Goal: Task Accomplishment & Management: Manage account settings

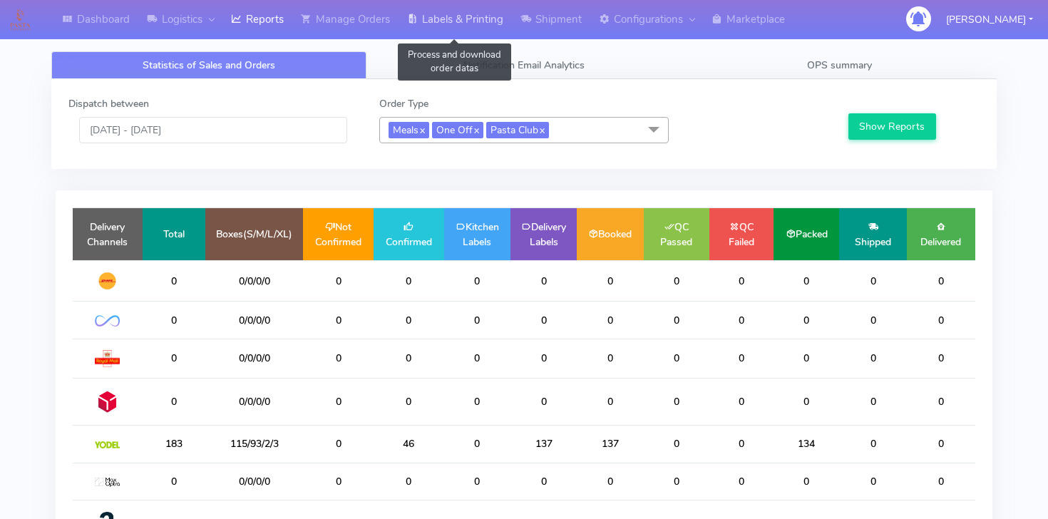
click at [499, 24] on link "Labels & Printing" at bounding box center [455, 19] width 113 height 39
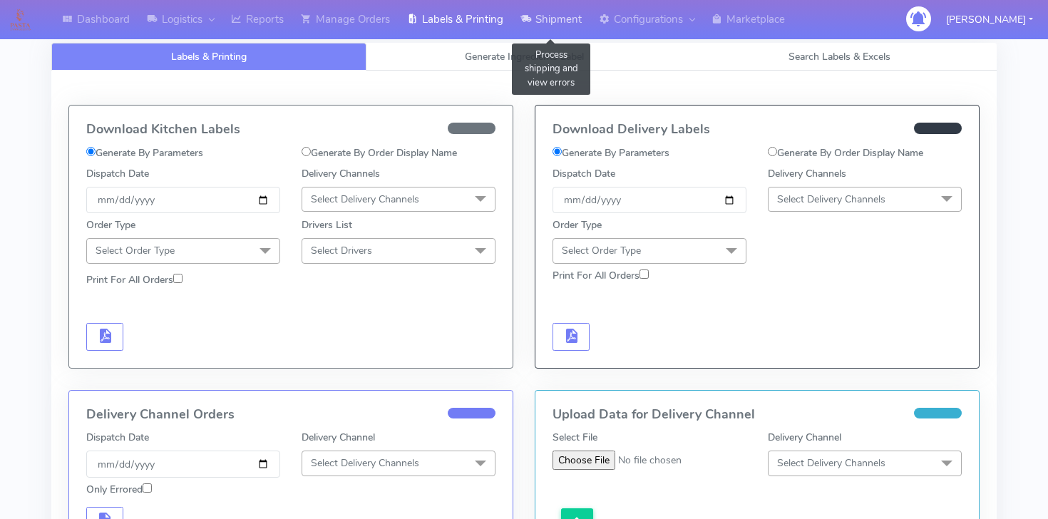
click at [536, 26] on link "Shipment" at bounding box center [551, 19] width 78 height 39
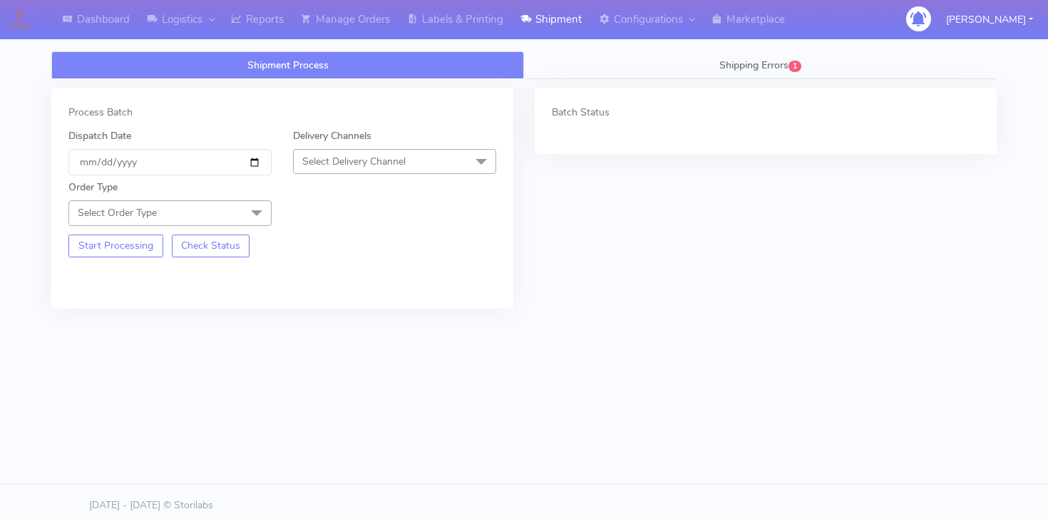
click at [225, 220] on span "Select Order Type" at bounding box center [169, 212] width 203 height 25
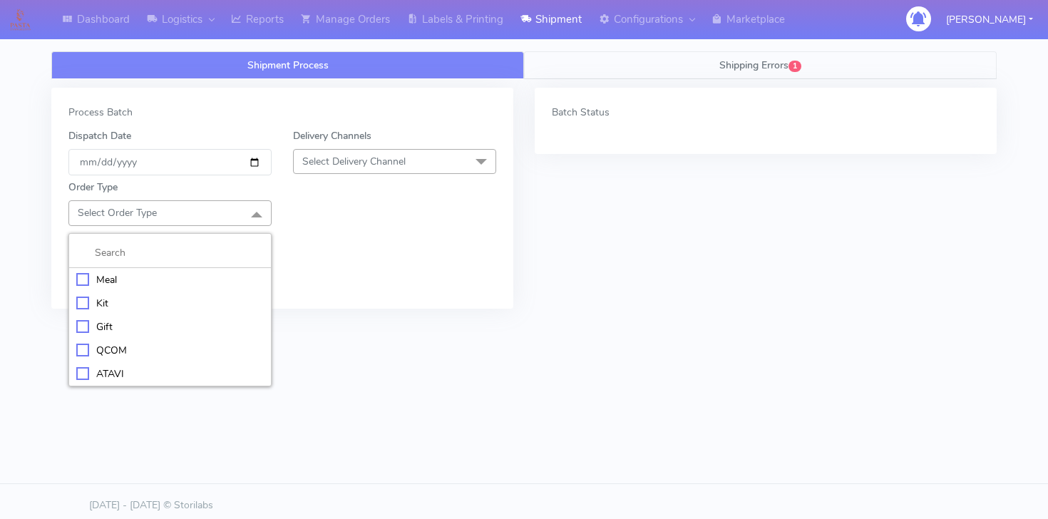
click at [609, 75] on link "Shipping Errors 1" at bounding box center [760, 65] width 473 height 28
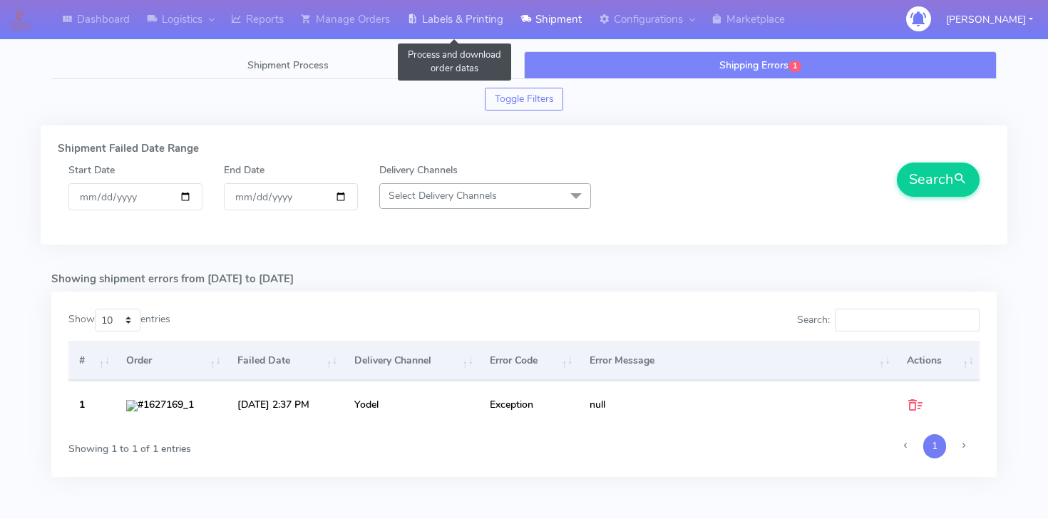
click at [435, 31] on link "Labels & Printing" at bounding box center [455, 19] width 113 height 39
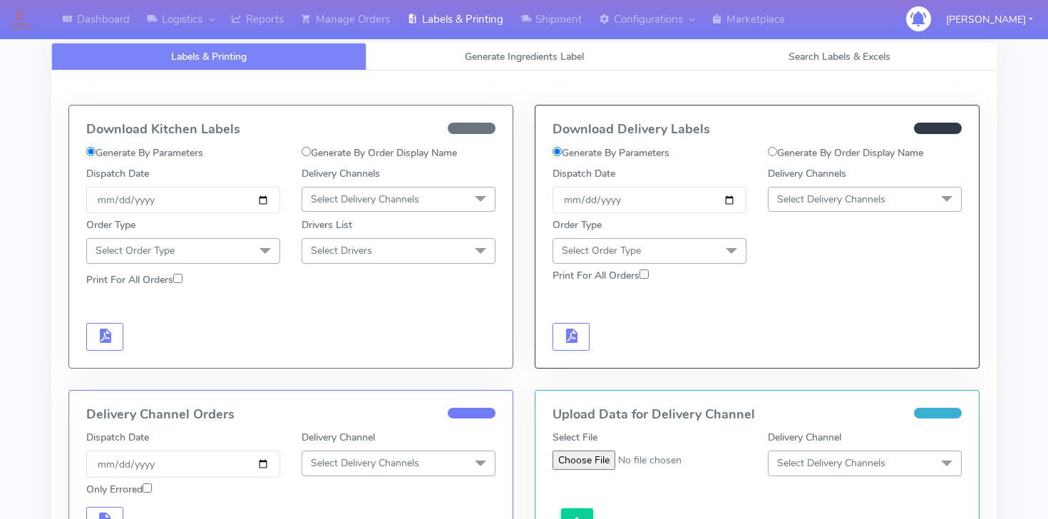
click at [208, 244] on span "Select Order Type" at bounding box center [183, 250] width 194 height 25
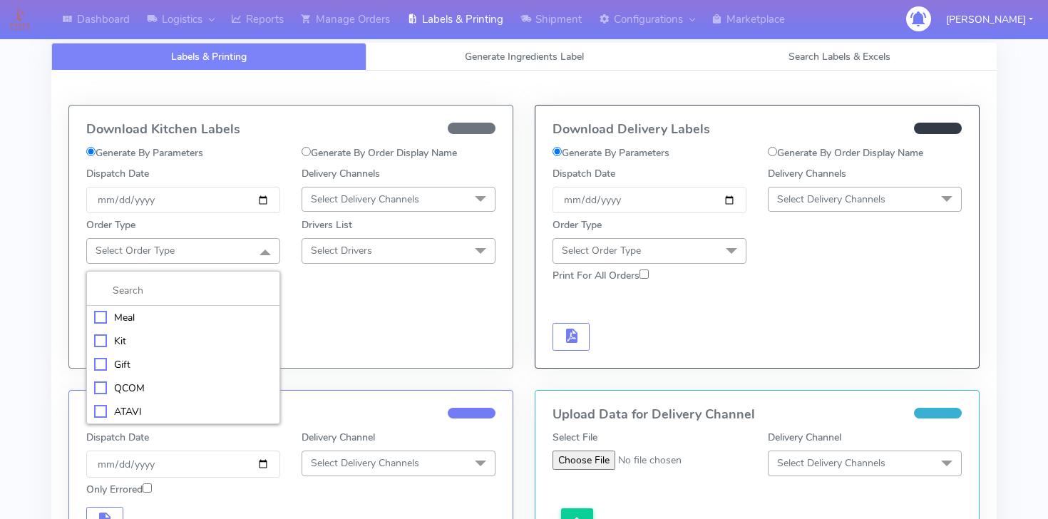
click at [131, 315] on div "Meal" at bounding box center [183, 317] width 178 height 15
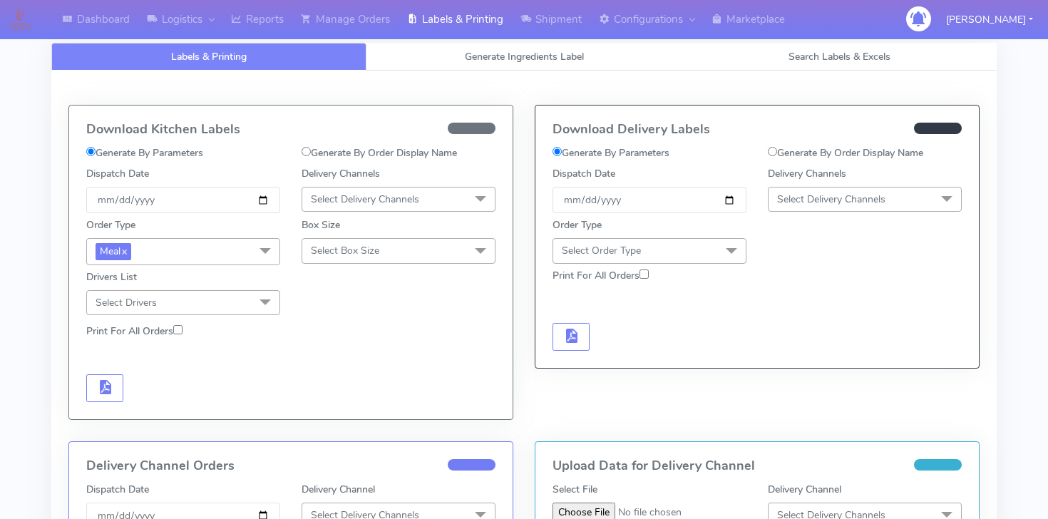
click at [322, 203] on span "Select Delivery Channels" at bounding box center [365, 200] width 108 height 14
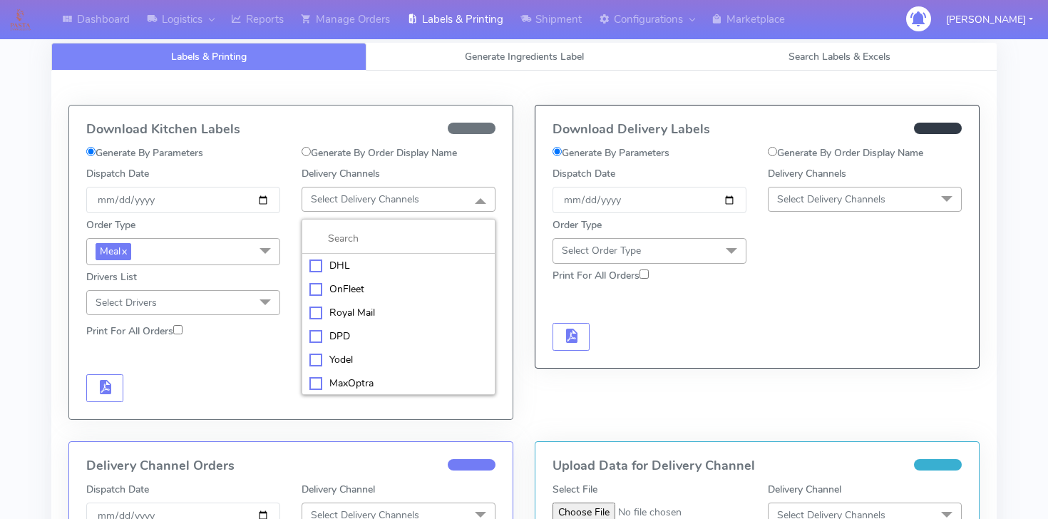
click at [787, 198] on span "Select Delivery Channels" at bounding box center [831, 200] width 108 height 14
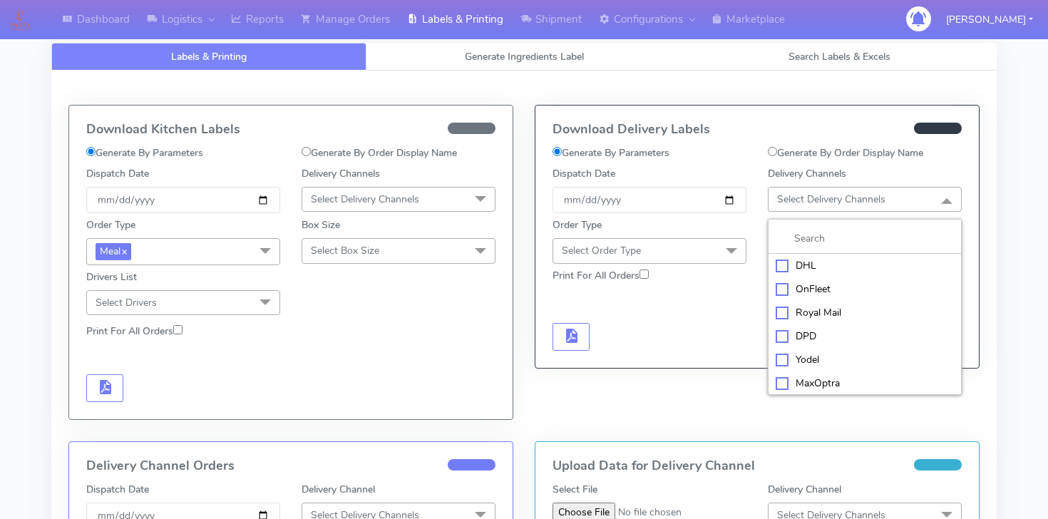
click at [801, 372] on li "MaxOptra" at bounding box center [865, 384] width 193 height 24
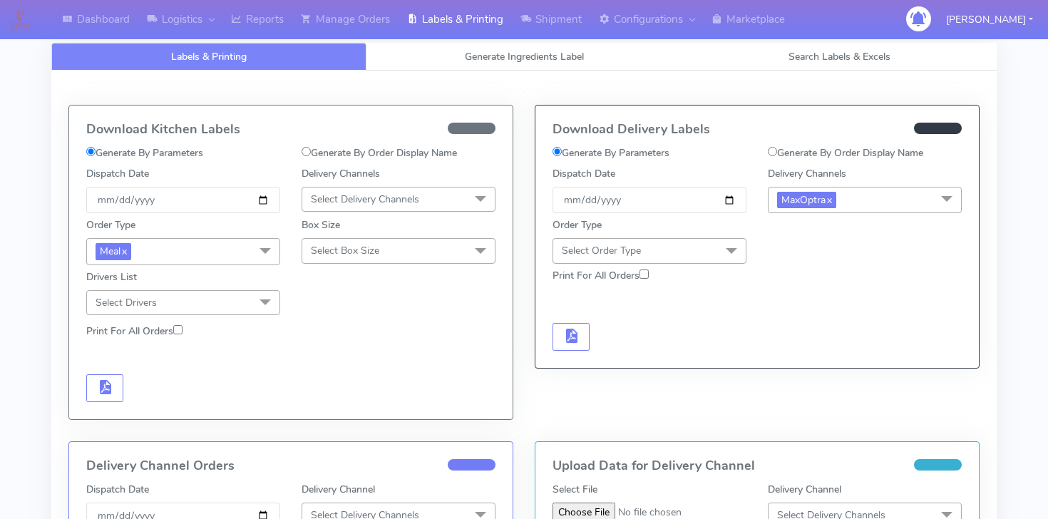
click at [852, 192] on span "MaxOptra x" at bounding box center [865, 200] width 194 height 26
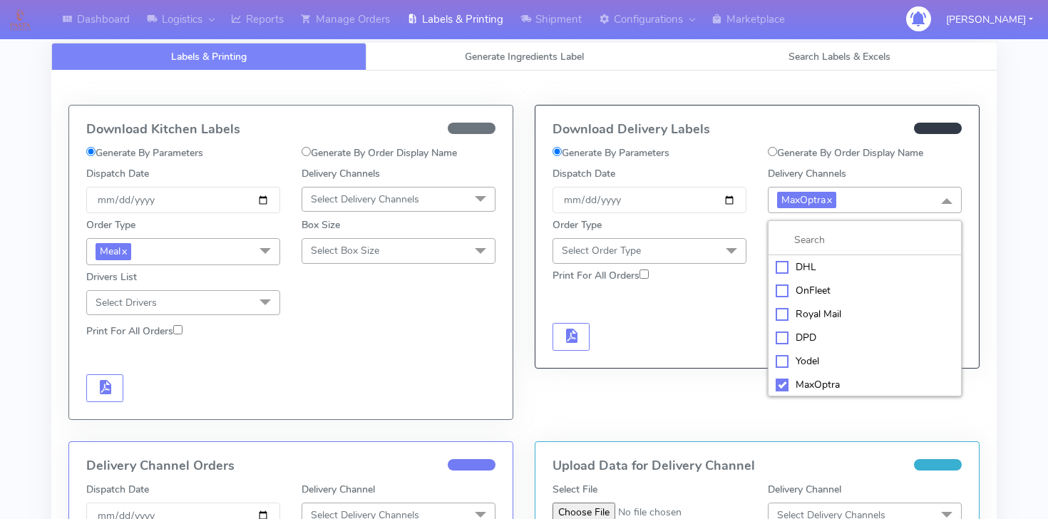
click at [791, 359] on div "Yodel" at bounding box center [865, 361] width 178 height 15
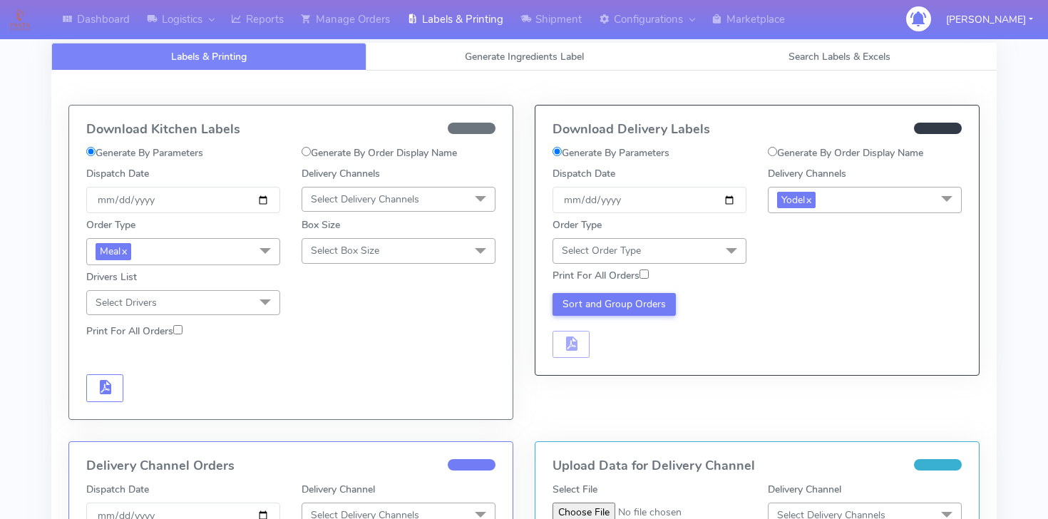
click at [716, 229] on div "Order Type Select Order Type Meal Kit Gift QCOM ATAVI" at bounding box center [649, 241] width 215 height 46
click at [716, 237] on div "Order Type Select Order Type Meal Kit Gift QCOM ATAVI" at bounding box center [649, 241] width 215 height 46
click at [714, 264] on div "Print For All Orders" at bounding box center [757, 276] width 431 height 25
click at [703, 252] on span "Select Order Type" at bounding box center [650, 250] width 194 height 25
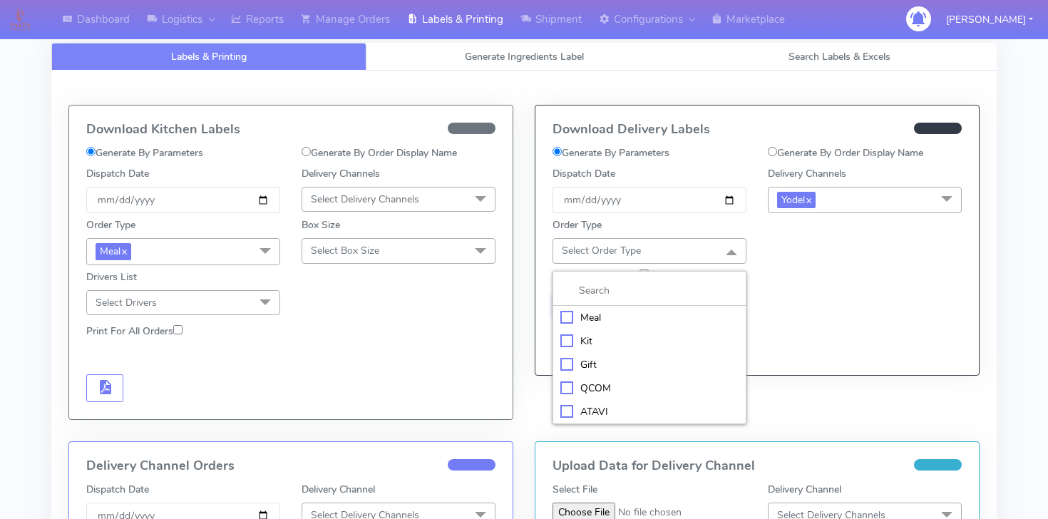
click at [607, 314] on div "Meal" at bounding box center [650, 317] width 178 height 15
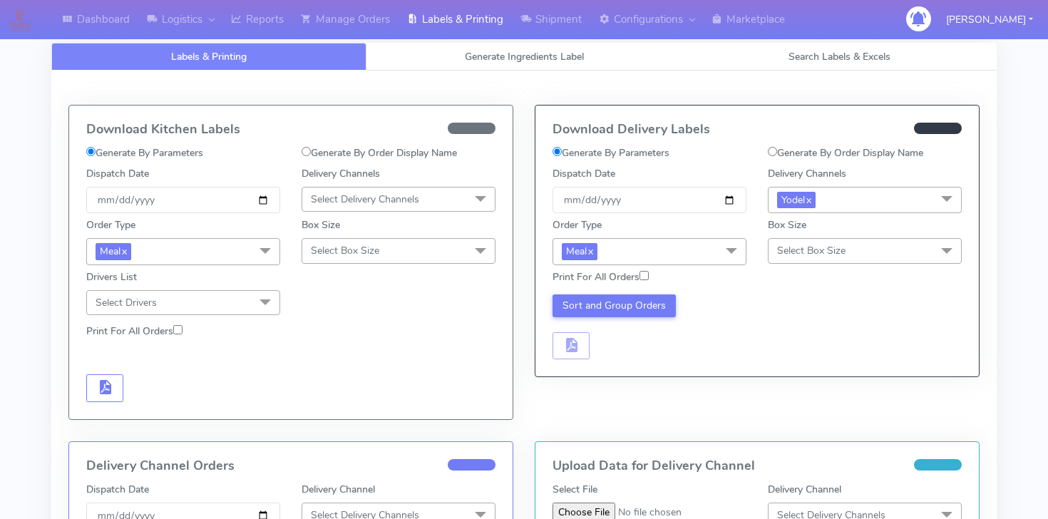
click at [809, 252] on span "Select Box Size" at bounding box center [811, 251] width 68 height 14
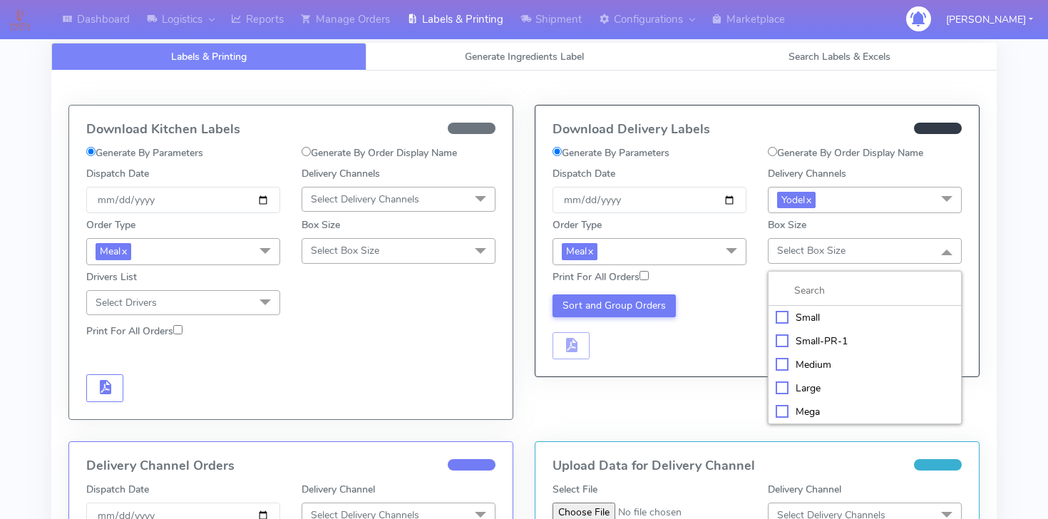
click at [799, 319] on div "Small" at bounding box center [865, 317] width 178 height 15
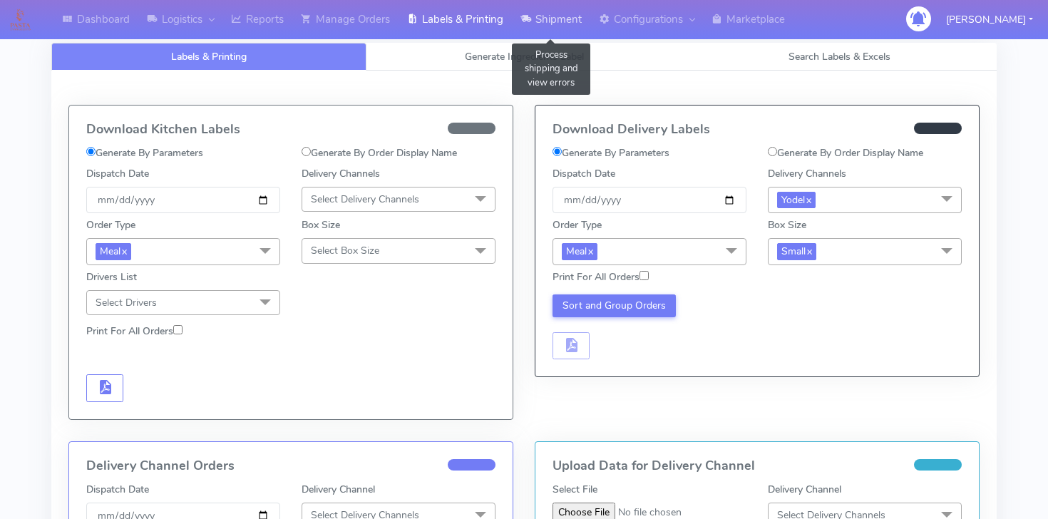
click at [545, 30] on link "Shipment" at bounding box center [551, 19] width 78 height 39
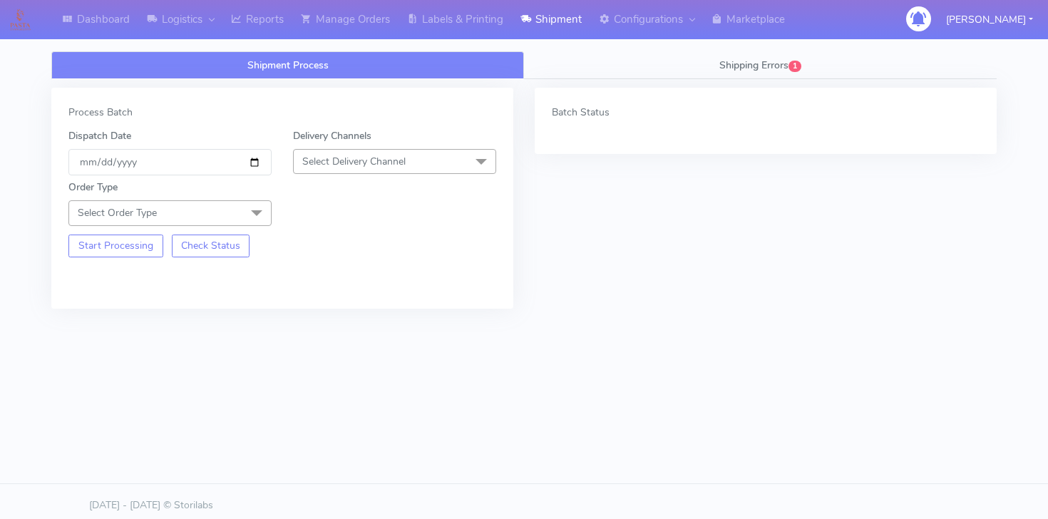
click at [175, 218] on span "Select Order Type" at bounding box center [169, 212] width 203 height 25
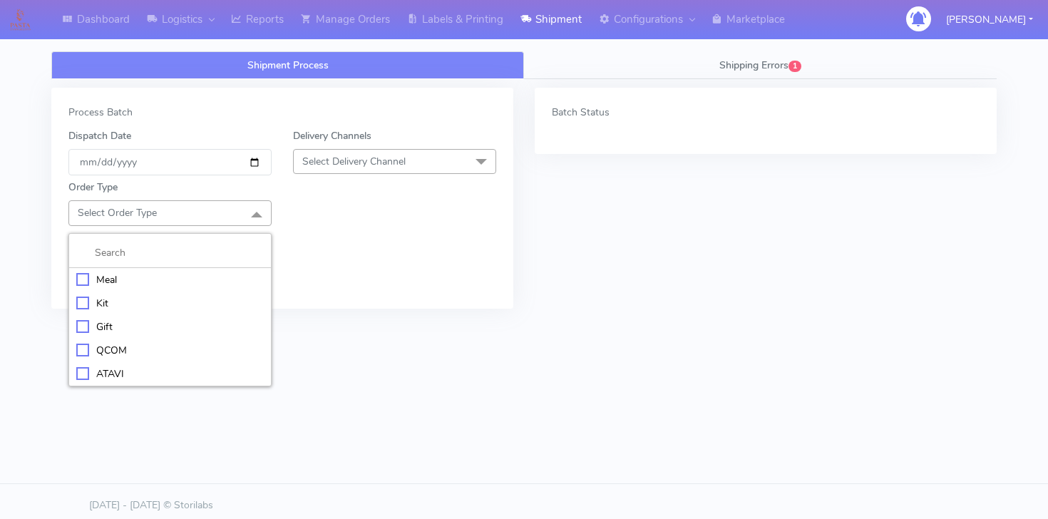
click at [126, 281] on div "Meal" at bounding box center [170, 279] width 188 height 15
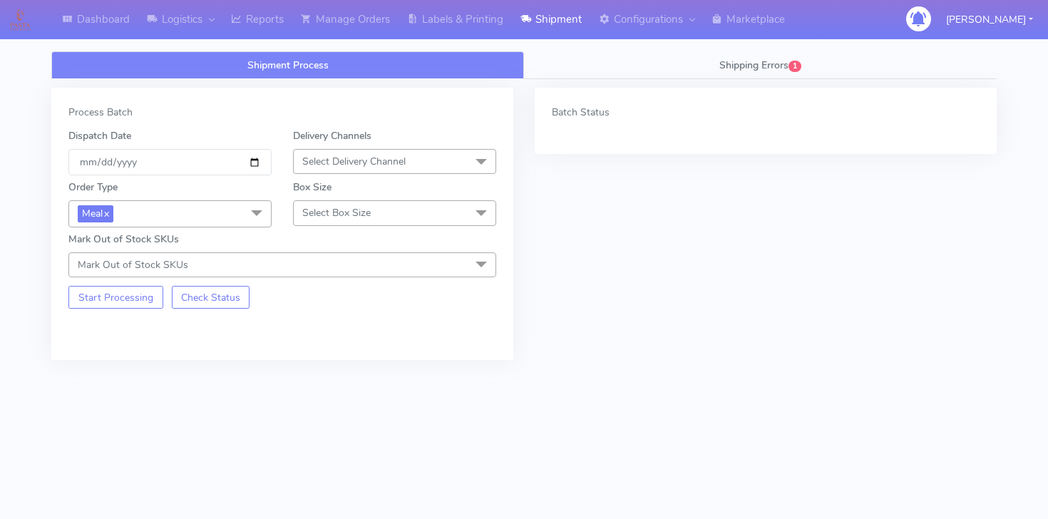
click at [312, 166] on span "Select Delivery Channel" at bounding box center [353, 162] width 103 height 14
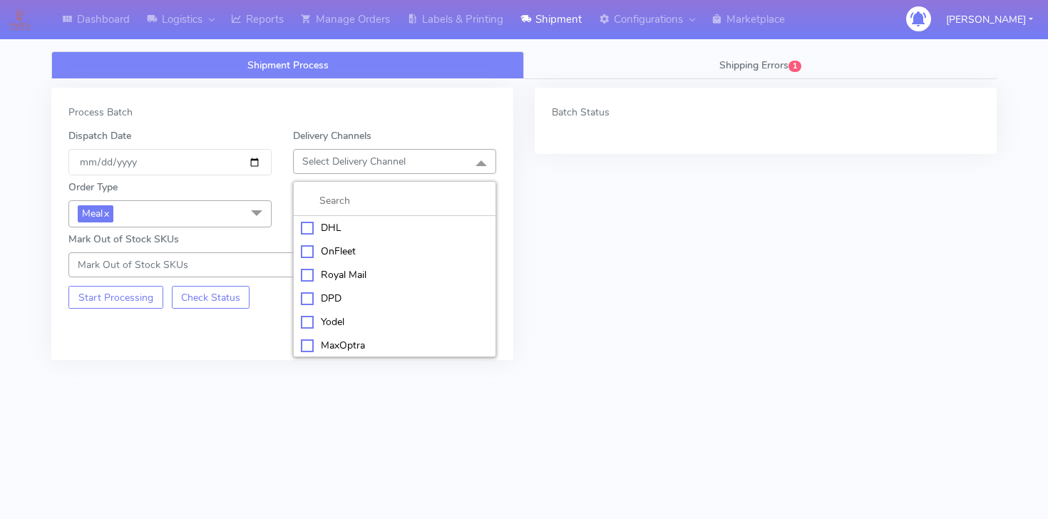
click at [337, 313] on li "Yodel" at bounding box center [395, 322] width 202 height 24
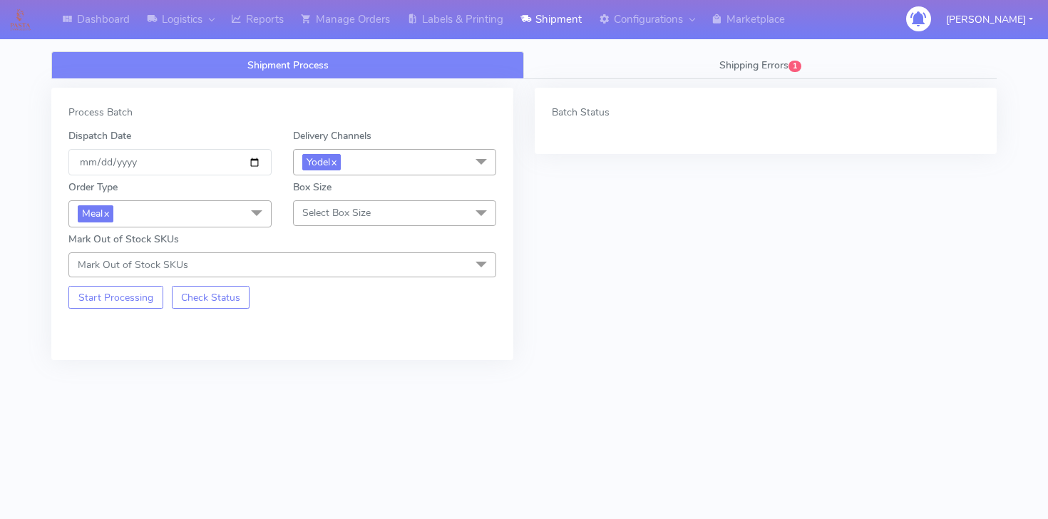
click at [330, 220] on span "Select Box Size" at bounding box center [394, 212] width 203 height 25
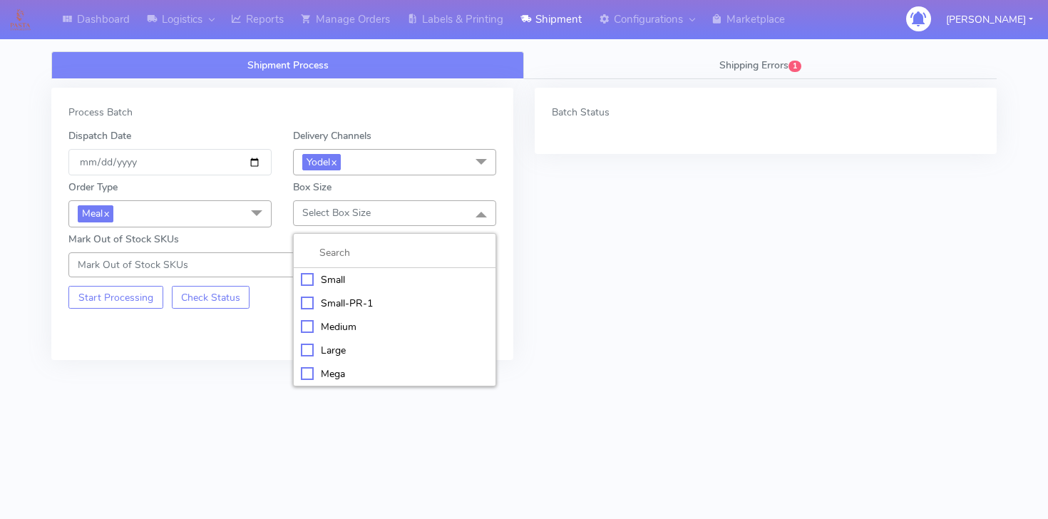
click at [332, 282] on div "Small" at bounding box center [395, 279] width 188 height 15
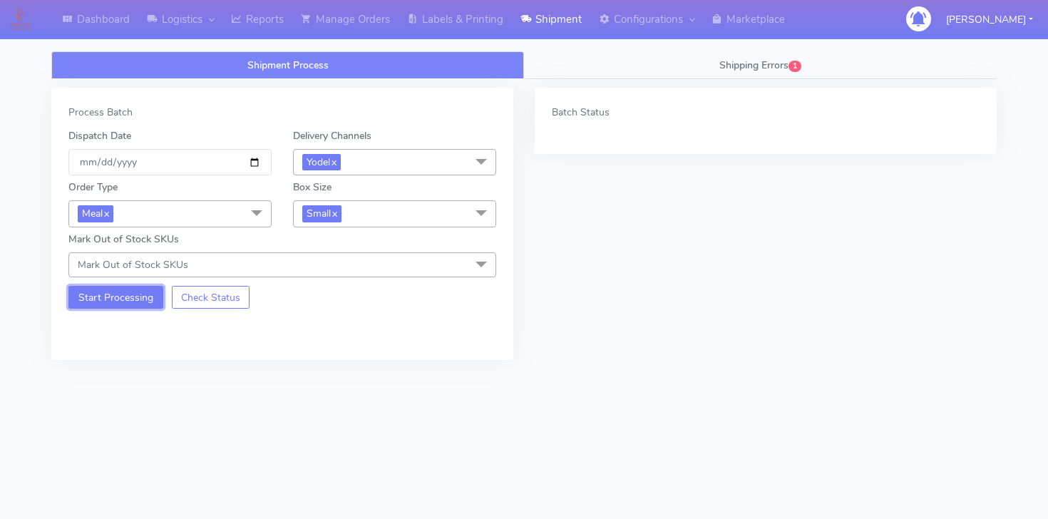
click at [123, 295] on button "Start Processing" at bounding box center [115, 297] width 95 height 23
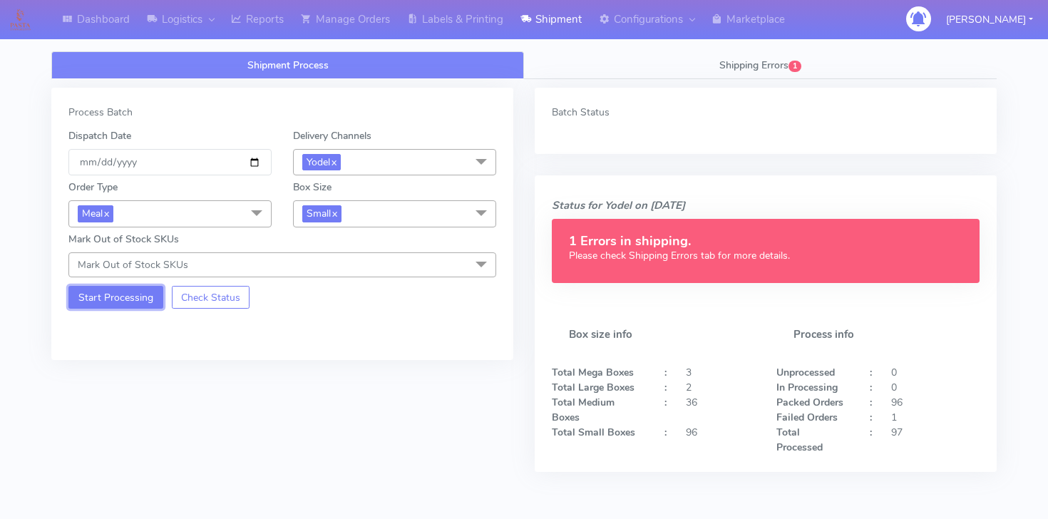
click at [123, 295] on button "Start Processing" at bounding box center [115, 297] width 95 height 23
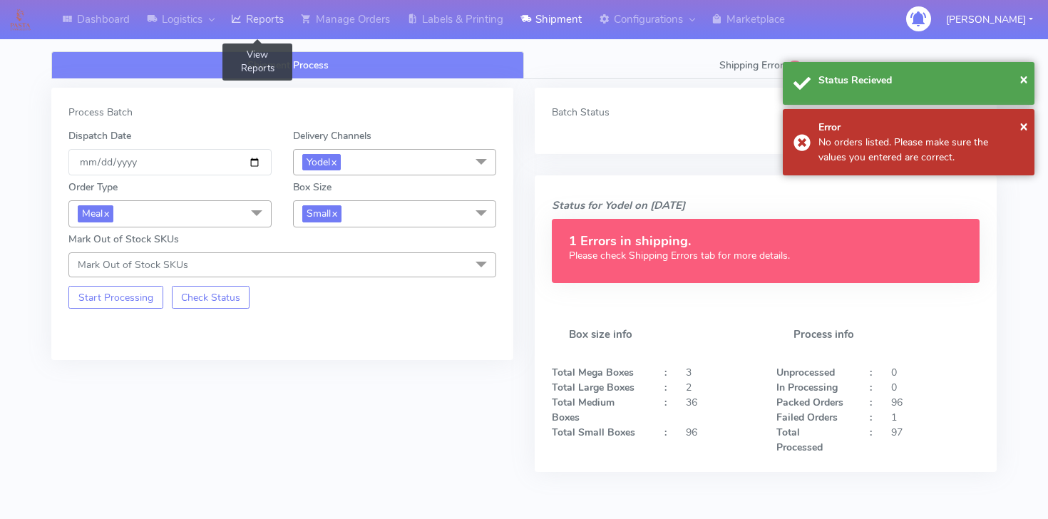
click at [237, 8] on link "Reports" at bounding box center [258, 19] width 70 height 39
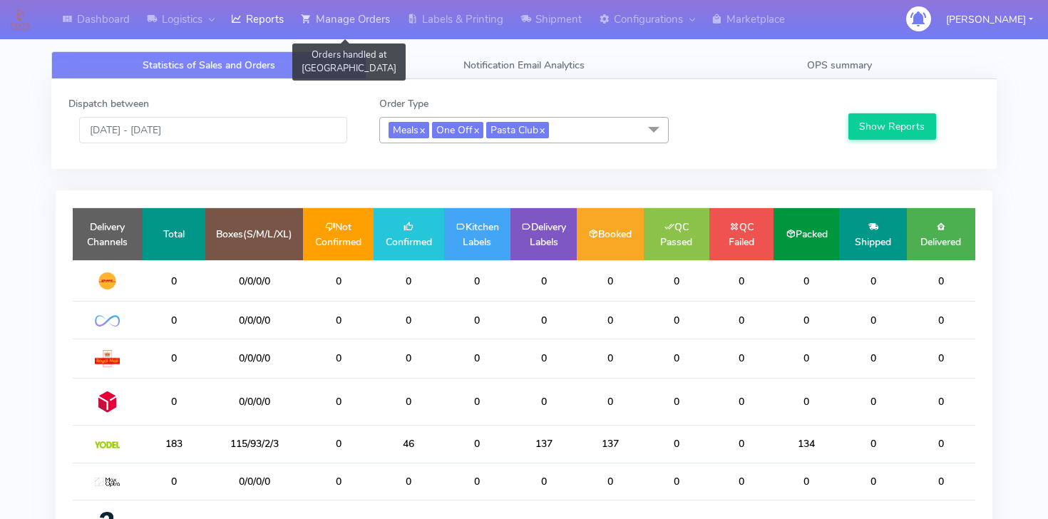
click at [354, 26] on link "Manage Orders" at bounding box center [345, 19] width 106 height 39
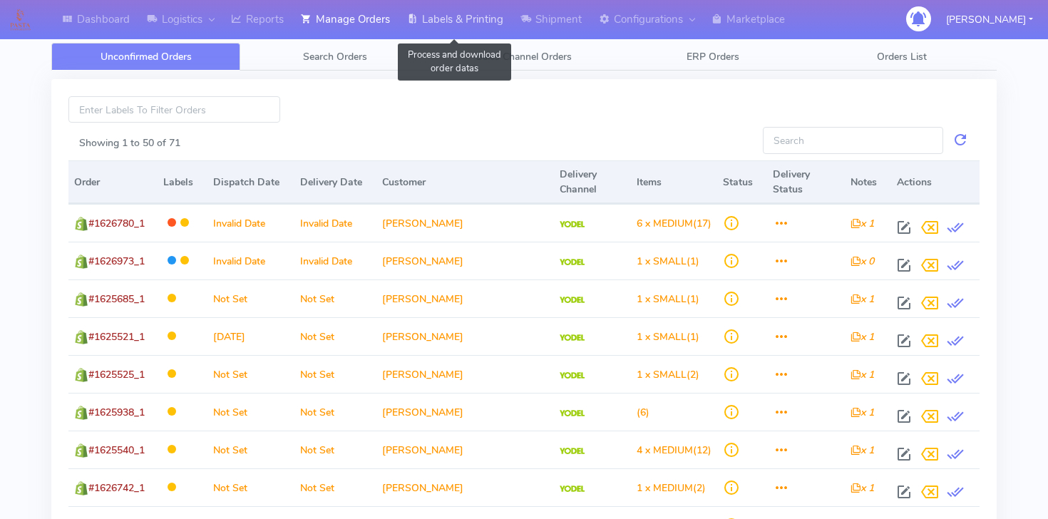
click at [424, 29] on link "Labels & Printing" at bounding box center [455, 19] width 113 height 39
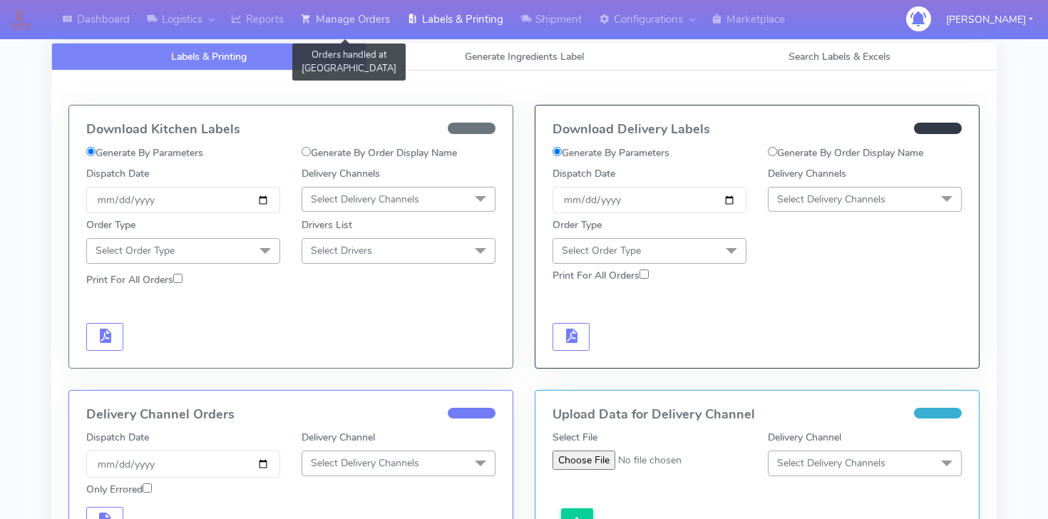
click at [369, 29] on link "Manage Orders" at bounding box center [345, 19] width 106 height 39
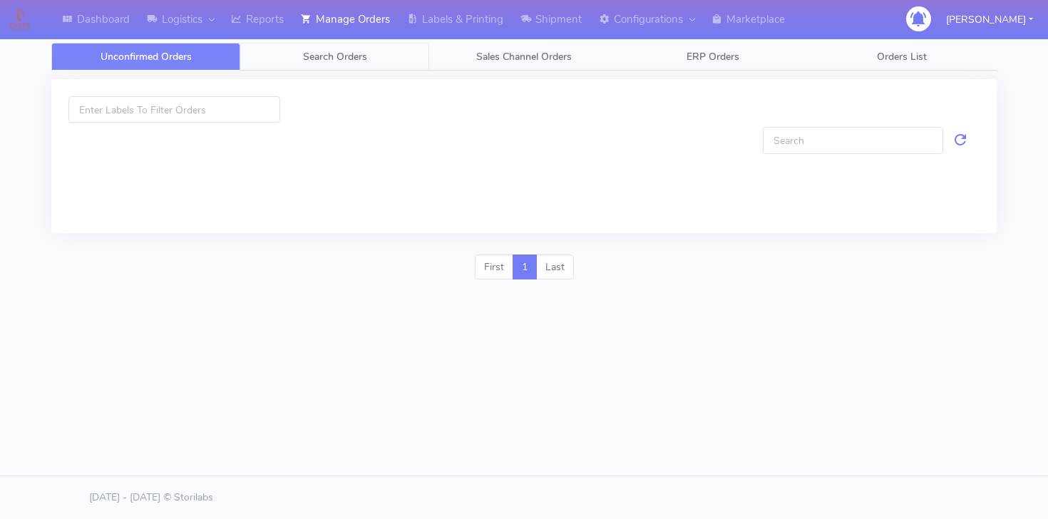
click at [369, 51] on link "Search Orders" at bounding box center [334, 57] width 189 height 28
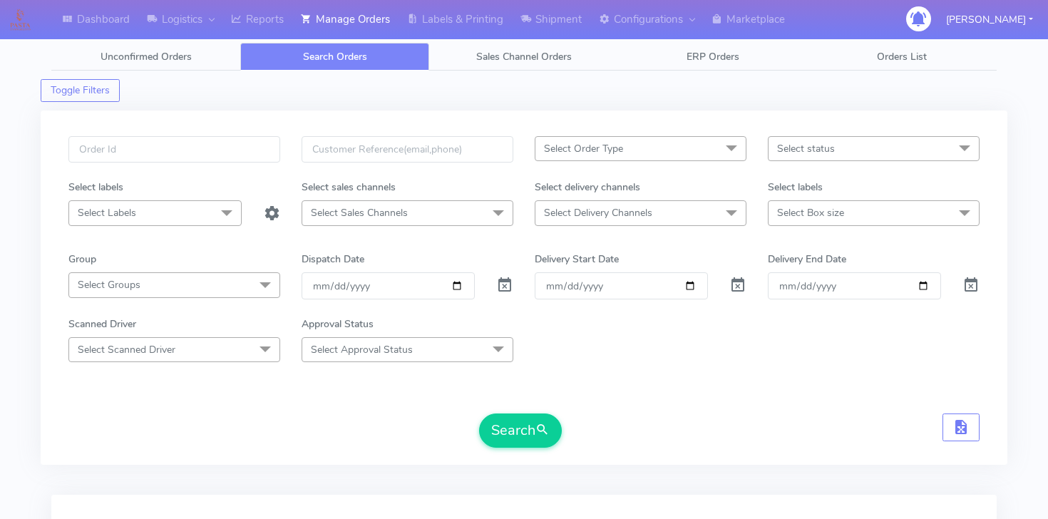
click at [645, 213] on span "Select Delivery Channels" at bounding box center [598, 213] width 108 height 14
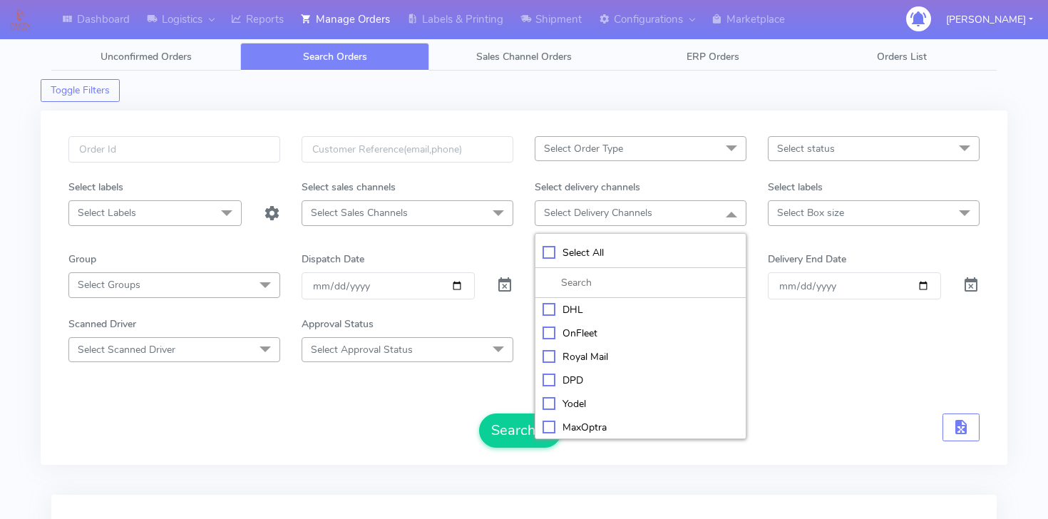
click at [581, 334] on div "OnFleet" at bounding box center [641, 333] width 196 height 15
checkbox input "true"
click at [575, 401] on div "Yodel" at bounding box center [641, 405] width 196 height 15
checkbox input "true"
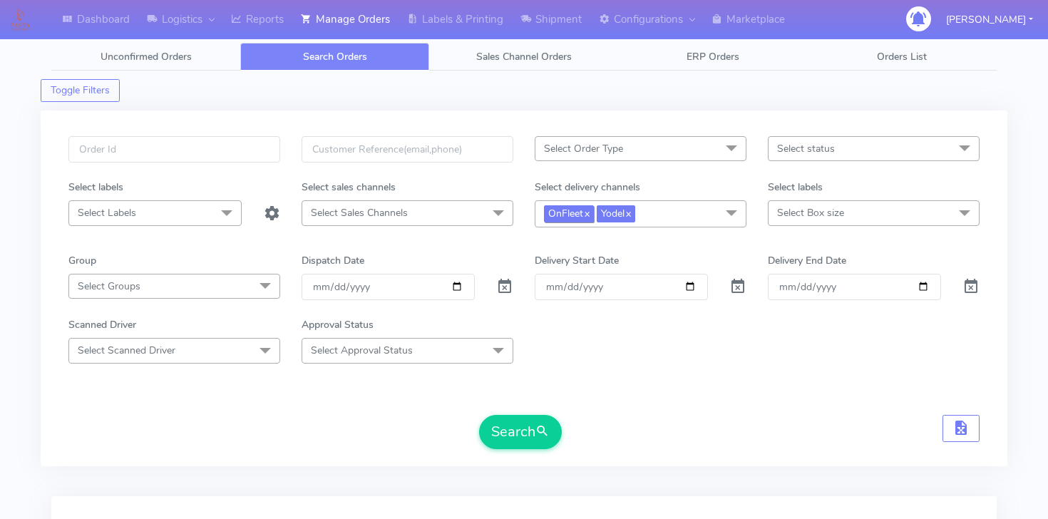
click at [588, 212] on link "x" at bounding box center [586, 212] width 6 height 15
click at [597, 158] on span "Select Order Type" at bounding box center [641, 148] width 212 height 25
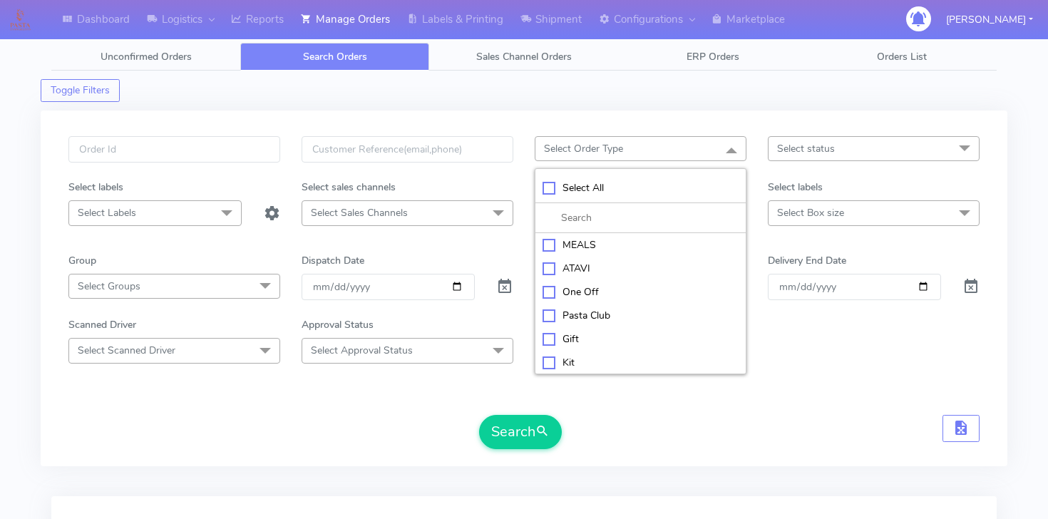
click at [597, 245] on div "MEALS" at bounding box center [641, 244] width 196 height 15
checkbox input "true"
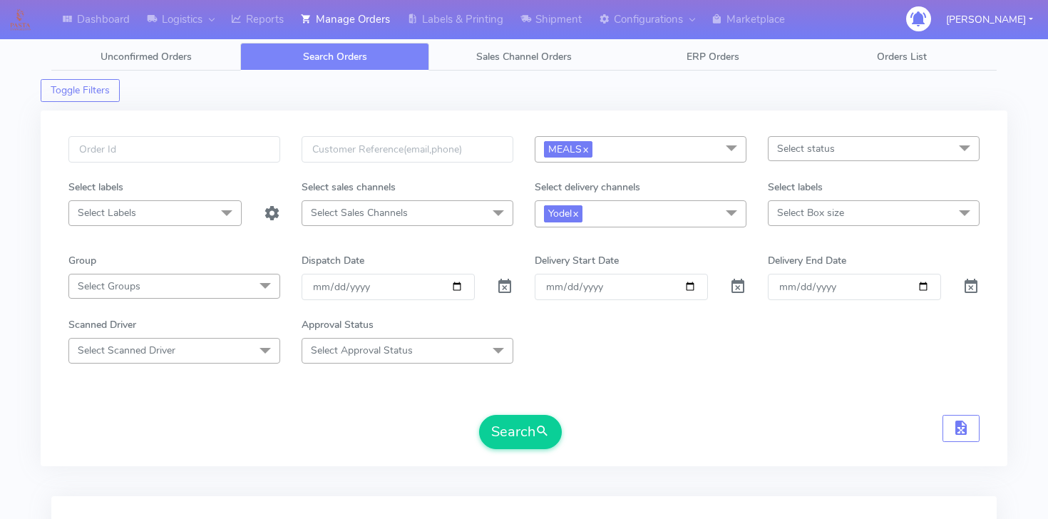
click at [770, 145] on span "Select status" at bounding box center [874, 148] width 212 height 25
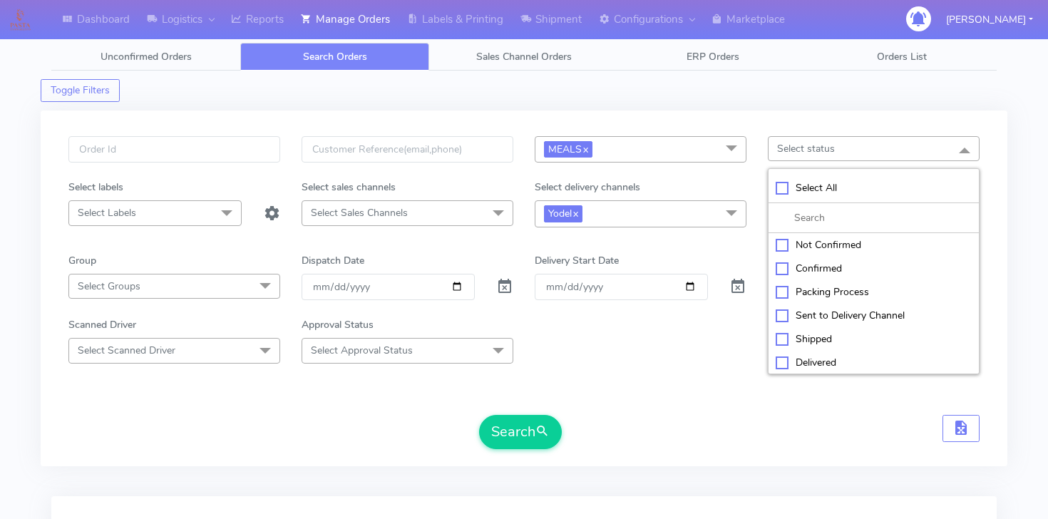
click at [802, 269] on div "Confirmed" at bounding box center [874, 268] width 196 height 15
checkbox input "true"
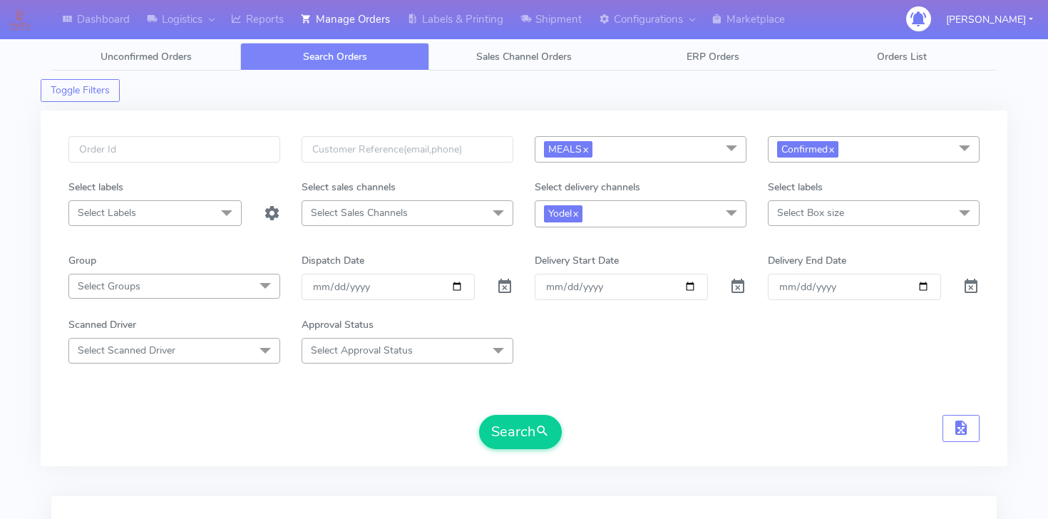
click at [752, 238] on form "MEALS x Select All MEALS ATAVI One Off Pasta Club Gift Kit Event Unknown QCOM C…" at bounding box center [523, 292] width 911 height 313
click at [776, 225] on div "Select labels Select Box size Select All Small Small-PR-1 Medium Large Mega" at bounding box center [873, 203] width 233 height 47
click at [776, 223] on span "Select Box size" at bounding box center [874, 212] width 212 height 25
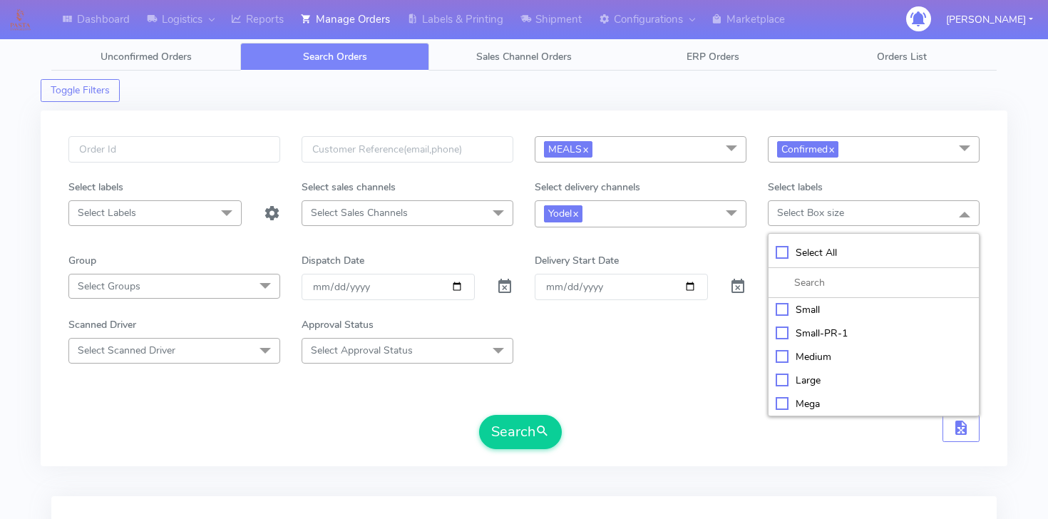
click at [795, 315] on div "Small" at bounding box center [874, 309] width 196 height 15
checkbox input "true"
click at [477, 416] on div "Search" at bounding box center [523, 432] width 911 height 34
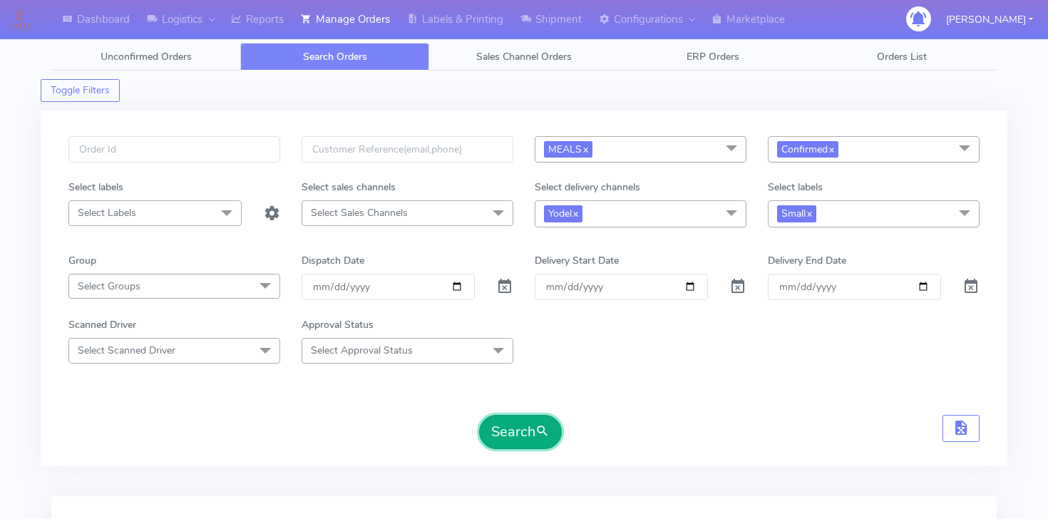
click at [491, 431] on button "Search" at bounding box center [520, 432] width 83 height 34
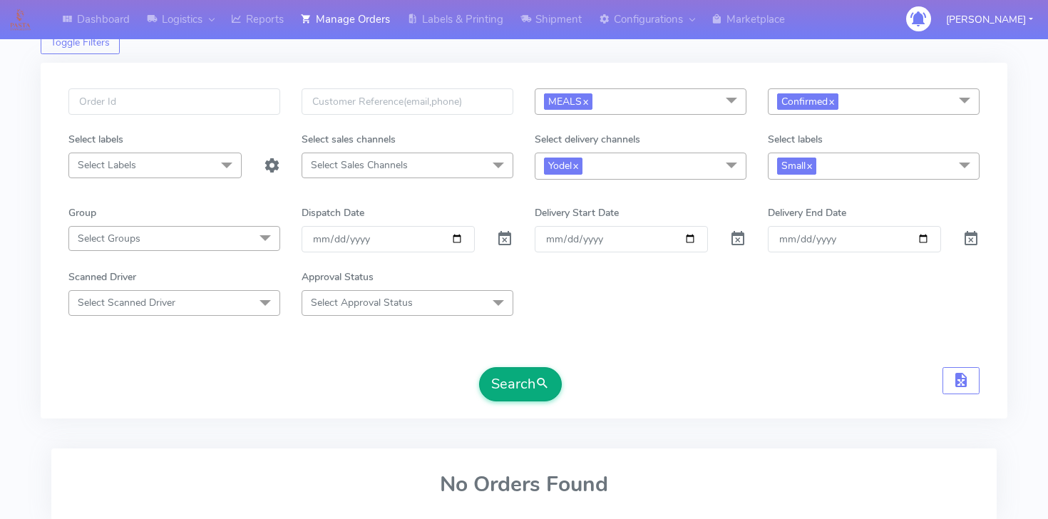
scroll to position [150, 0]
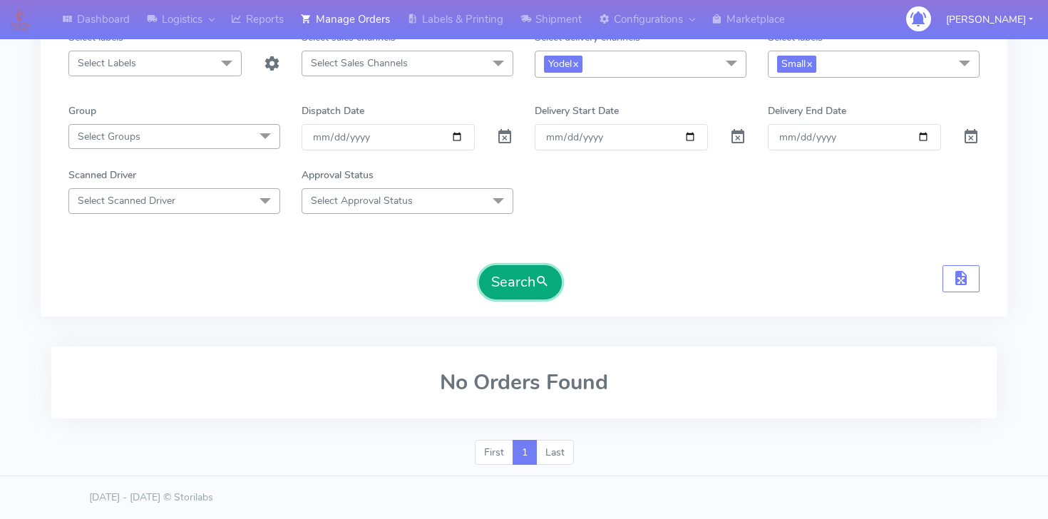
click at [510, 299] on button "Search" at bounding box center [520, 282] width 83 height 34
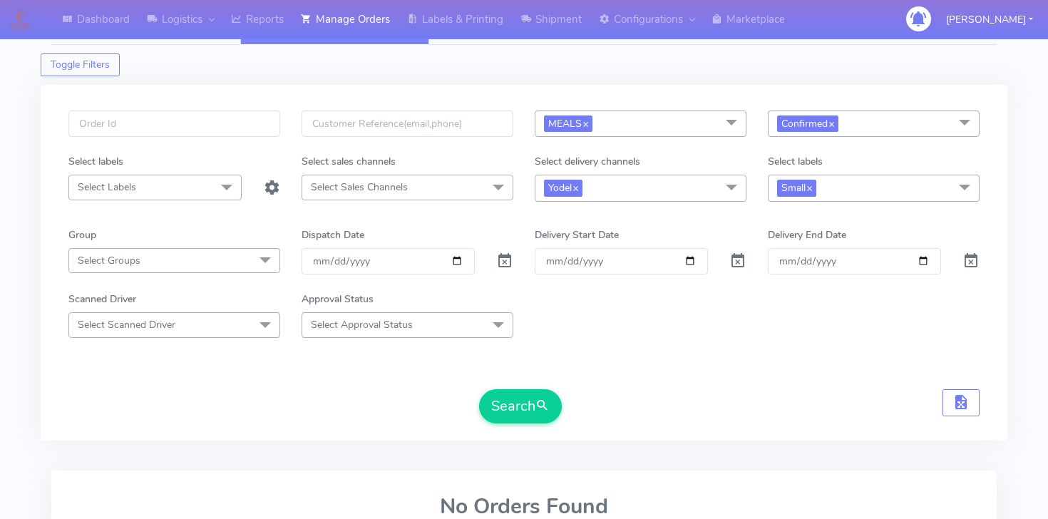
scroll to position [24, 0]
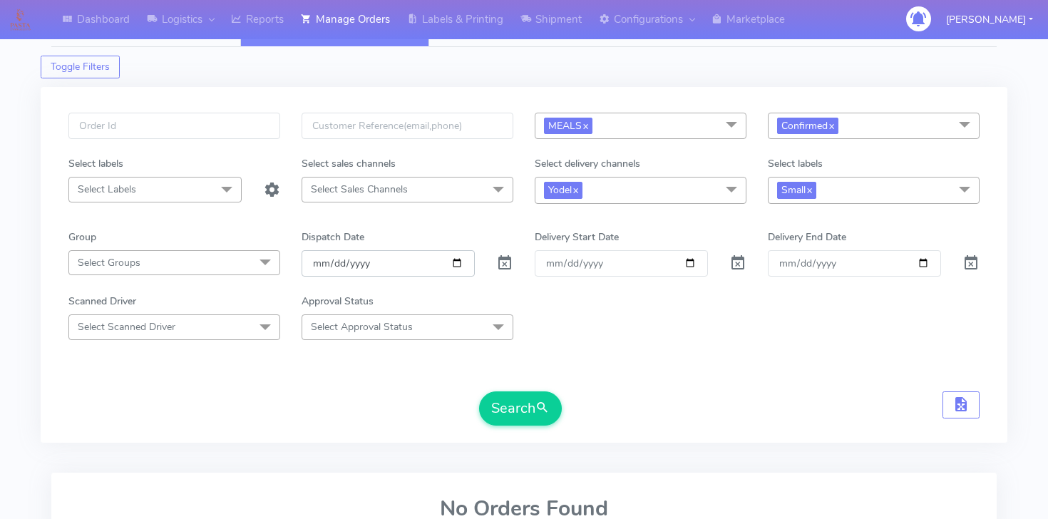
click at [456, 260] on input "[DATE]" at bounding box center [388, 263] width 173 height 26
click at [540, 419] on button "Search" at bounding box center [520, 409] width 83 height 34
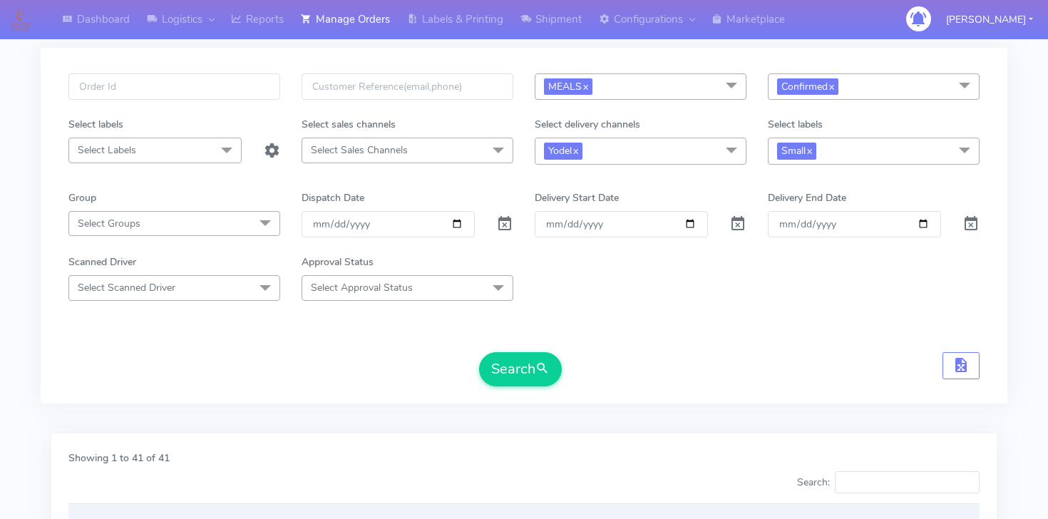
scroll to position [0, 0]
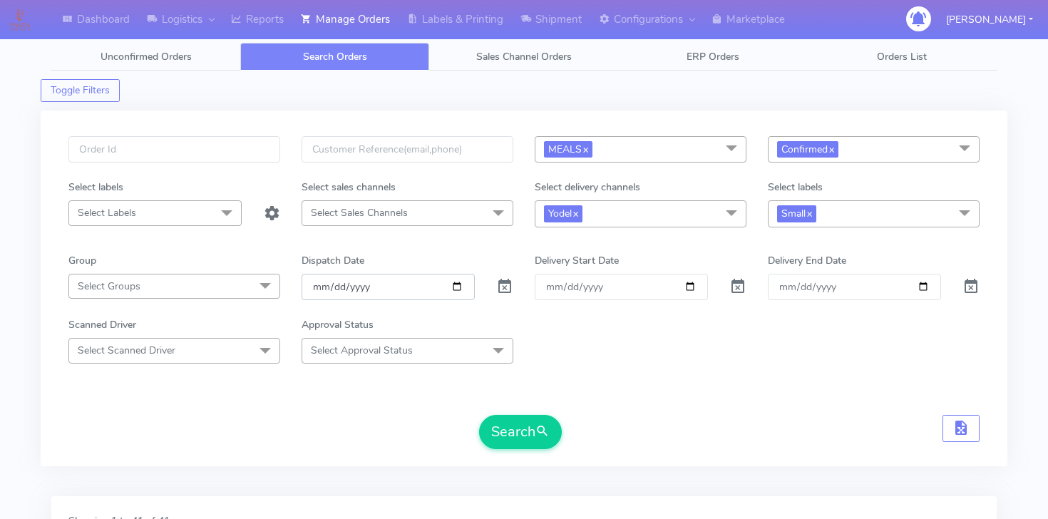
click at [454, 288] on input "2025-09-29" at bounding box center [388, 287] width 173 height 26
type input "[DATE]"
click at [551, 431] on button "Search" at bounding box center [520, 432] width 83 height 34
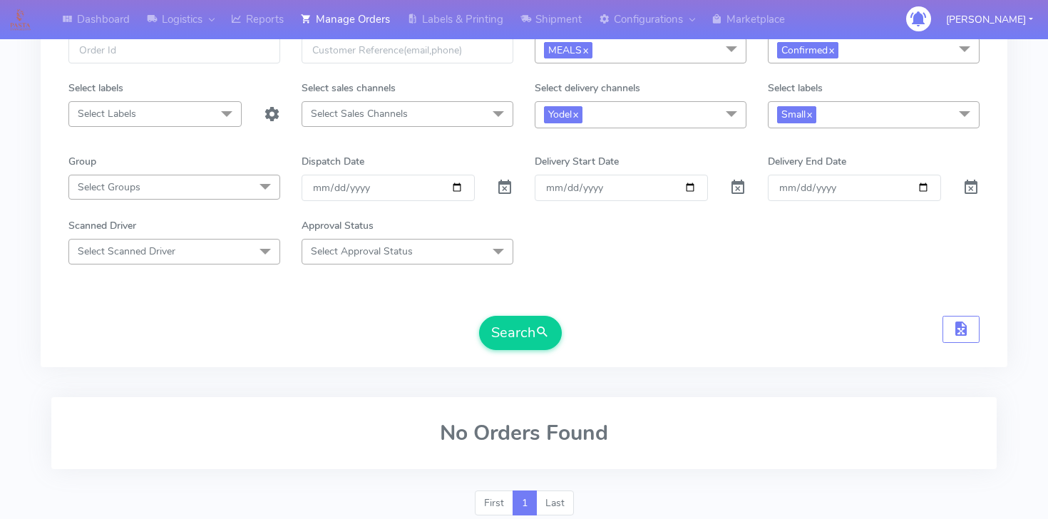
scroll to position [98, 0]
click at [456, 186] on input "[DATE]" at bounding box center [388, 188] width 173 height 26
click at [495, 329] on button "Search" at bounding box center [520, 334] width 83 height 34
click at [500, 187] on span at bounding box center [504, 192] width 17 height 14
click at [693, 191] on input "Order" at bounding box center [621, 188] width 173 height 26
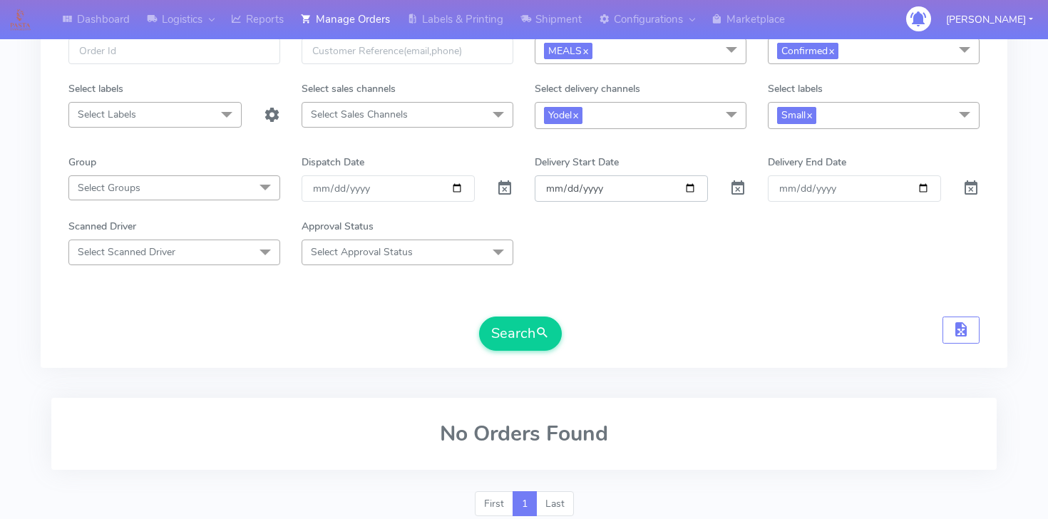
type input "2025-09-29"
click at [535, 347] on button "Search" at bounding box center [520, 334] width 83 height 34
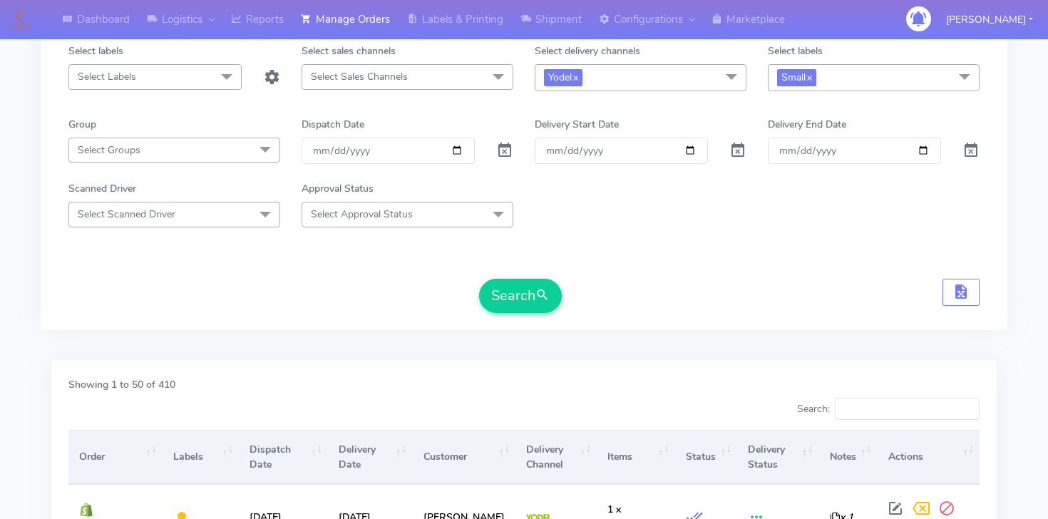
scroll to position [0, 0]
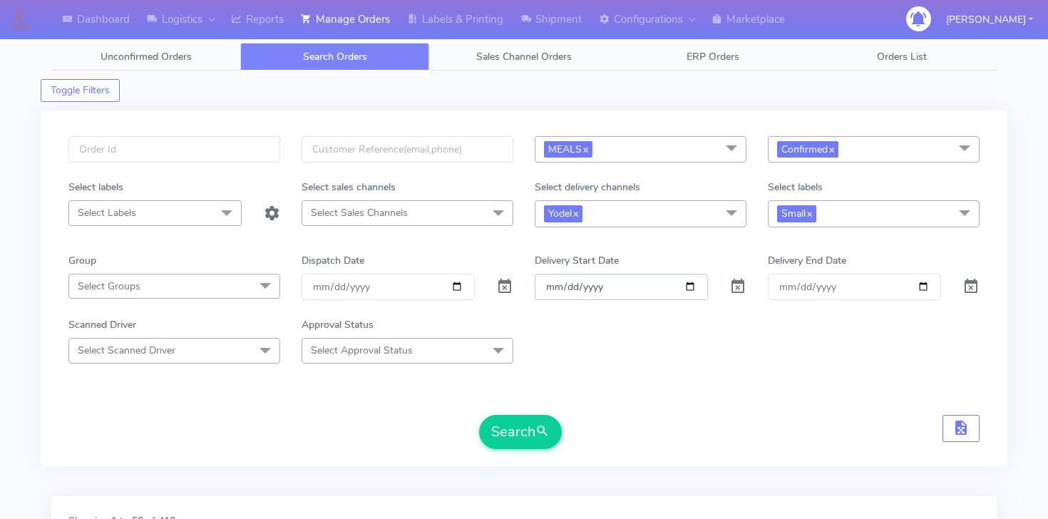
click at [687, 280] on input "2025-09-29" at bounding box center [621, 287] width 173 height 26
click at [741, 283] on span at bounding box center [738, 290] width 17 height 14
click at [832, 151] on link "x" at bounding box center [831, 148] width 6 height 15
click at [457, 291] on input "date" at bounding box center [388, 287] width 173 height 26
type input "[DATE]"
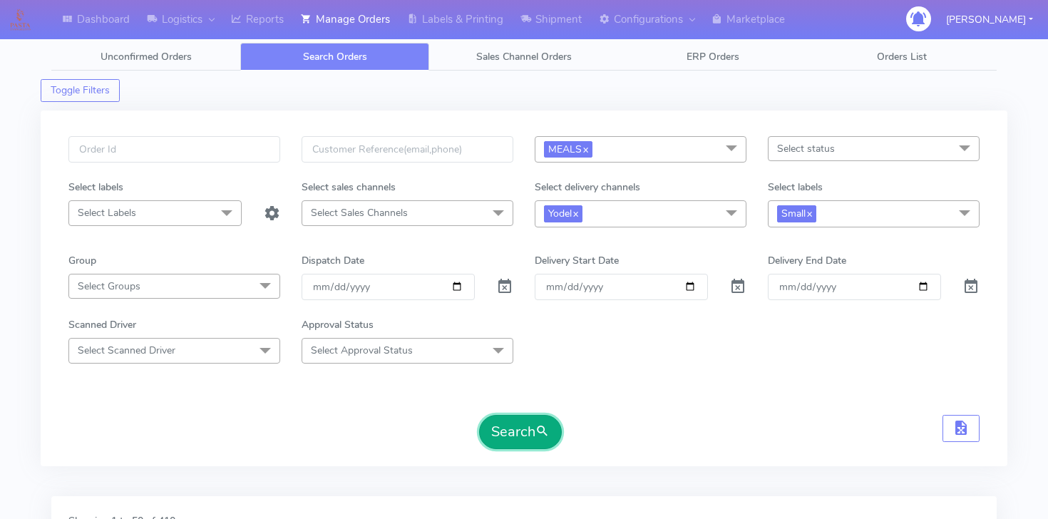
click at [546, 434] on span "submit" at bounding box center [543, 431] width 14 height 19
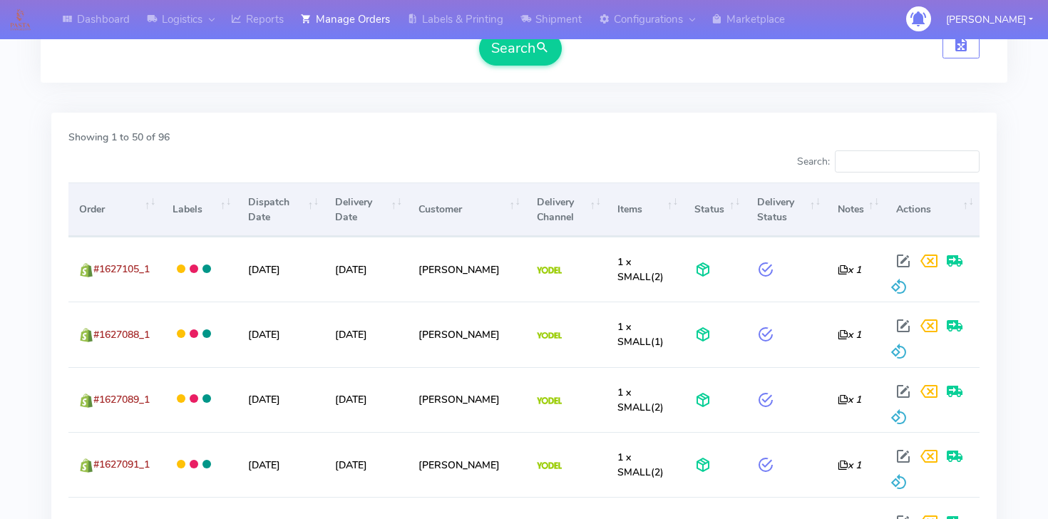
scroll to position [411, 0]
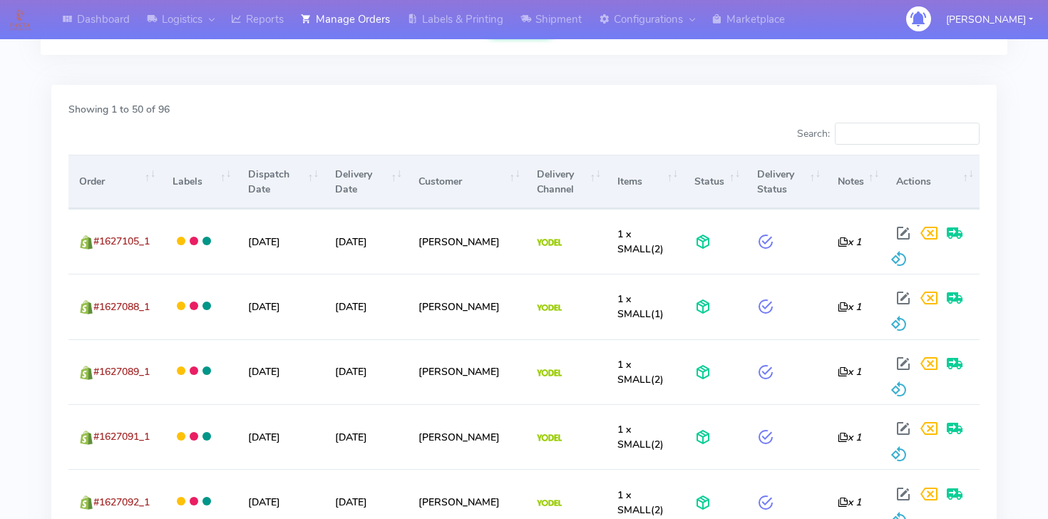
click at [779, 177] on th "Delivery Status" at bounding box center [786, 181] width 81 height 53
click at [777, 185] on th "Delivery Status" at bounding box center [786, 181] width 81 height 53
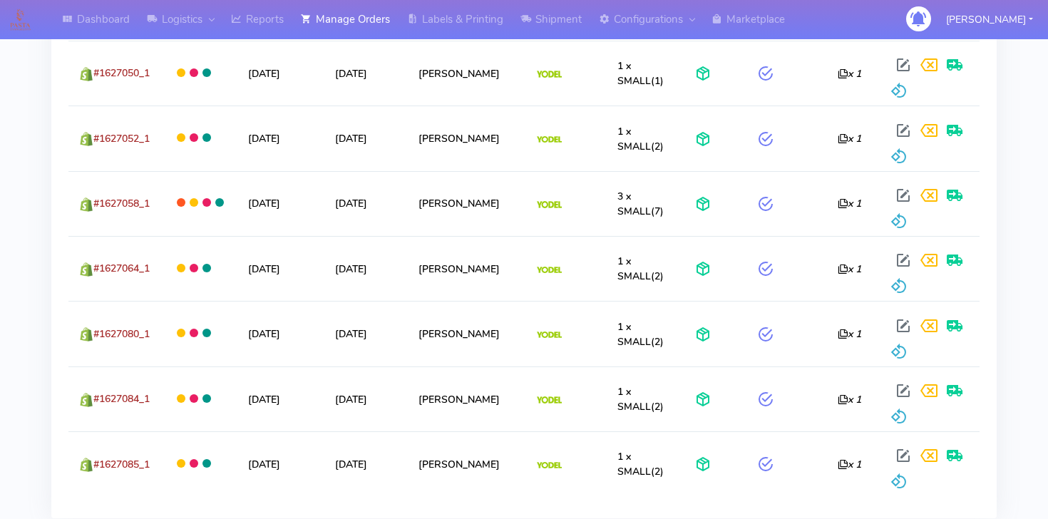
scroll to position [3482, 0]
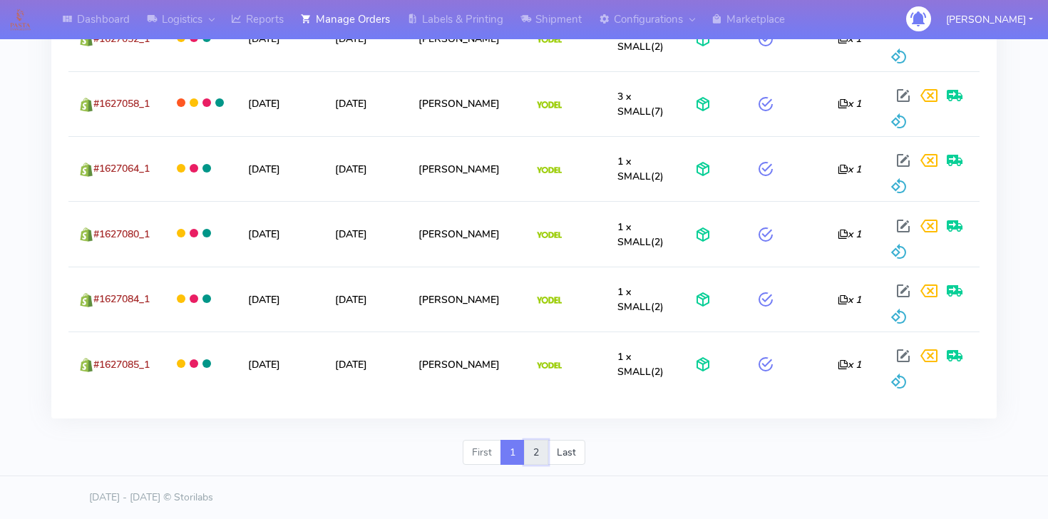
click at [536, 452] on link "2" at bounding box center [536, 453] width 24 height 26
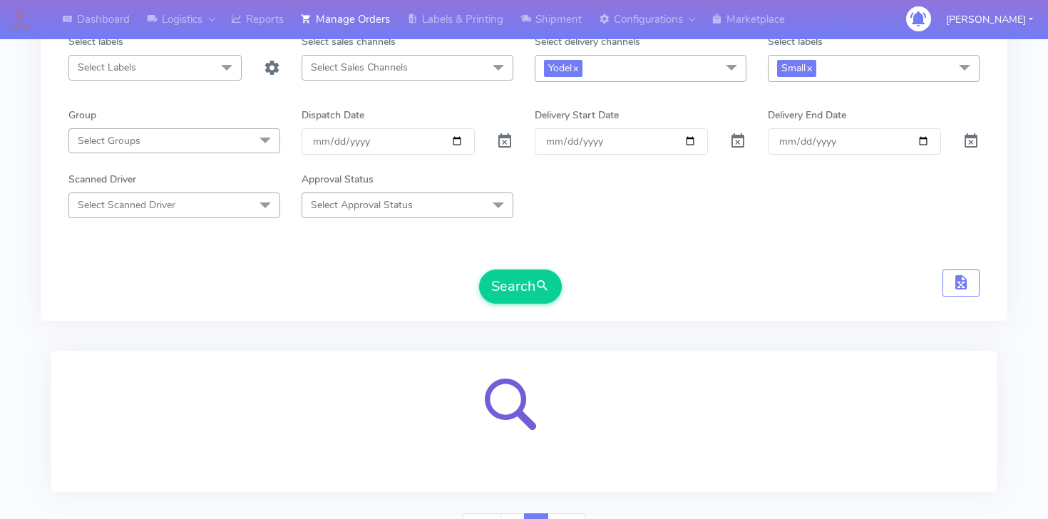
scroll to position [219, 0]
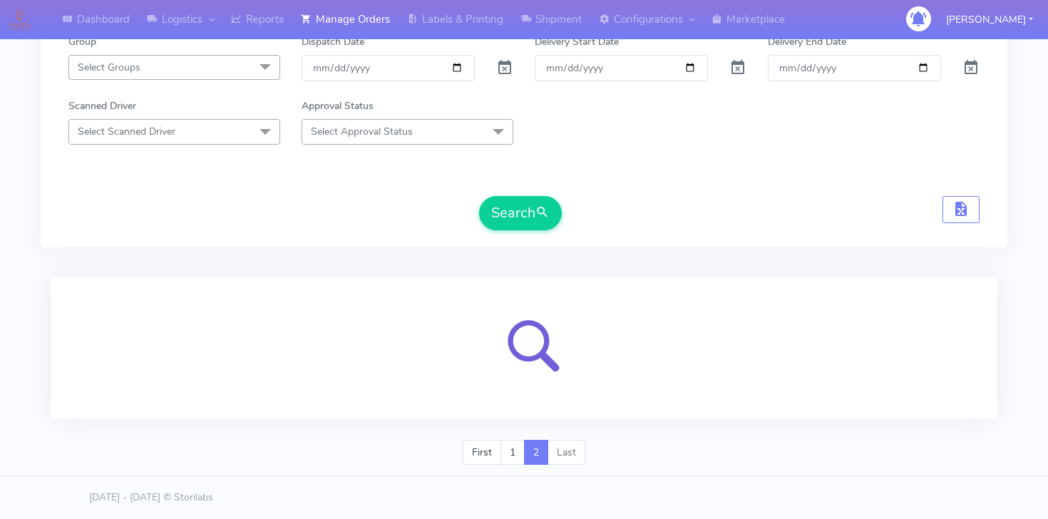
click at [521, 230] on div "MEALS x Select All MEALS ATAVI One Off Pasta Club Gift Kit Event Unknown QCOM S…" at bounding box center [524, 78] width 933 height 322
click at [505, 208] on button "Search" at bounding box center [520, 213] width 83 height 34
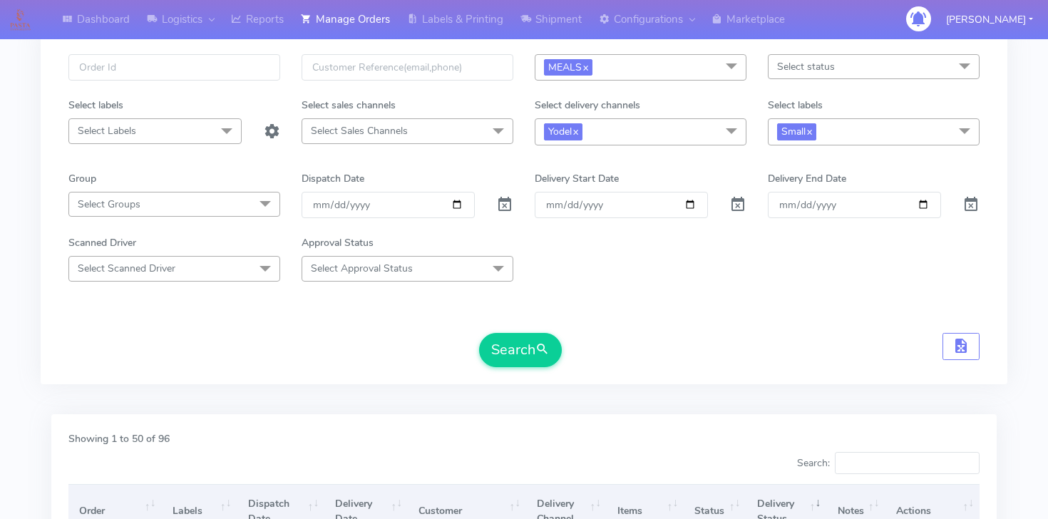
scroll to position [0, 0]
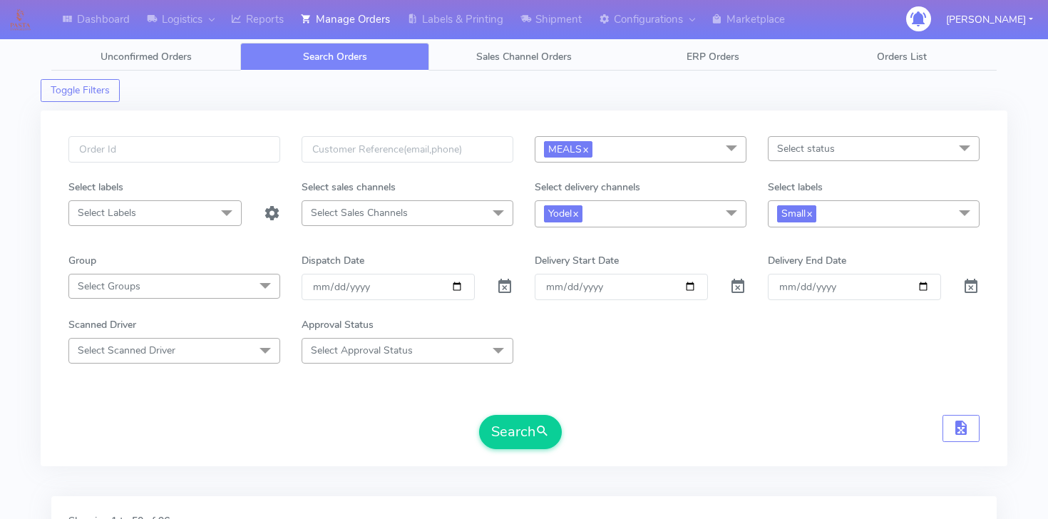
click at [810, 143] on span "Select status" at bounding box center [806, 149] width 58 height 14
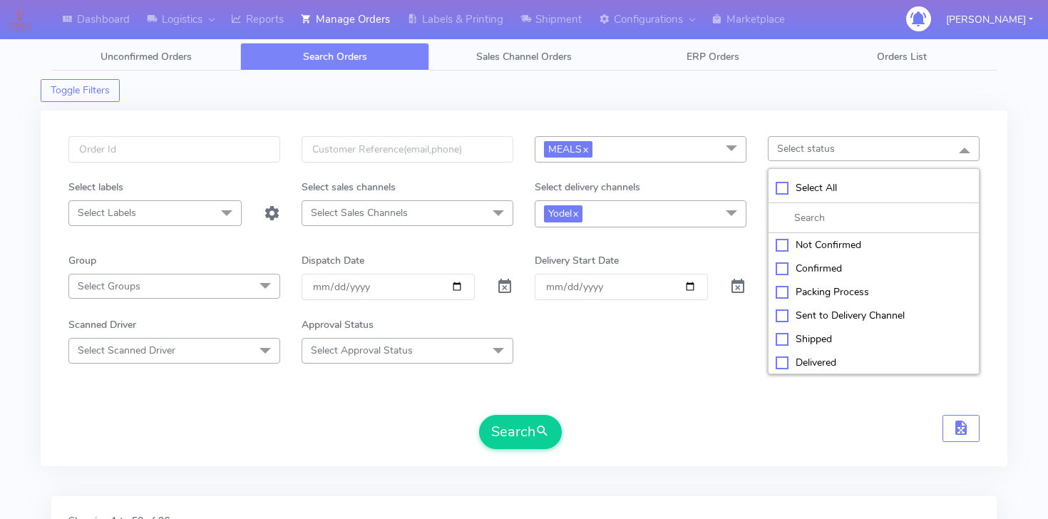
click at [781, 191] on div "Select All" at bounding box center [874, 187] width 196 height 15
checkbox input "true"
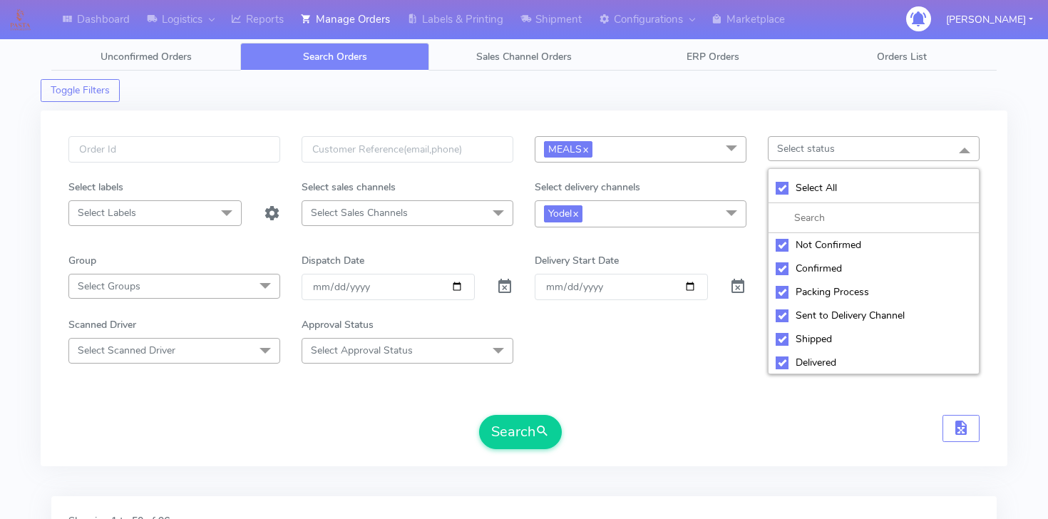
checkbox input "true"
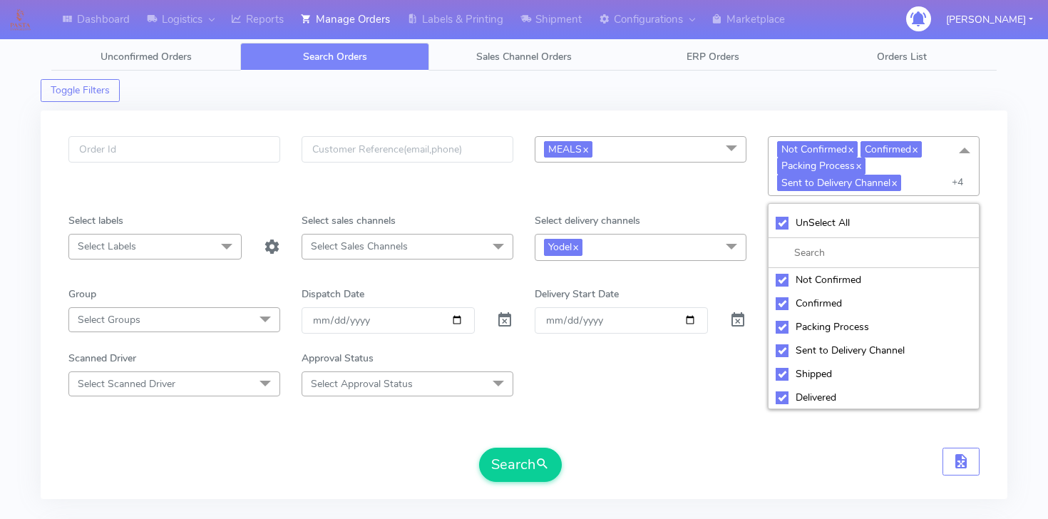
click at [783, 300] on div "Confirmed" at bounding box center [874, 303] width 196 height 15
checkbox input "false"
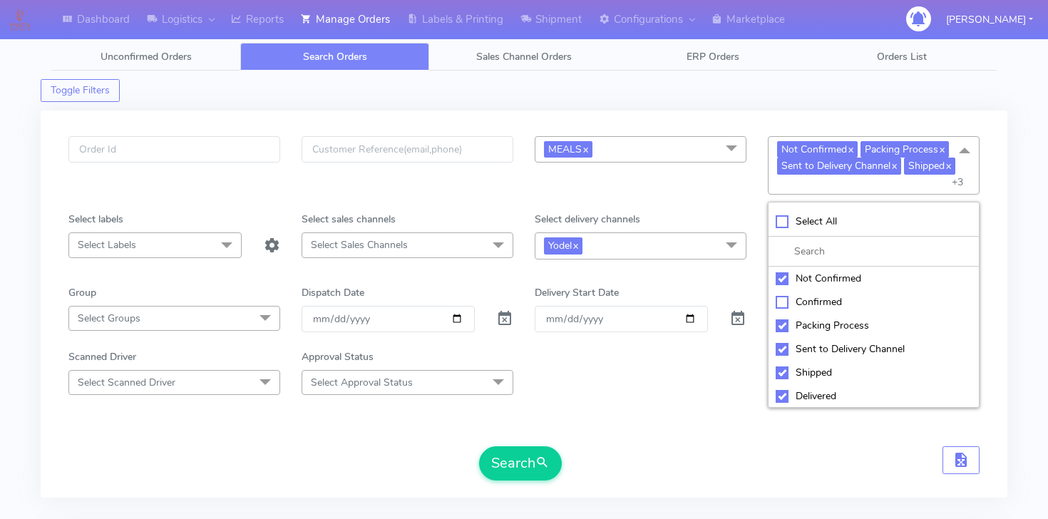
click at [782, 300] on div "Confirmed" at bounding box center [874, 302] width 196 height 15
checkbox input "true"
click at [787, 399] on div "Delivered" at bounding box center [874, 396] width 196 height 15
checkbox input "false"
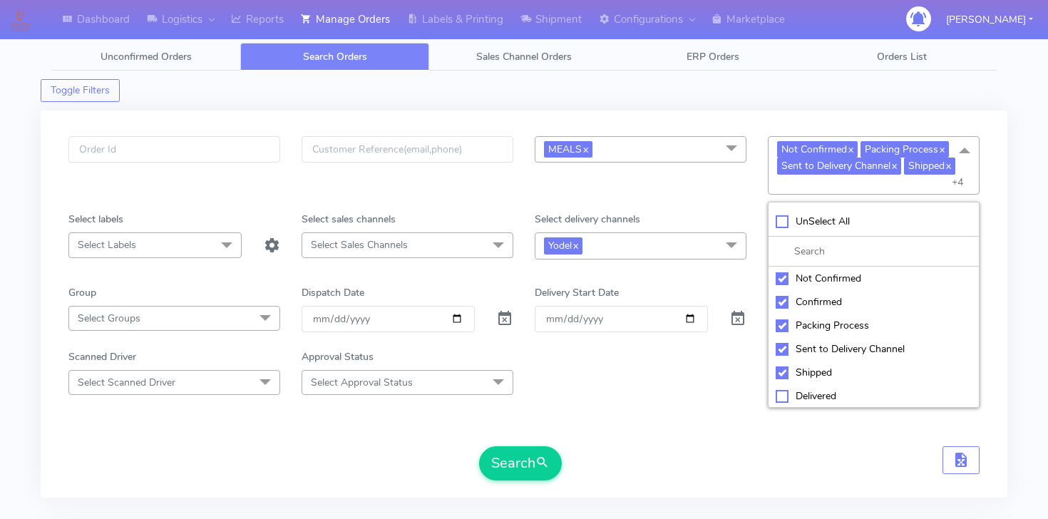
checkbox input "false"
click at [740, 335] on form "MEALS x Select All MEALS ATAVI One Off Pasta Club Gift Kit Event Unknown QCOM N…" at bounding box center [523, 308] width 911 height 344
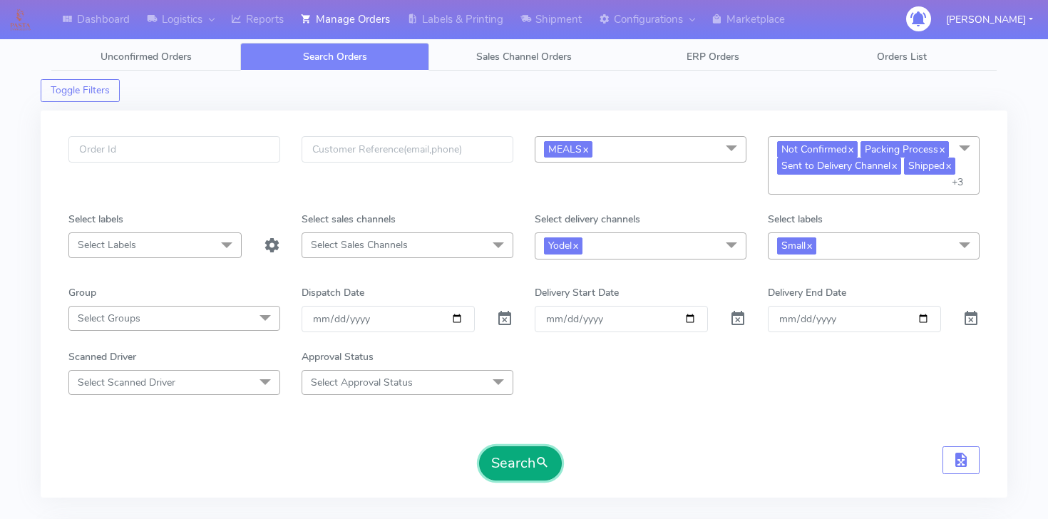
click at [498, 471] on button "Search" at bounding box center [520, 463] width 83 height 34
click at [839, 143] on span "Not Confirmed x" at bounding box center [817, 149] width 81 height 16
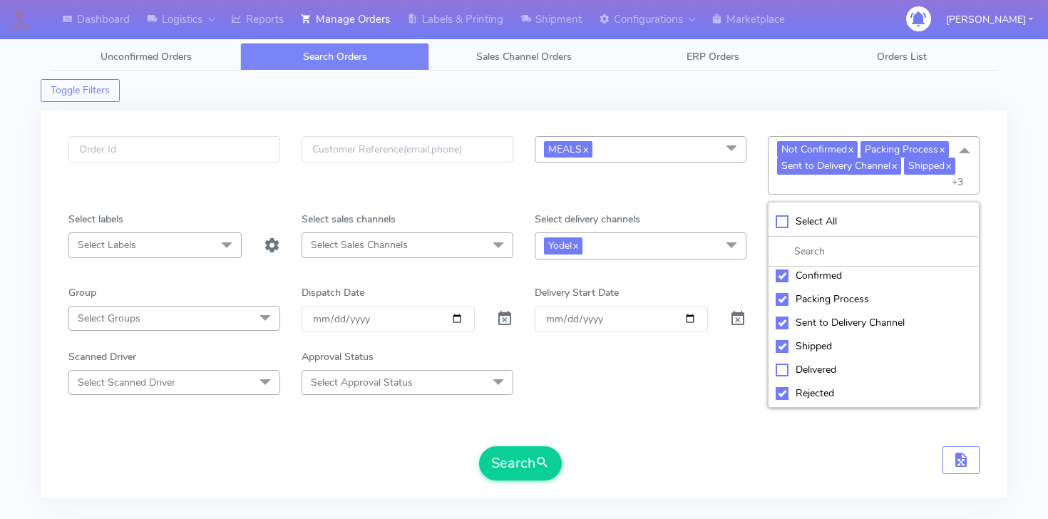
scroll to position [48, 0]
click at [788, 299] on div "Sent to Delivery Channel" at bounding box center [874, 301] width 196 height 15
checkbox input "false"
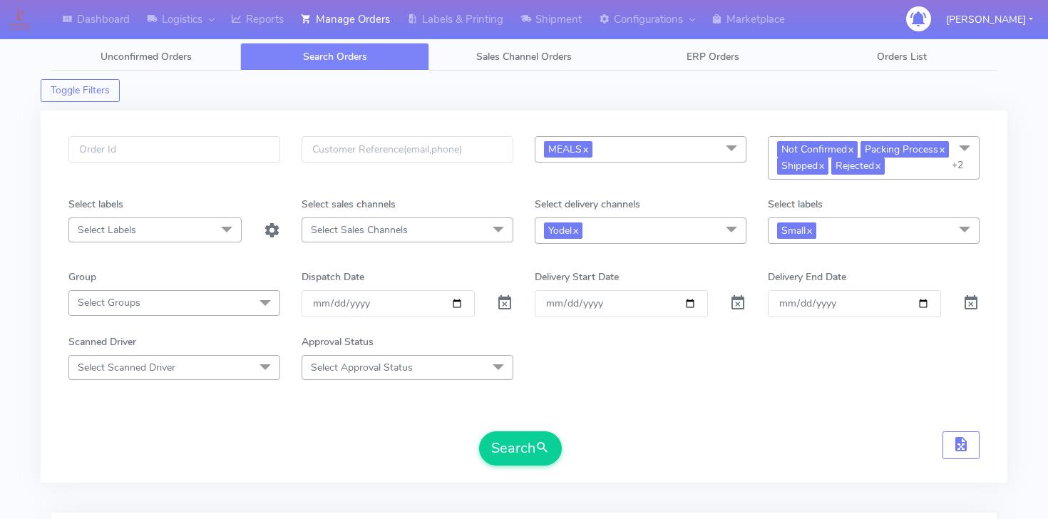
click at [712, 369] on div "Scanned Driver Select Scanned Driver Select All Test Driver Mohibur R Chaudhry …" at bounding box center [524, 357] width 933 height 46
click at [506, 461] on button "Search" at bounding box center [520, 448] width 83 height 34
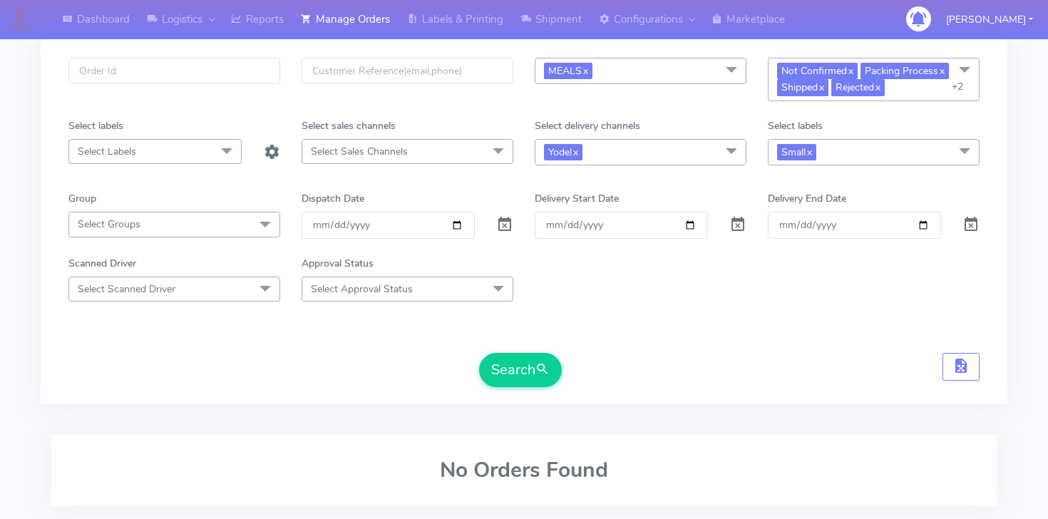
scroll to position [0, 0]
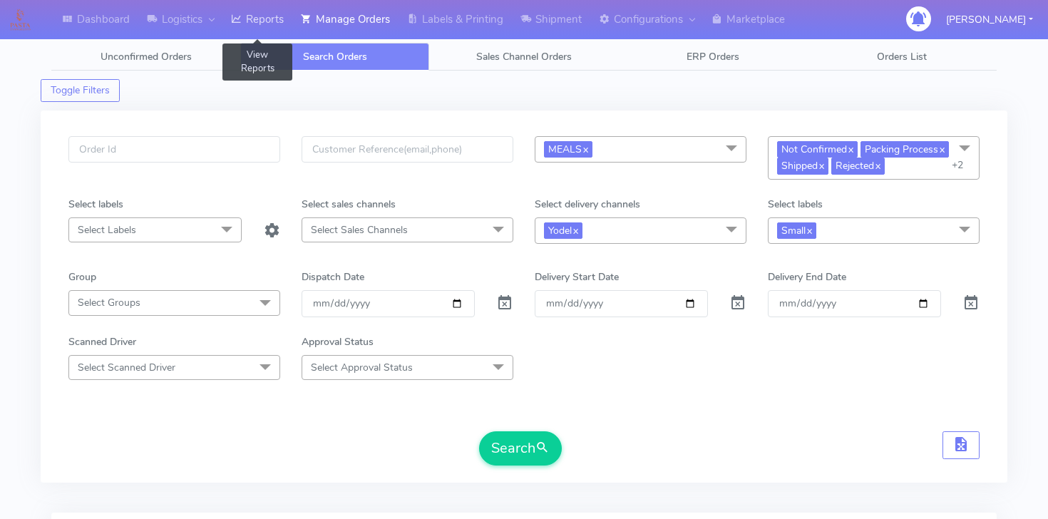
click at [262, 14] on link "Reports" at bounding box center [258, 19] width 70 height 39
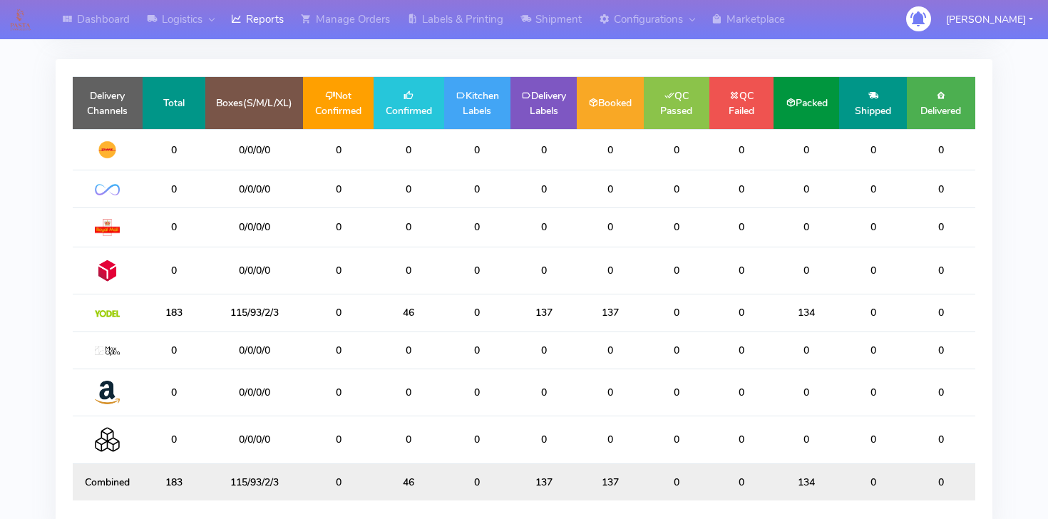
scroll to position [226, 0]
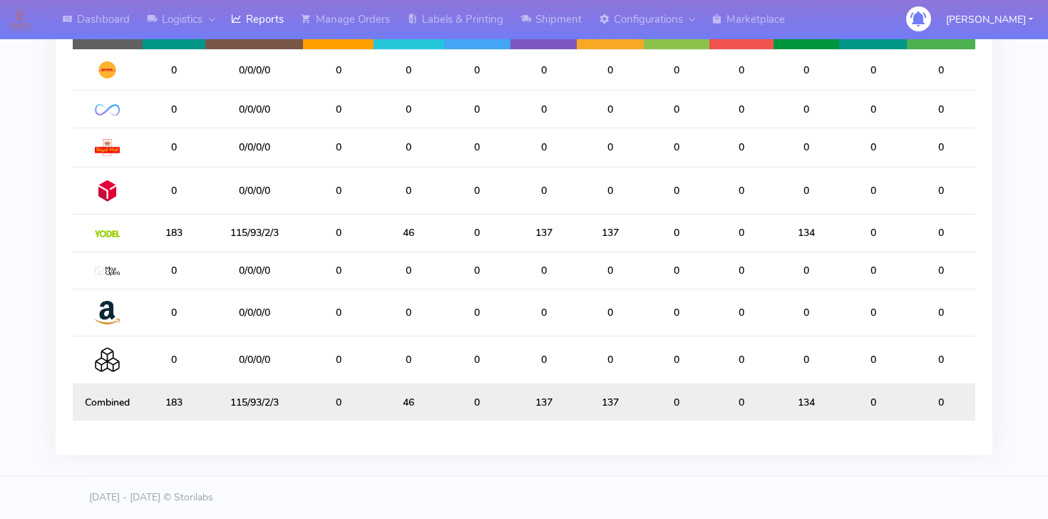
click at [404, 230] on td "46" at bounding box center [409, 233] width 71 height 37
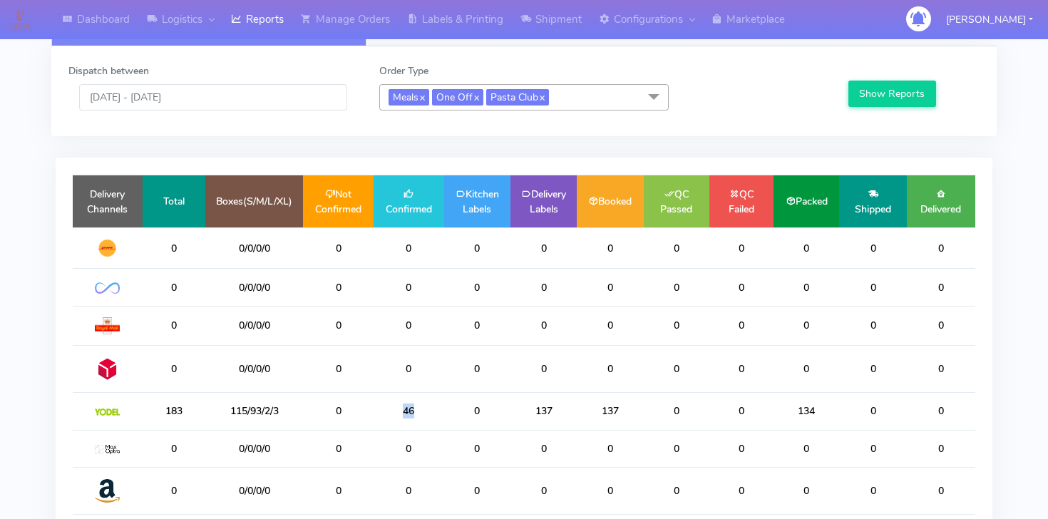
scroll to position [0, 0]
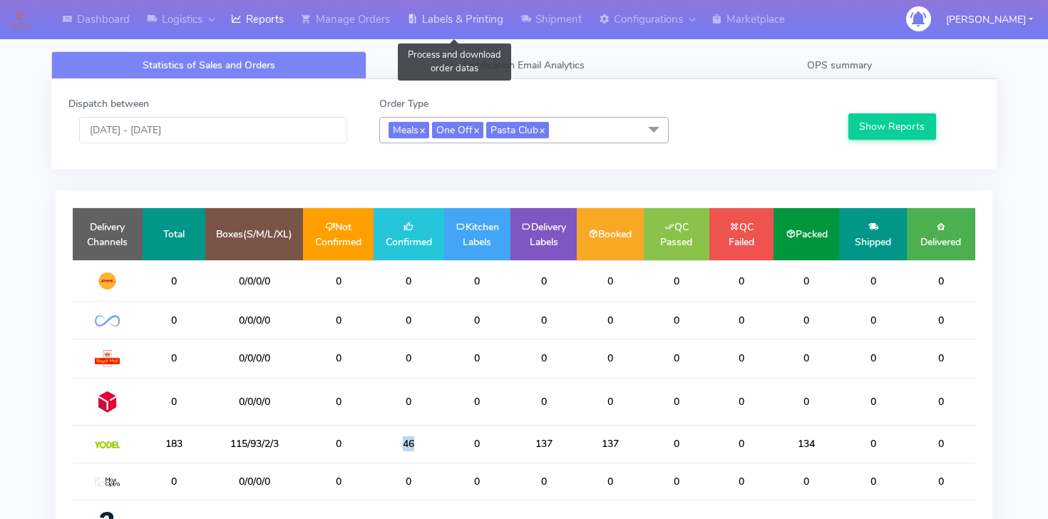
click at [447, 21] on link "Labels & Printing" at bounding box center [455, 19] width 113 height 39
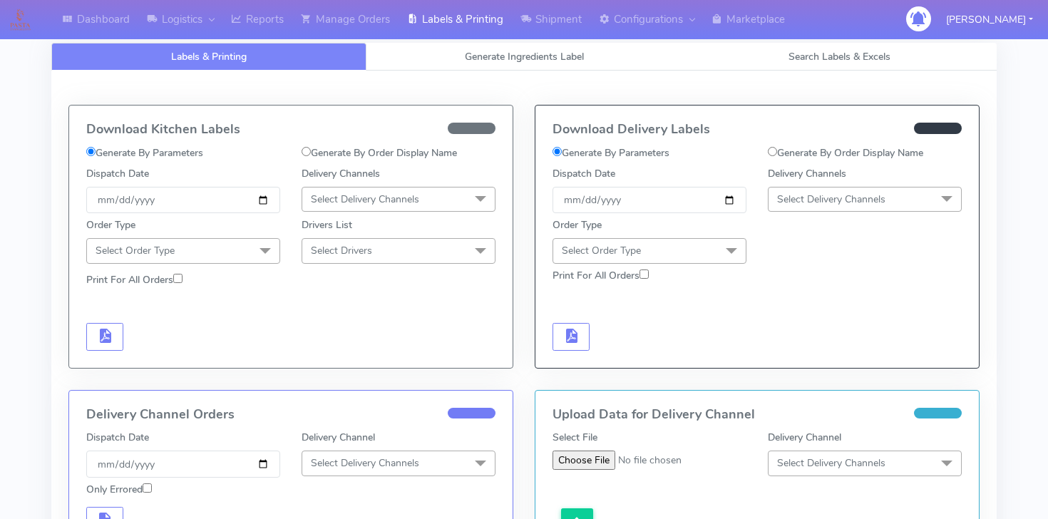
click at [629, 256] on span "Select Order Type" at bounding box center [601, 251] width 79 height 14
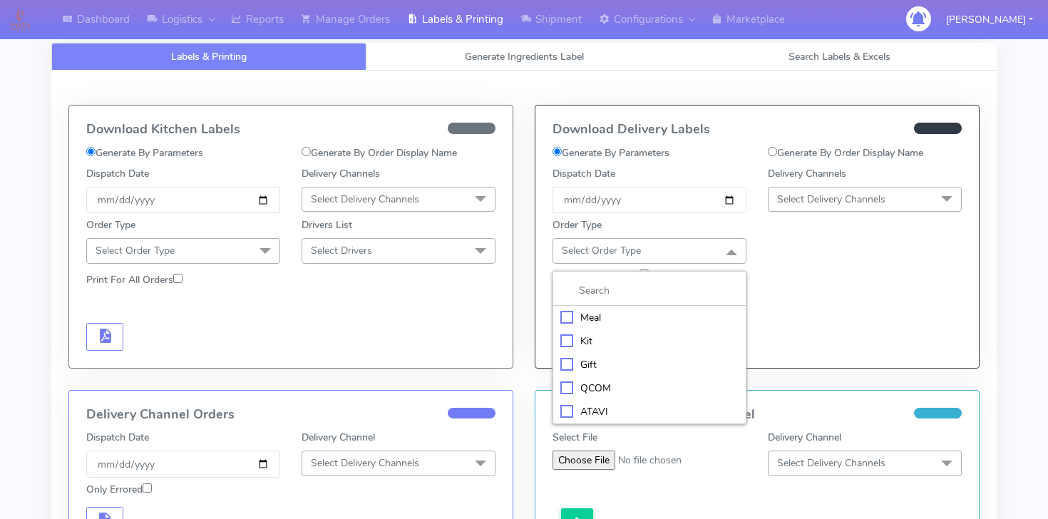
click at [620, 320] on div "Meal" at bounding box center [650, 317] width 178 height 15
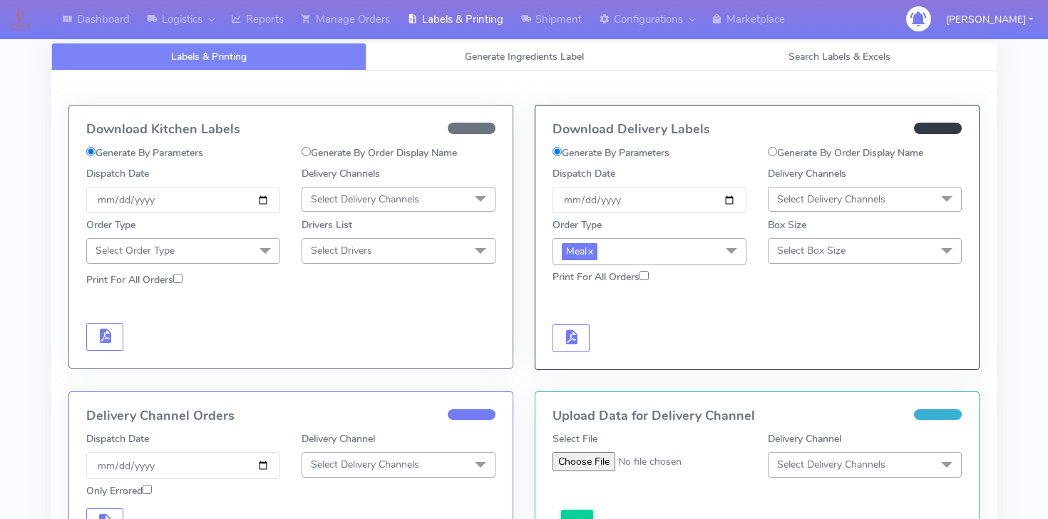
click at [824, 195] on span "Select Delivery Channels" at bounding box center [831, 200] width 108 height 14
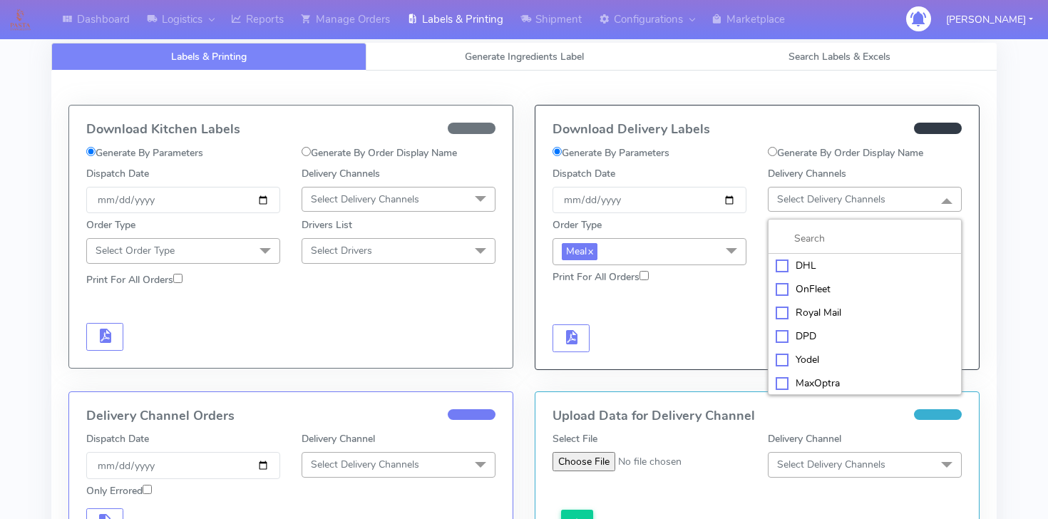
click at [801, 359] on div "Yodel" at bounding box center [865, 359] width 178 height 15
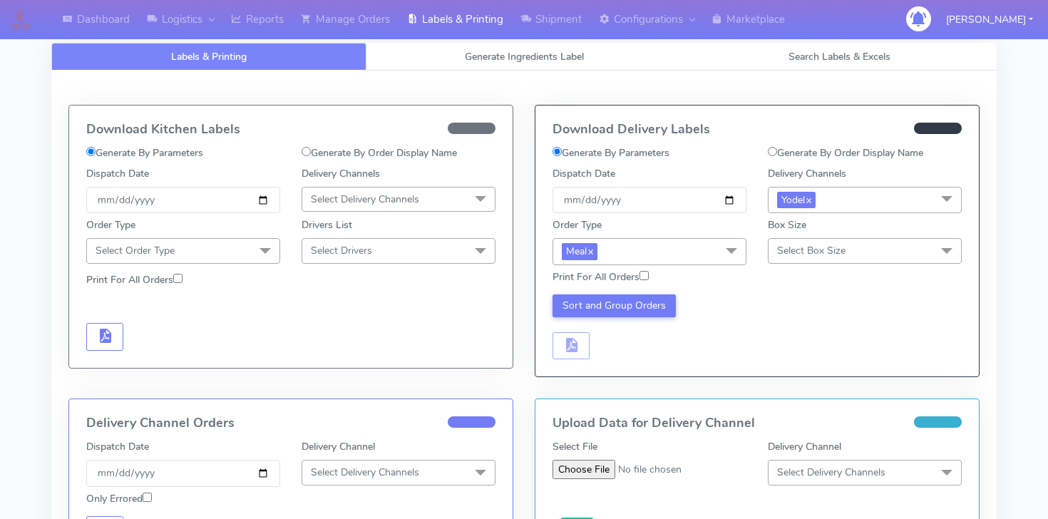
click at [787, 237] on div "Box Size Select Box Size Small Small-PR-1 Medium Large Mega" at bounding box center [865, 241] width 194 height 46
click at [787, 248] on span "Select Box Size" at bounding box center [811, 251] width 68 height 14
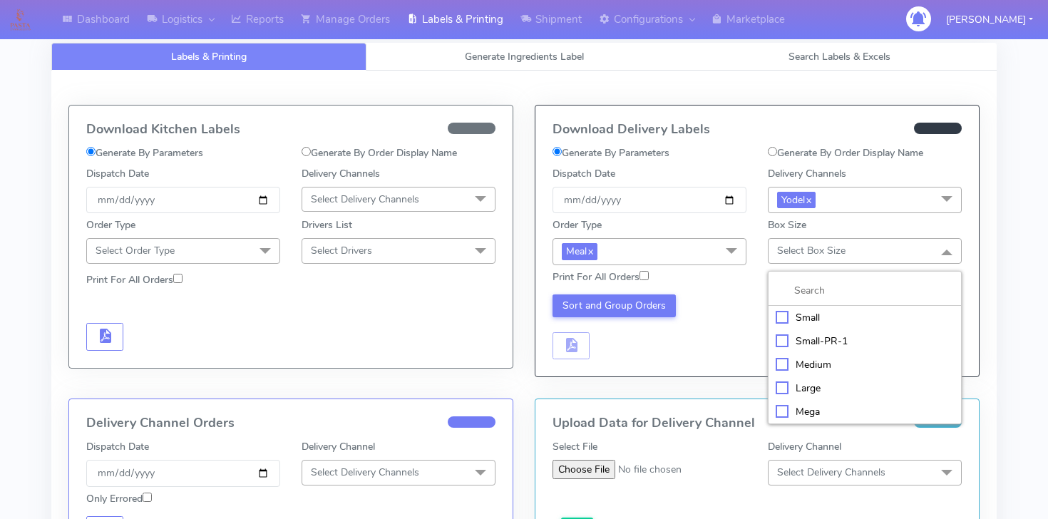
click at [730, 322] on div "Sort and Group Orders" at bounding box center [649, 328] width 215 height 66
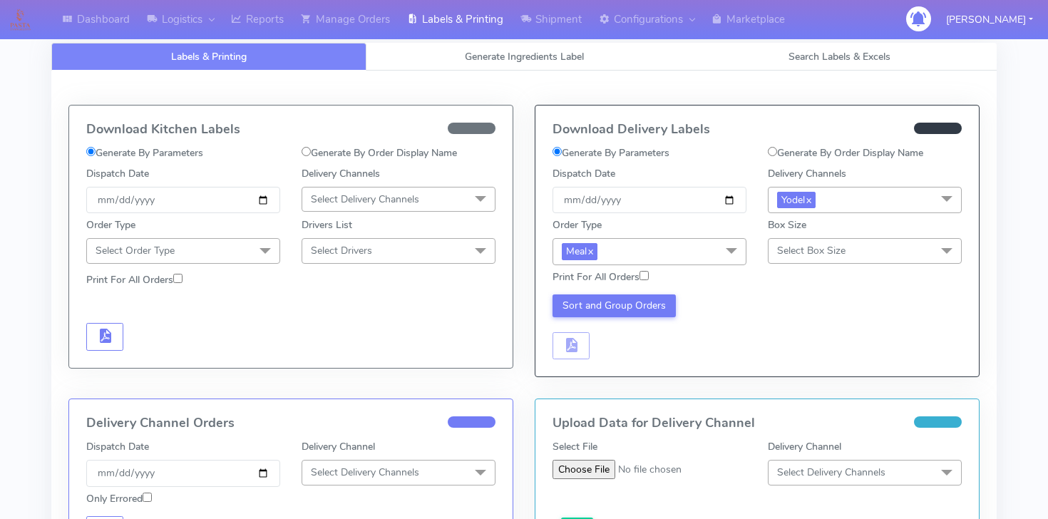
click at [645, 276] on input "Print For All Orders" at bounding box center [644, 275] width 9 height 9
click at [645, 277] on input "Print For All Orders" at bounding box center [644, 275] width 9 height 9
checkbox input "false"
click at [504, 64] on link "Generate Ingredients Label" at bounding box center [524, 57] width 315 height 28
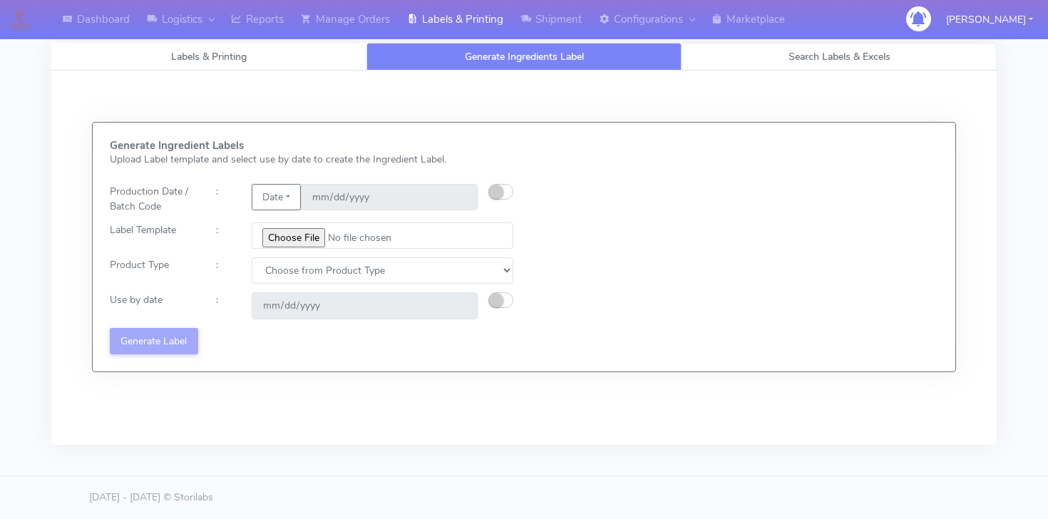
click at [735, 49] on link "Search Labels & Excels" at bounding box center [839, 57] width 315 height 28
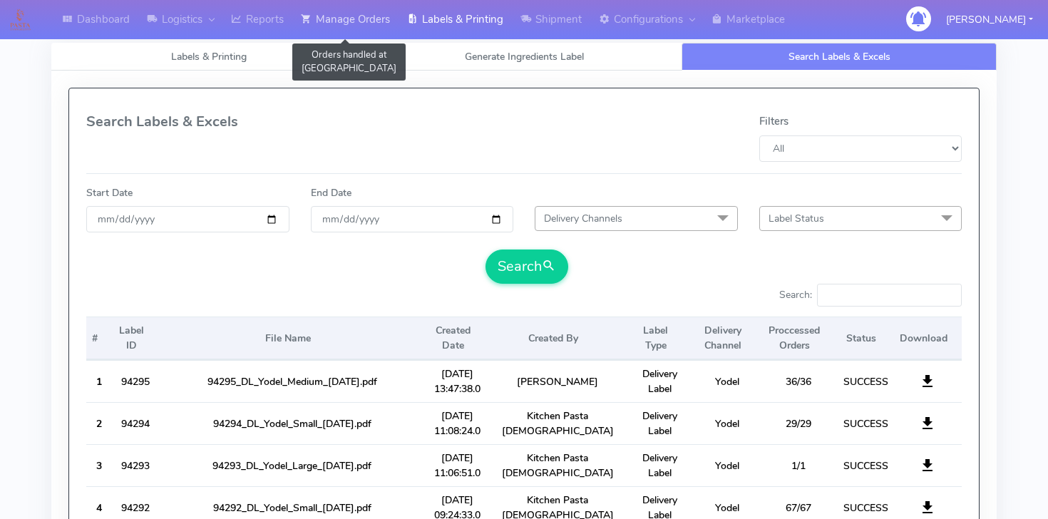
click at [367, 11] on link "Manage Orders" at bounding box center [345, 19] width 106 height 39
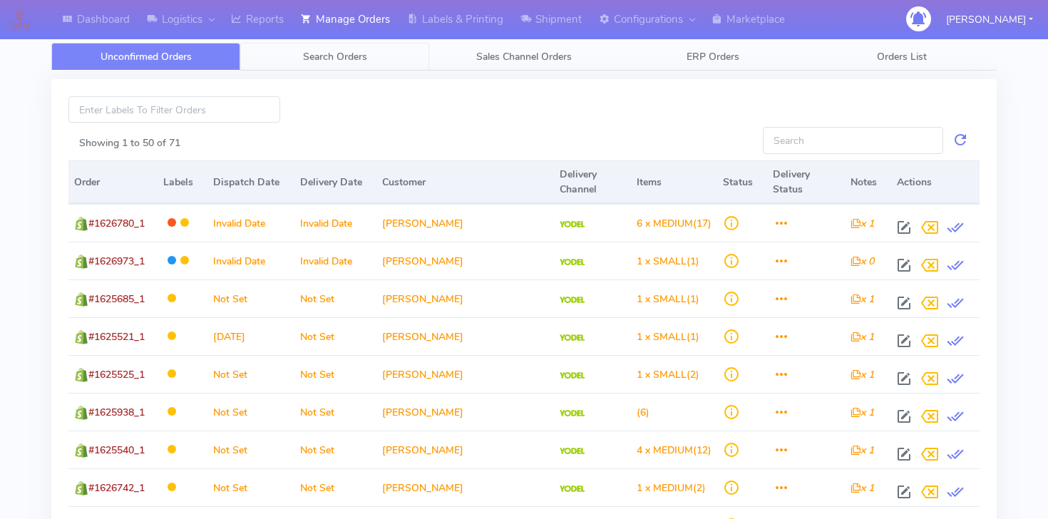
click at [349, 53] on span "Search Orders" at bounding box center [335, 57] width 64 height 14
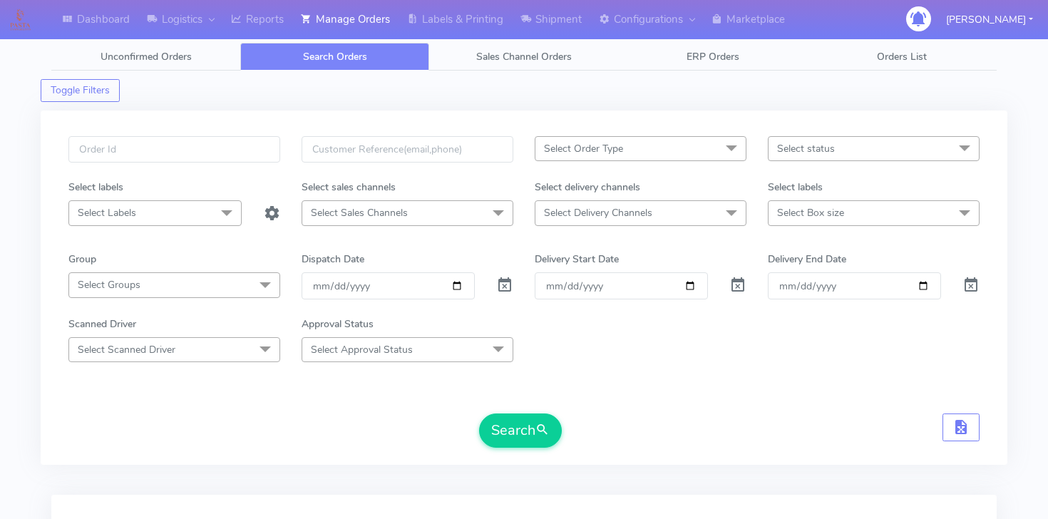
click at [439, 222] on span "Select Sales Channels" at bounding box center [408, 212] width 212 height 25
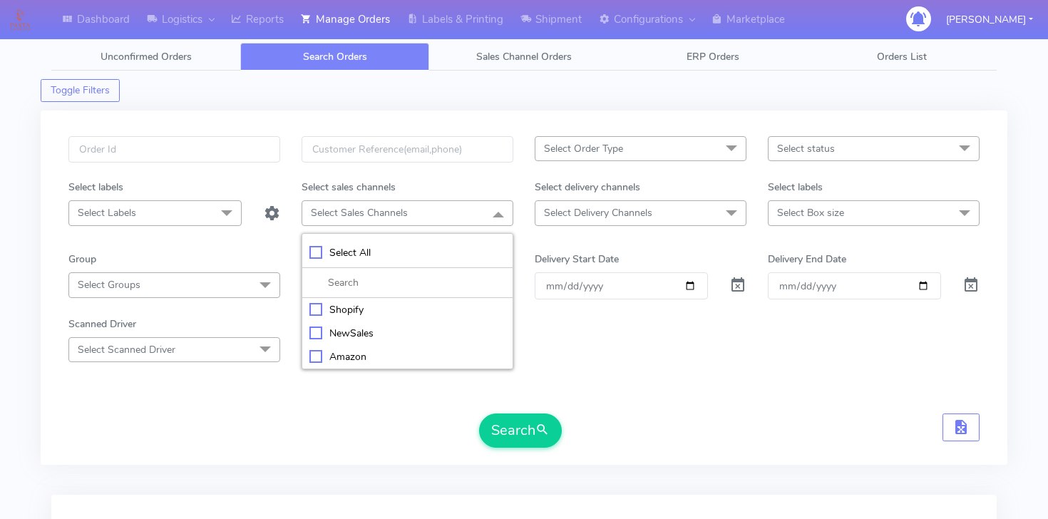
click at [440, 222] on span "Select Sales Channels" at bounding box center [408, 212] width 212 height 25
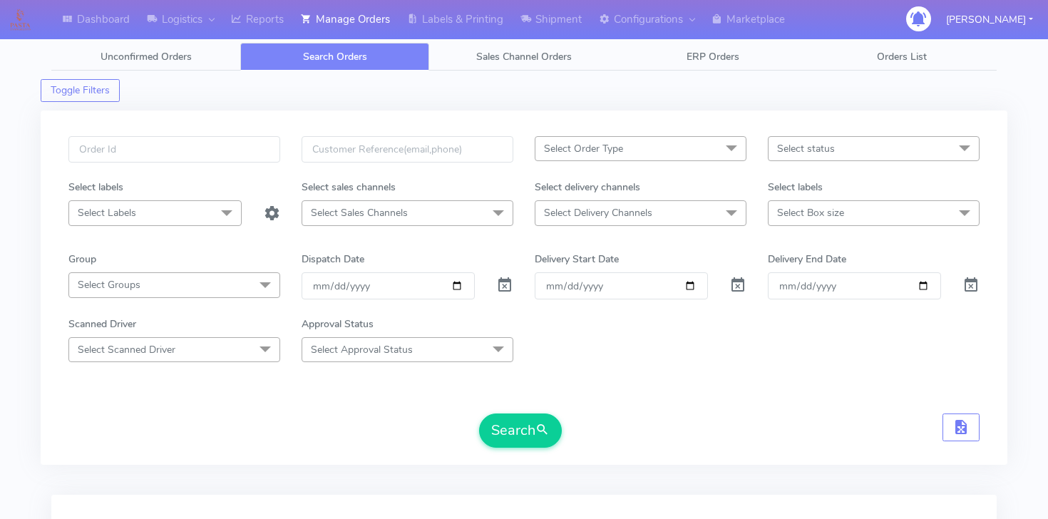
click at [574, 207] on span "Select Delivery Channels" at bounding box center [598, 213] width 108 height 14
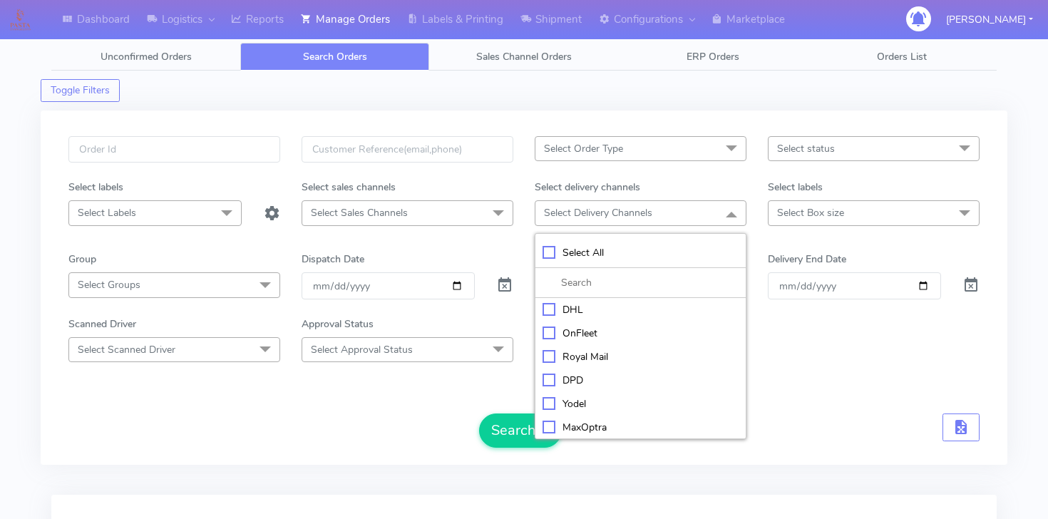
click at [569, 406] on div "Yodel" at bounding box center [641, 404] width 196 height 15
checkbox input "true"
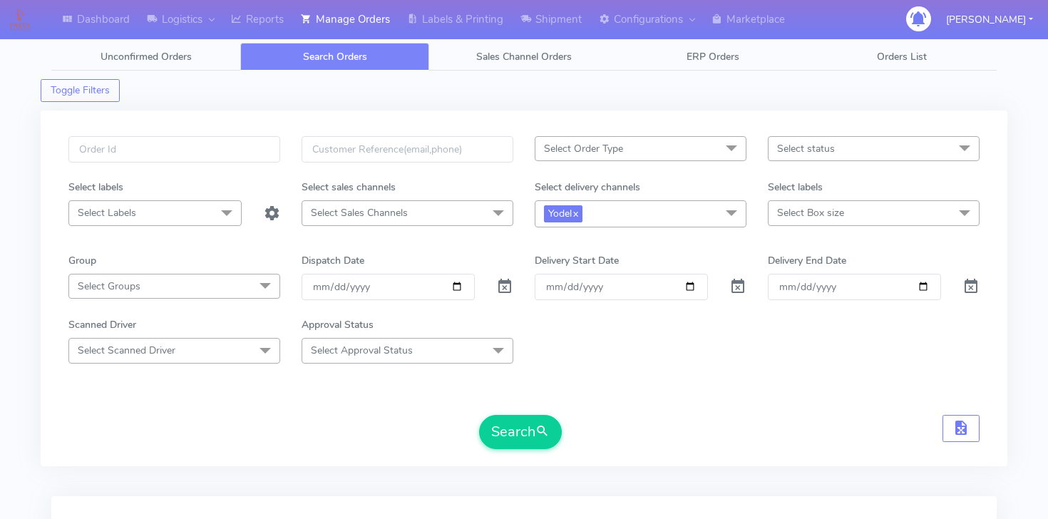
click at [728, 148] on span at bounding box center [731, 149] width 29 height 27
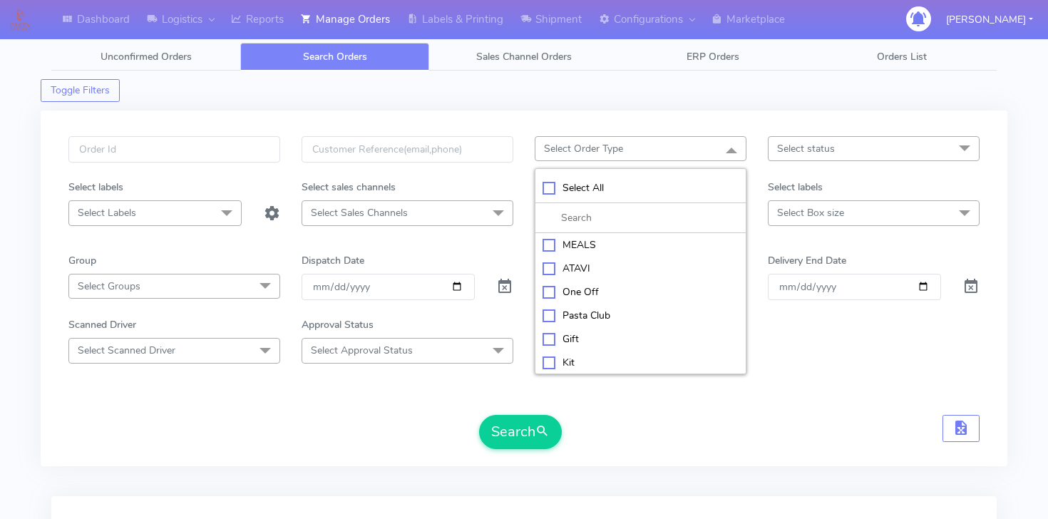
click at [821, 140] on span "Select status" at bounding box center [874, 148] width 212 height 25
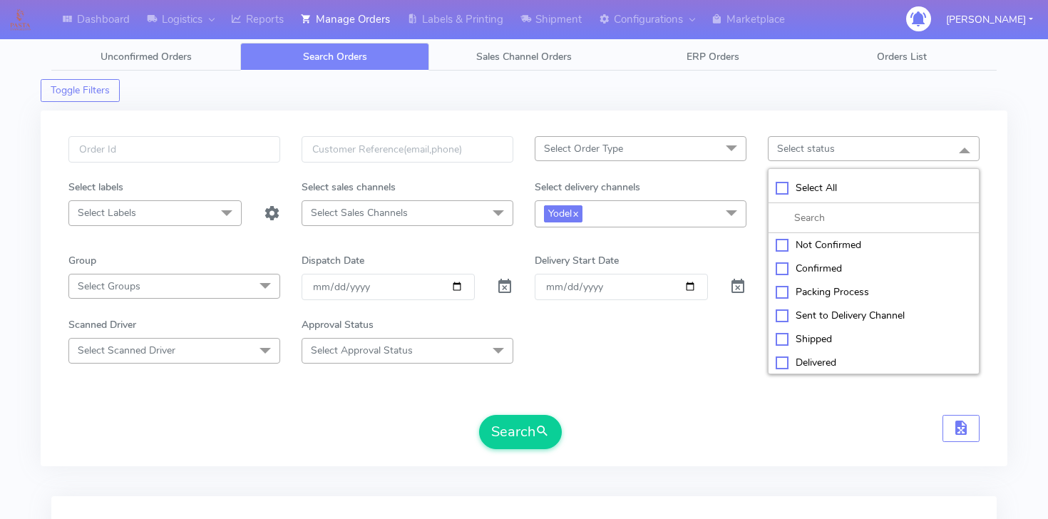
click at [783, 268] on div "Confirmed" at bounding box center [874, 268] width 196 height 15
checkbox input "true"
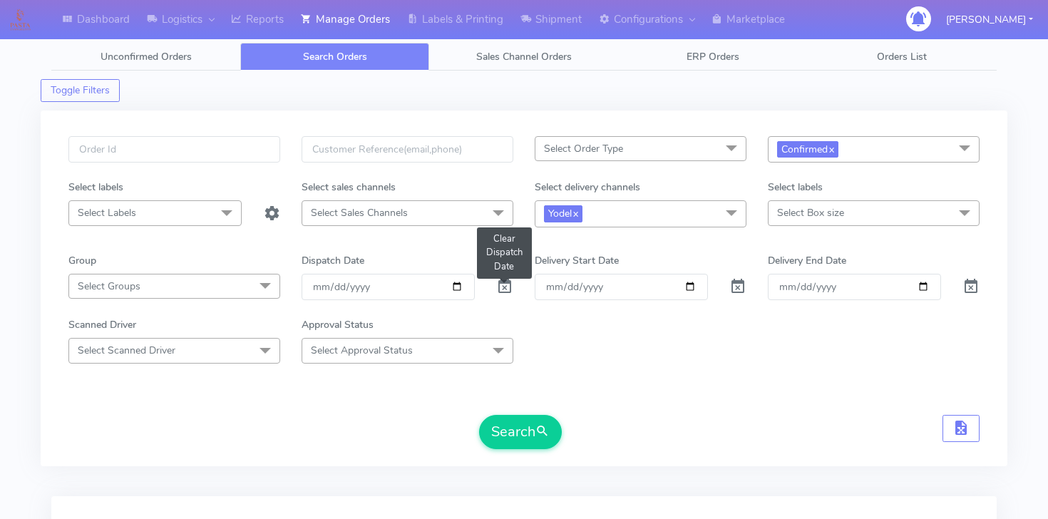
click at [496, 292] on span at bounding box center [504, 290] width 17 height 14
click at [451, 287] on input "date" at bounding box center [388, 287] width 173 height 26
type input "[DATE]"
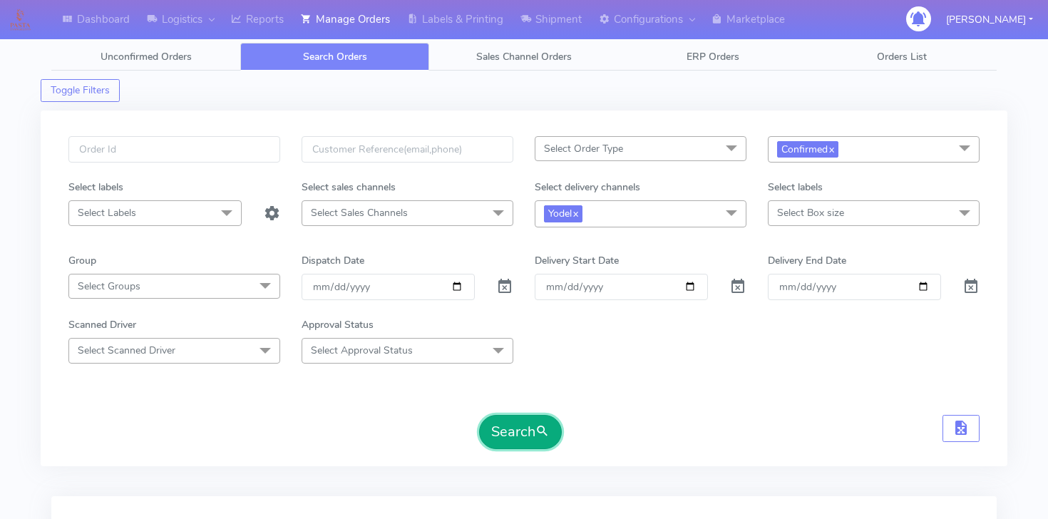
click at [503, 429] on button "Search" at bounding box center [520, 432] width 83 height 34
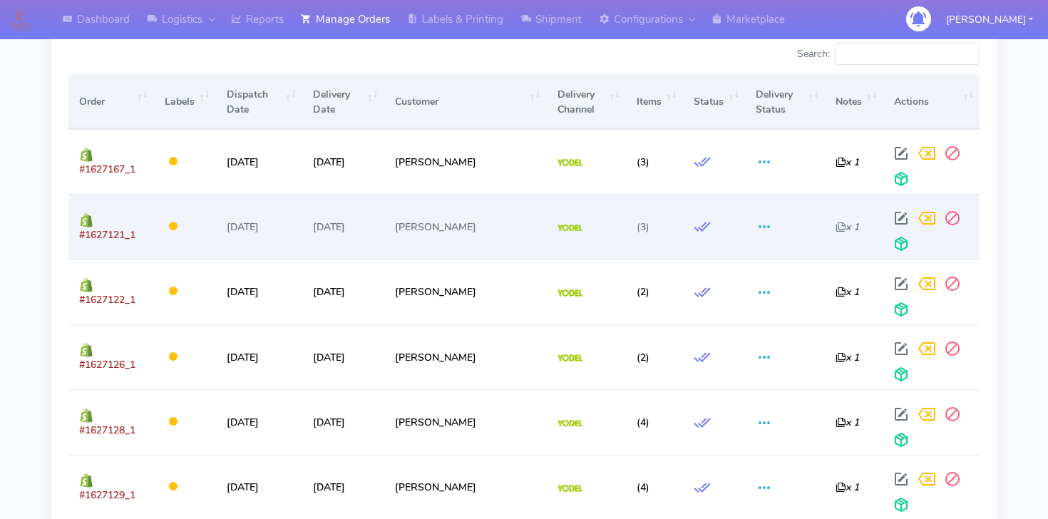
scroll to position [494, 0]
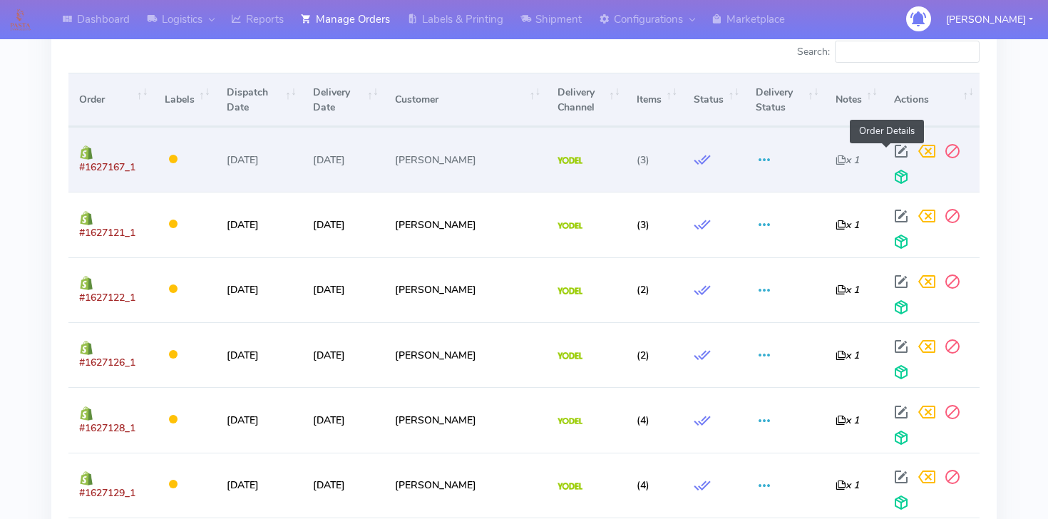
click at [889, 148] on span at bounding box center [902, 155] width 26 height 14
select select "5"
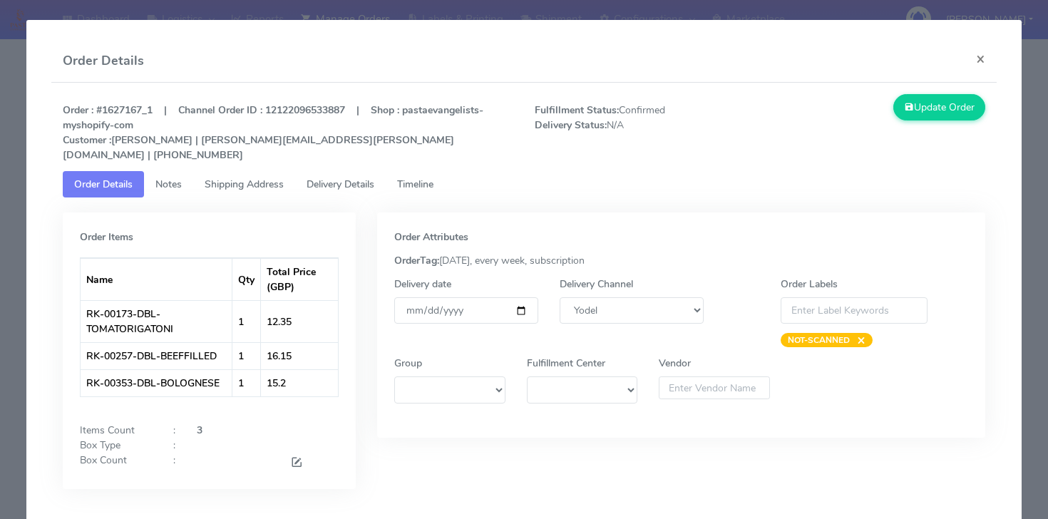
click at [196, 171] on link "Shipping Address" at bounding box center [244, 184] width 102 height 26
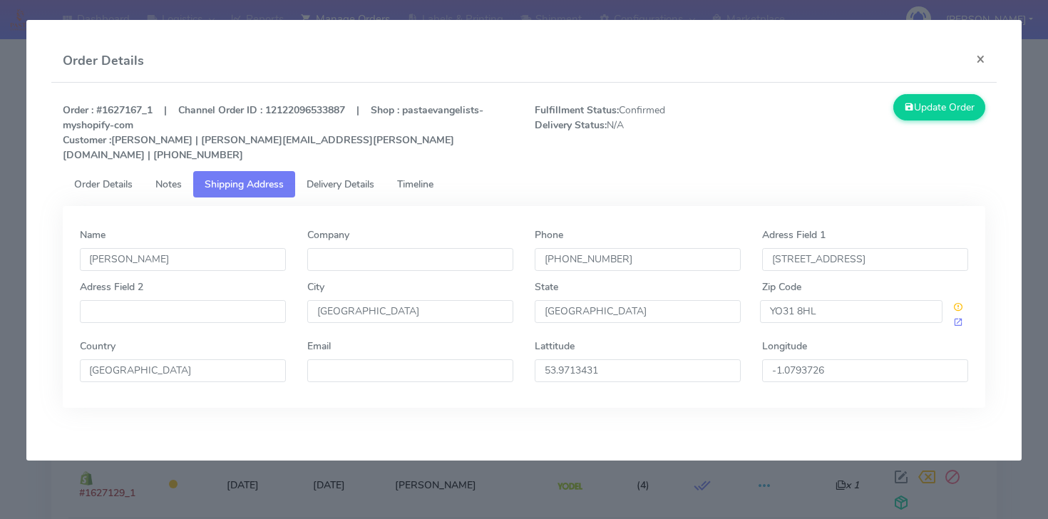
click at [175, 178] on span "Notes" at bounding box center [168, 185] width 26 height 14
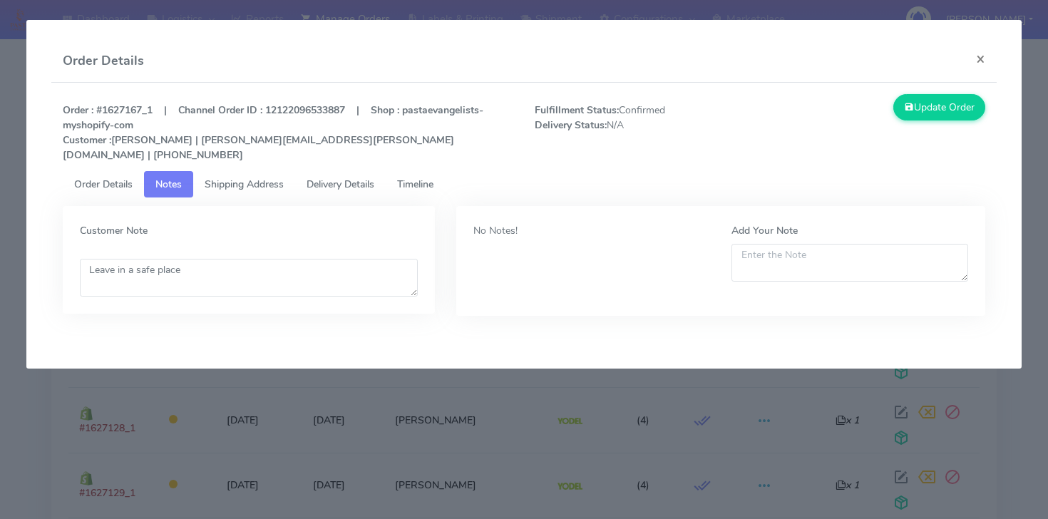
click at [310, 178] on span "Delivery Details" at bounding box center [341, 185] width 68 height 14
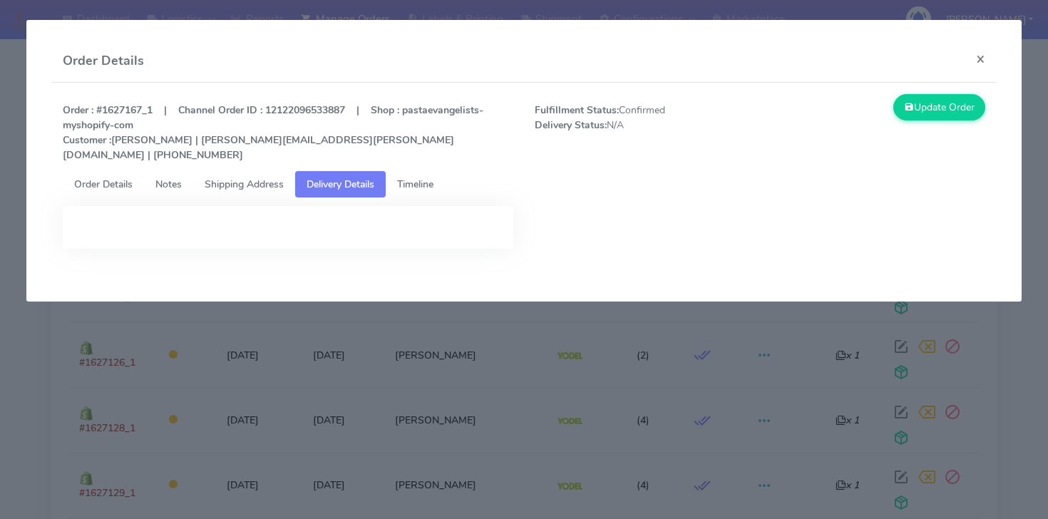
click at [414, 178] on span "Timeline" at bounding box center [415, 185] width 36 height 14
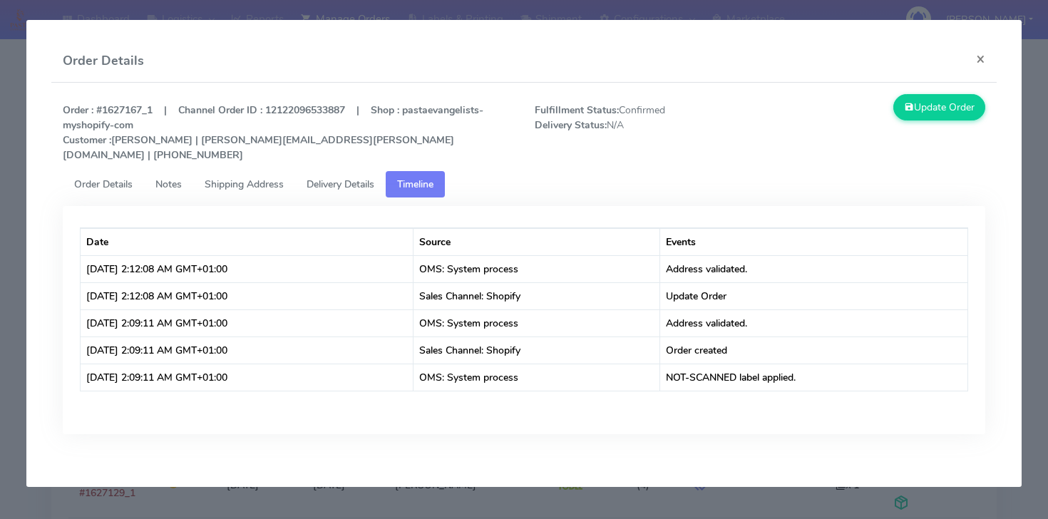
click at [243, 178] on span "Shipping Address" at bounding box center [244, 185] width 79 height 14
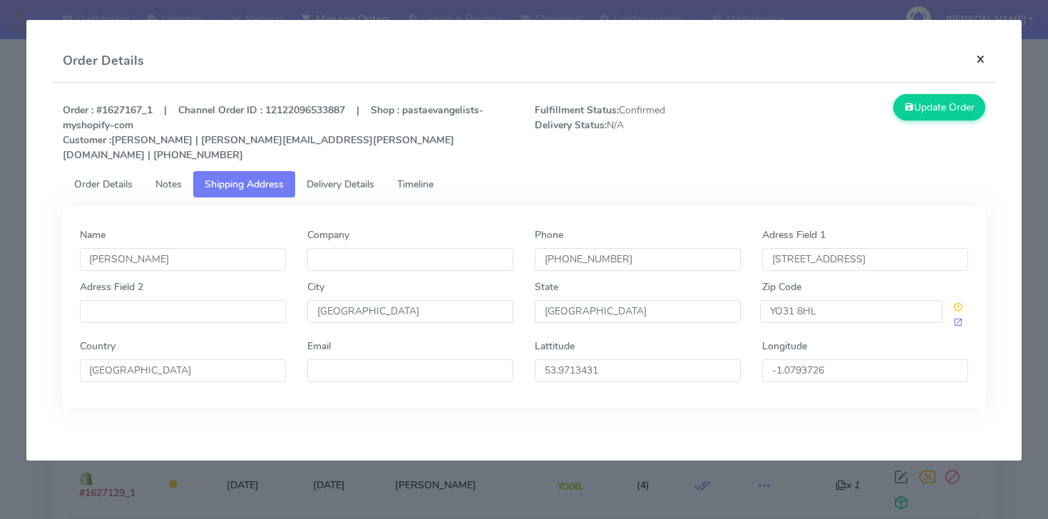
click at [981, 59] on button "×" at bounding box center [981, 59] width 32 height 38
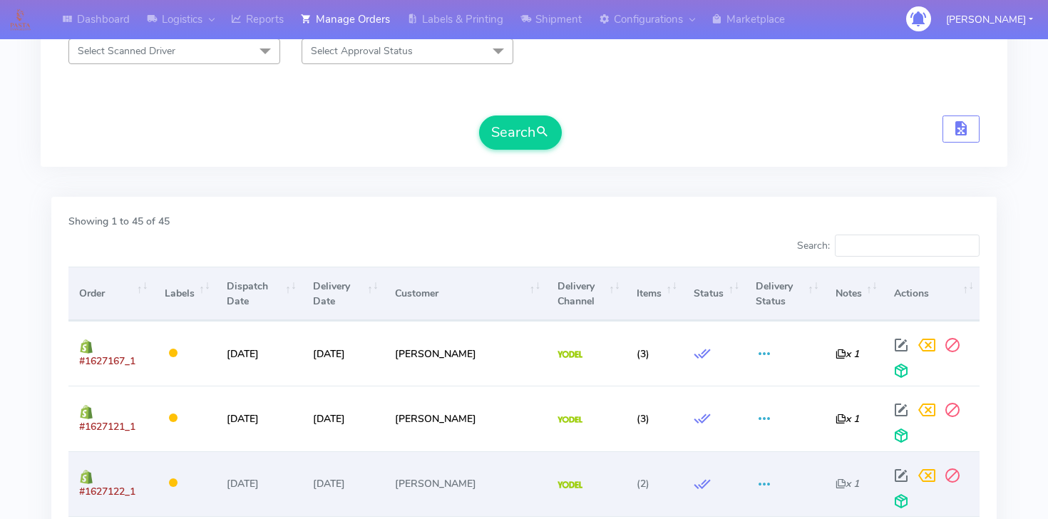
scroll to position [270, 0]
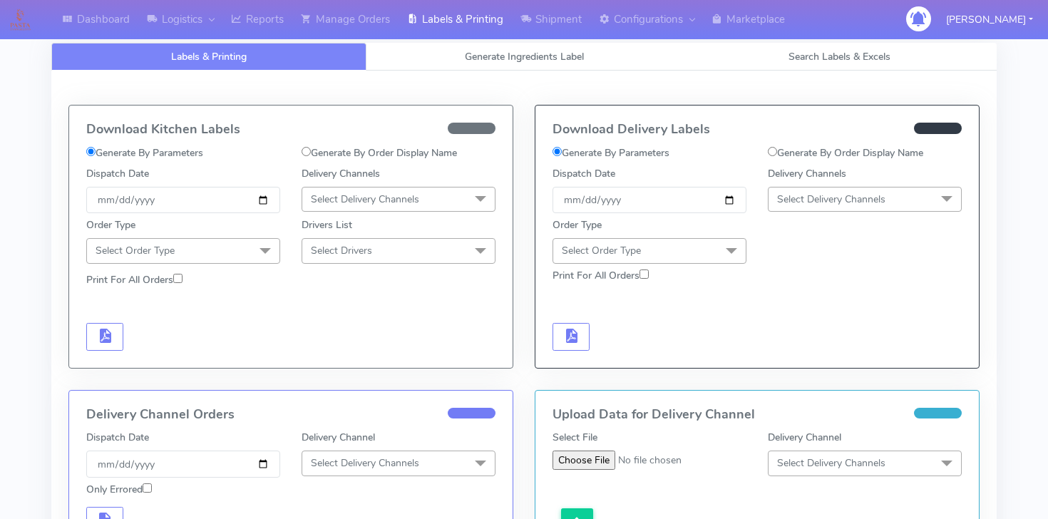
scroll to position [418, 0]
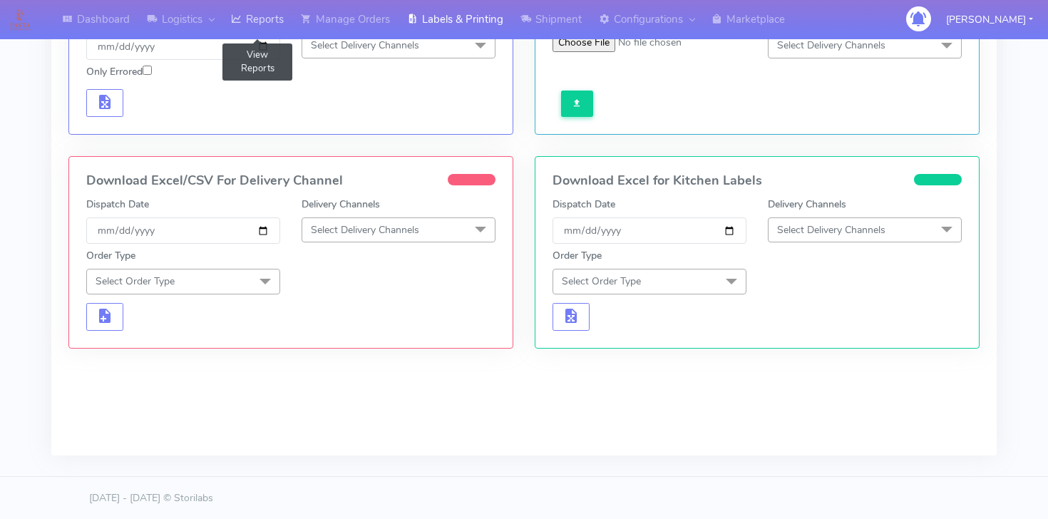
click at [266, 19] on link "Reports" at bounding box center [258, 19] width 70 height 39
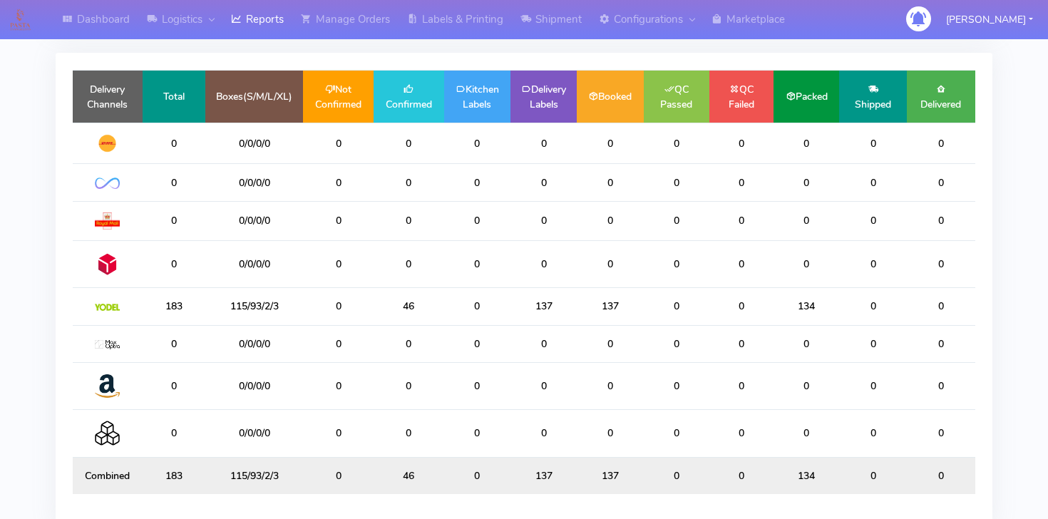
scroll to position [141, 0]
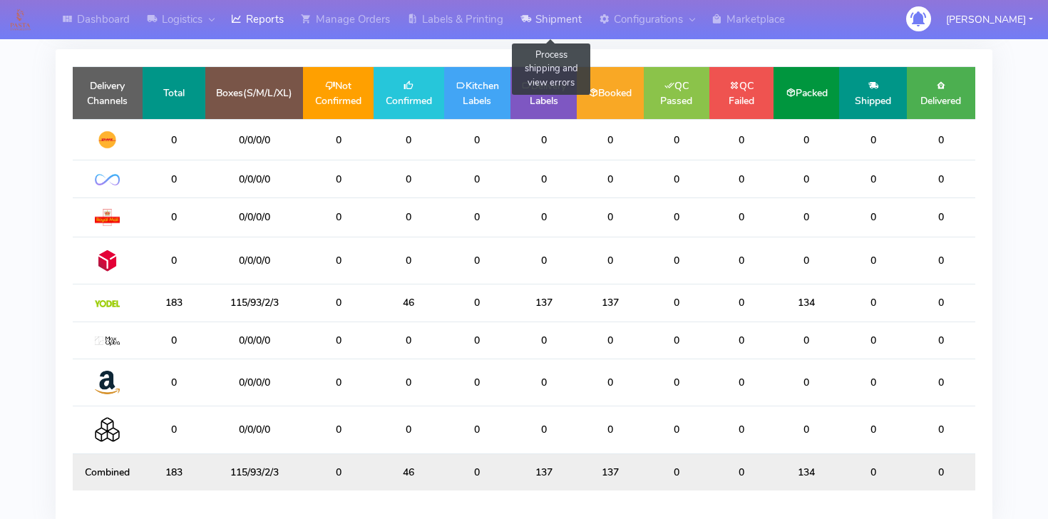
click at [523, 28] on link "Shipment" at bounding box center [551, 19] width 78 height 39
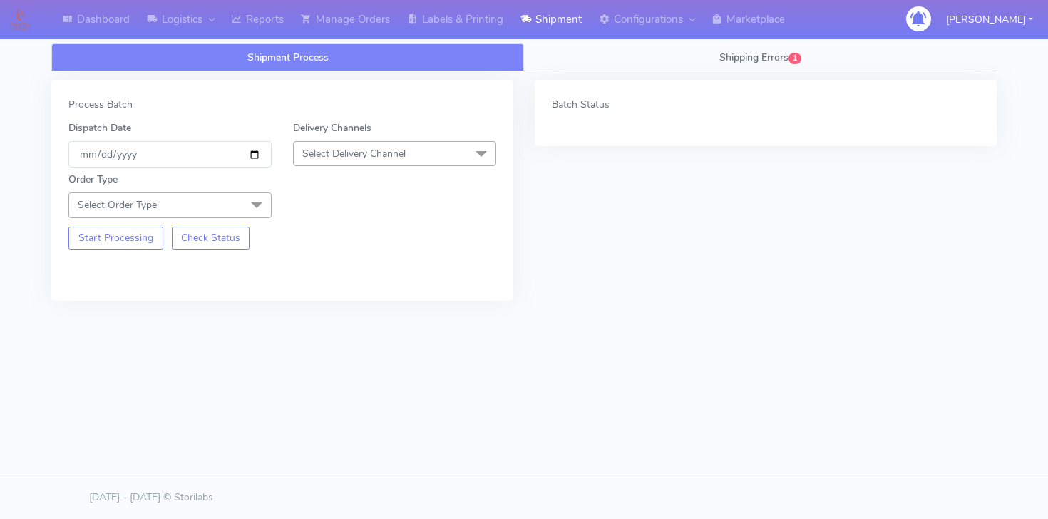
click at [206, 200] on span "Select Order Type" at bounding box center [169, 205] width 203 height 25
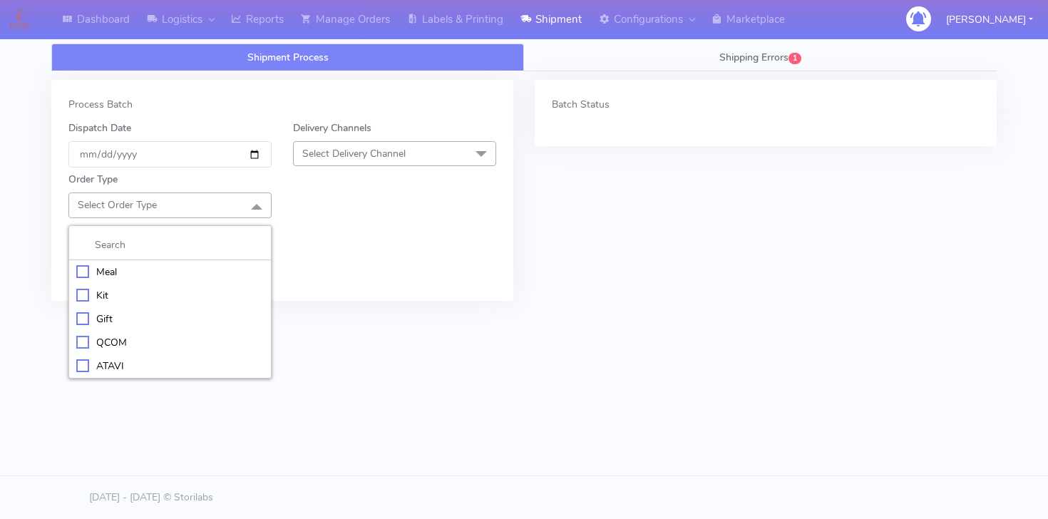
click at [145, 270] on div "Meal" at bounding box center [170, 272] width 188 height 15
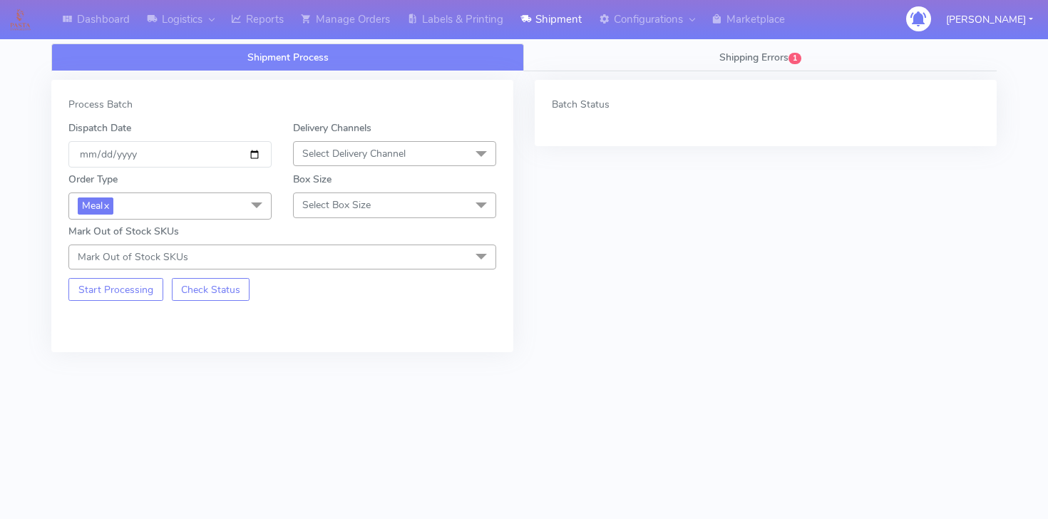
click at [317, 145] on span "Select Delivery Channel" at bounding box center [394, 153] width 203 height 25
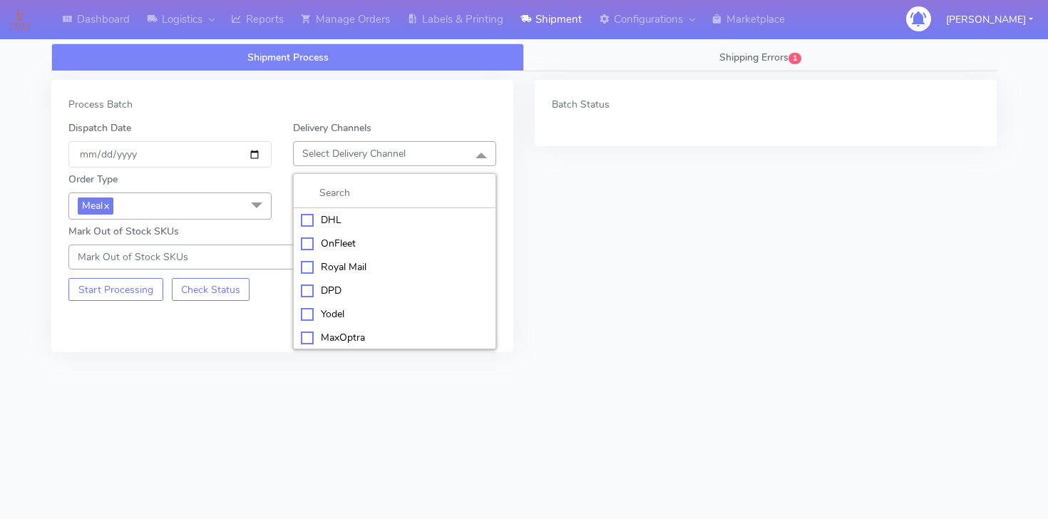
click at [324, 314] on div "Yodel" at bounding box center [395, 314] width 188 height 15
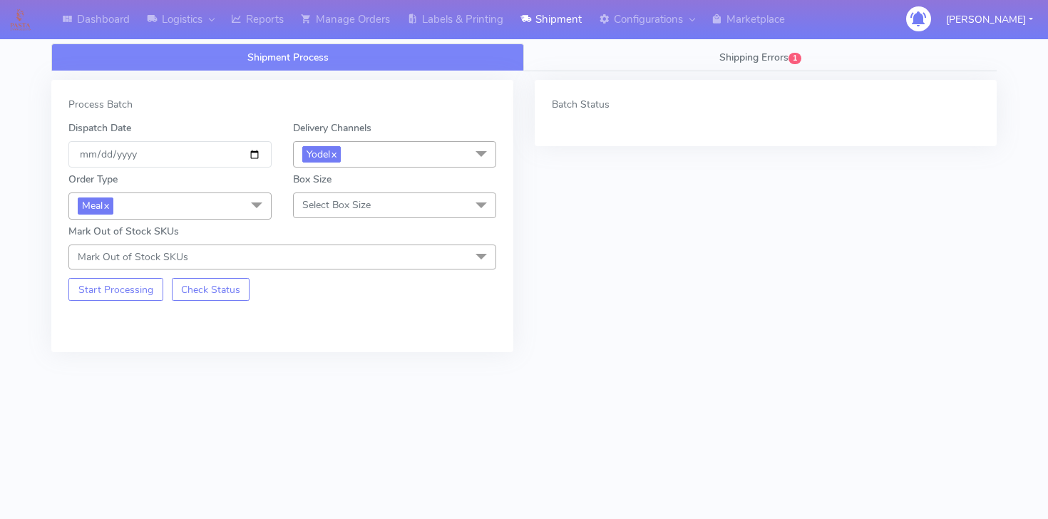
click at [320, 205] on span "Select Box Size" at bounding box center [336, 205] width 68 height 14
click at [322, 275] on div "Small" at bounding box center [395, 272] width 188 height 15
click at [342, 209] on span "Small x" at bounding box center [321, 206] width 39 height 16
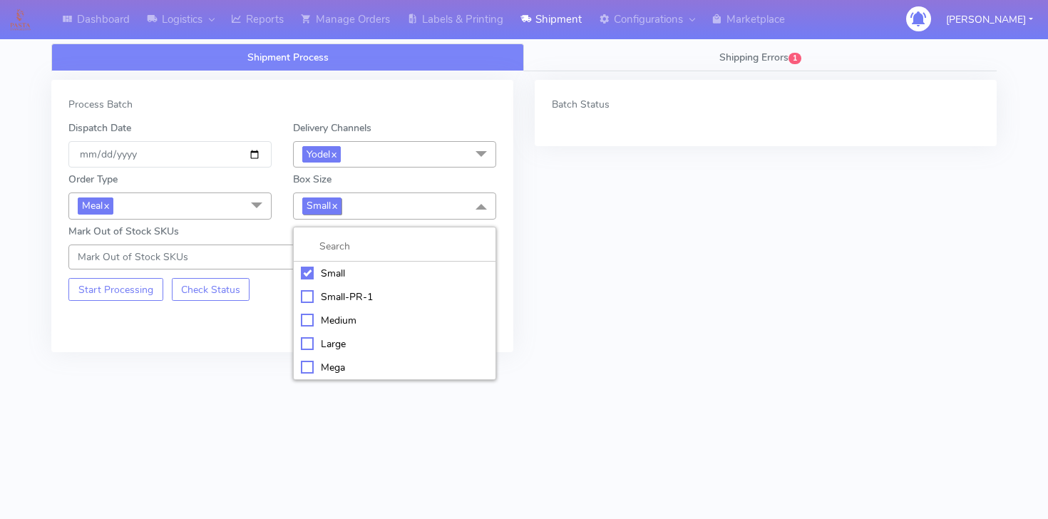
click at [337, 207] on link "x" at bounding box center [334, 205] width 6 height 15
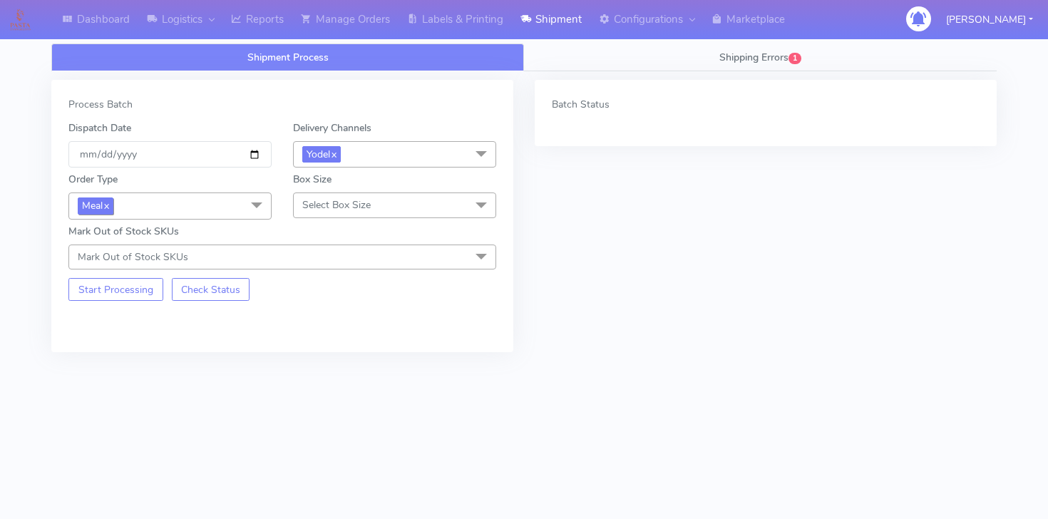
click at [109, 203] on link "x" at bounding box center [106, 205] width 6 height 15
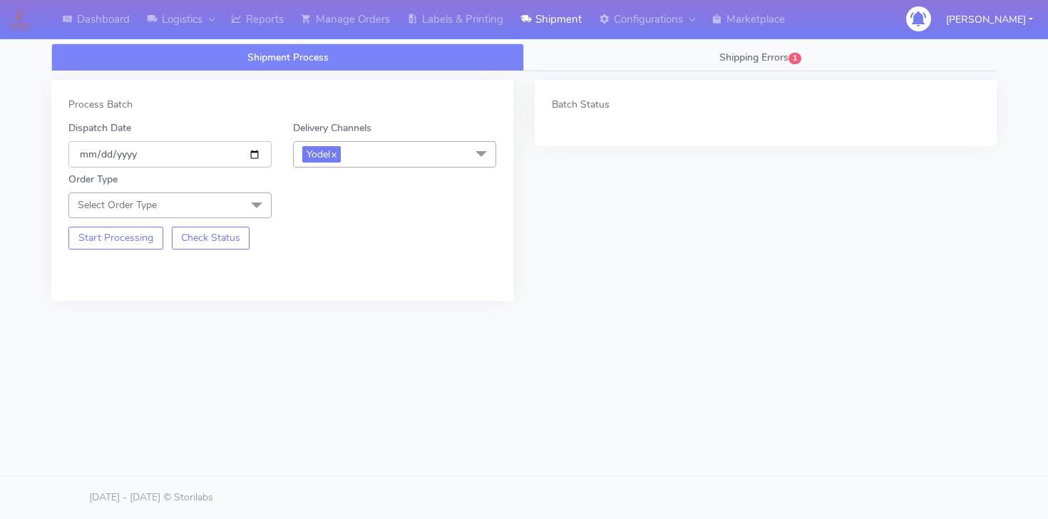
click at [251, 155] on input "[DATE]" at bounding box center [169, 154] width 203 height 26
click at [267, 285] on div "Process Batch Dispatch Date 2025-09-28 Delivery Channels Yodel x DHL OnFleet Ro…" at bounding box center [282, 190] width 462 height 221
click at [362, 21] on link "Manage Orders" at bounding box center [345, 19] width 106 height 39
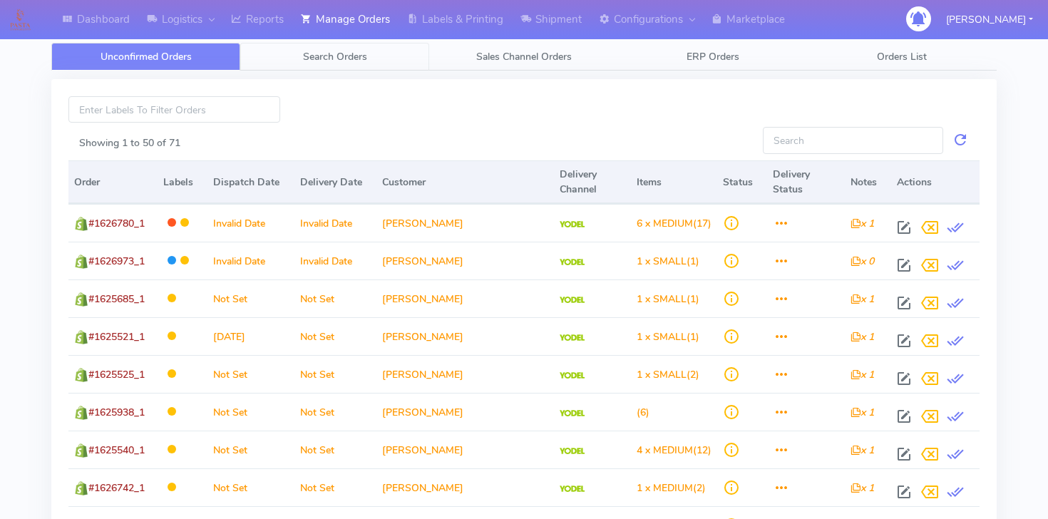
click at [290, 52] on link "Search Orders" at bounding box center [334, 57] width 189 height 28
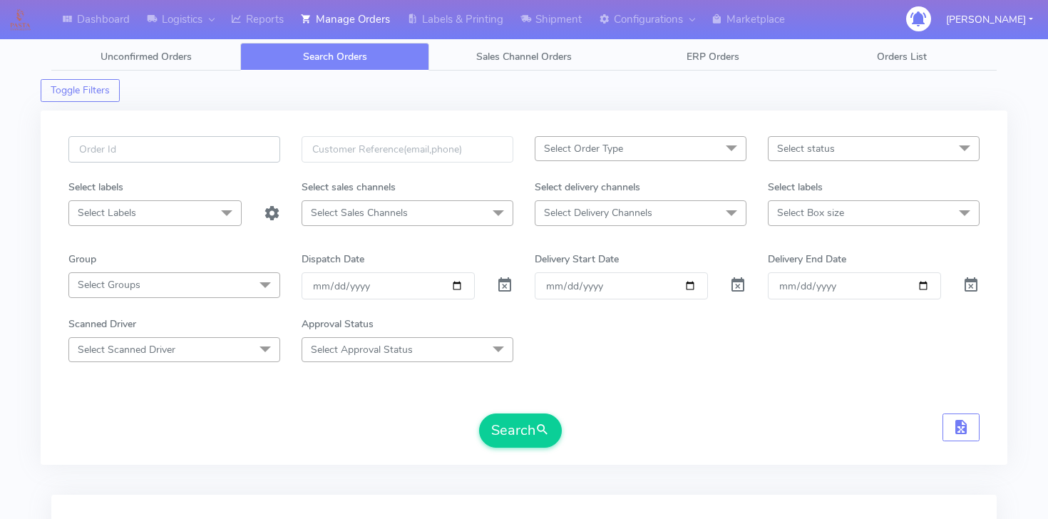
click at [189, 138] on input "text" at bounding box center [174, 149] width 212 height 26
paste input "#1627167_1"
type input "#1627167_1"
click at [260, 33] on link "Reports" at bounding box center [258, 19] width 70 height 39
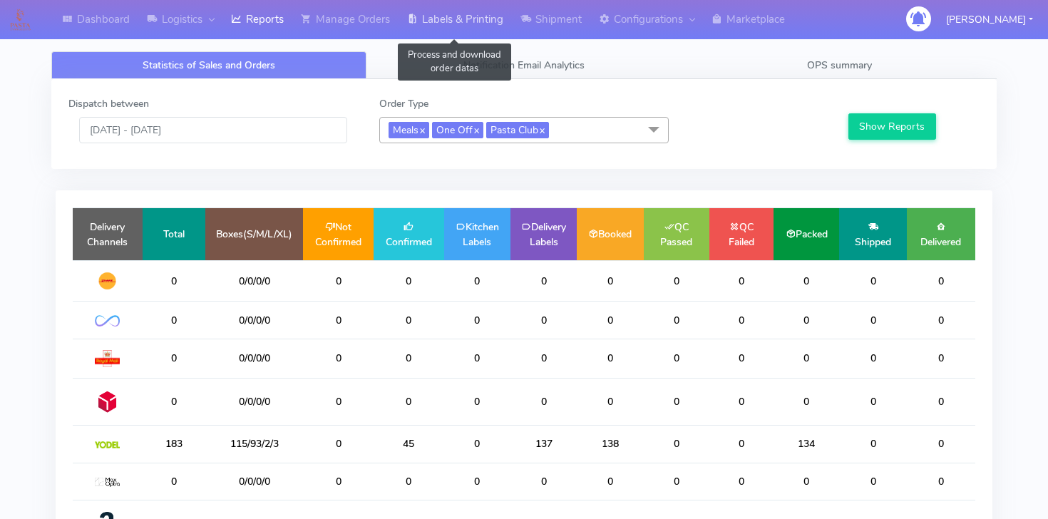
click at [457, 16] on link "Labels & Printing" at bounding box center [455, 19] width 113 height 39
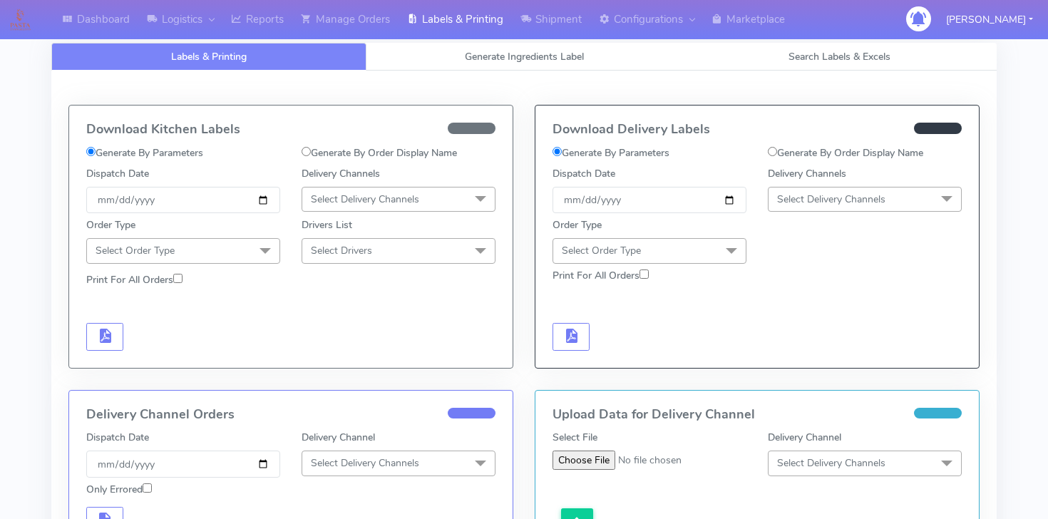
click at [772, 153] on input "Generate By Order Display Name" at bounding box center [772, 151] width 9 height 9
radio input "true"
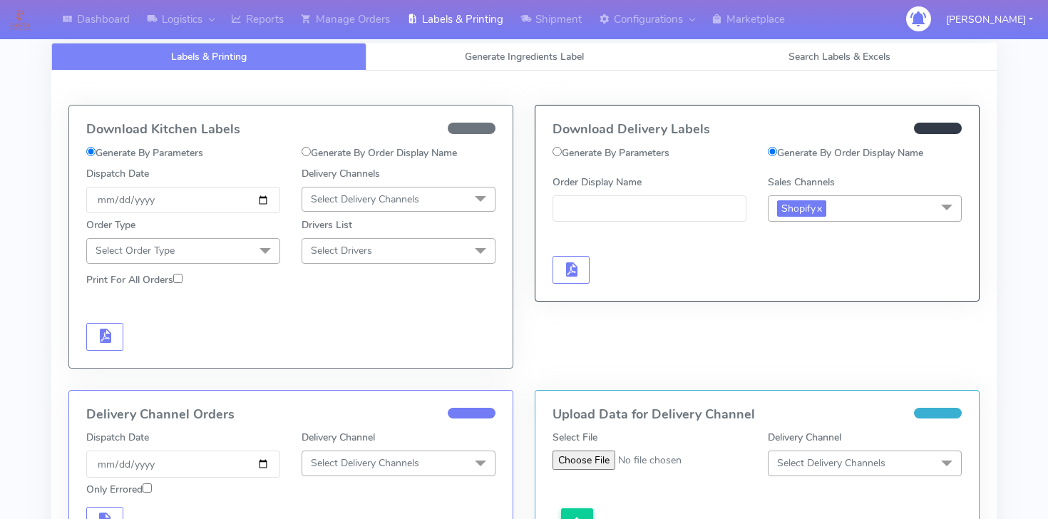
click at [608, 225] on div at bounding box center [757, 253] width 431 height 62
click at [608, 216] on input "Order Display Name" at bounding box center [650, 208] width 194 height 26
paste input "#1627167_1"
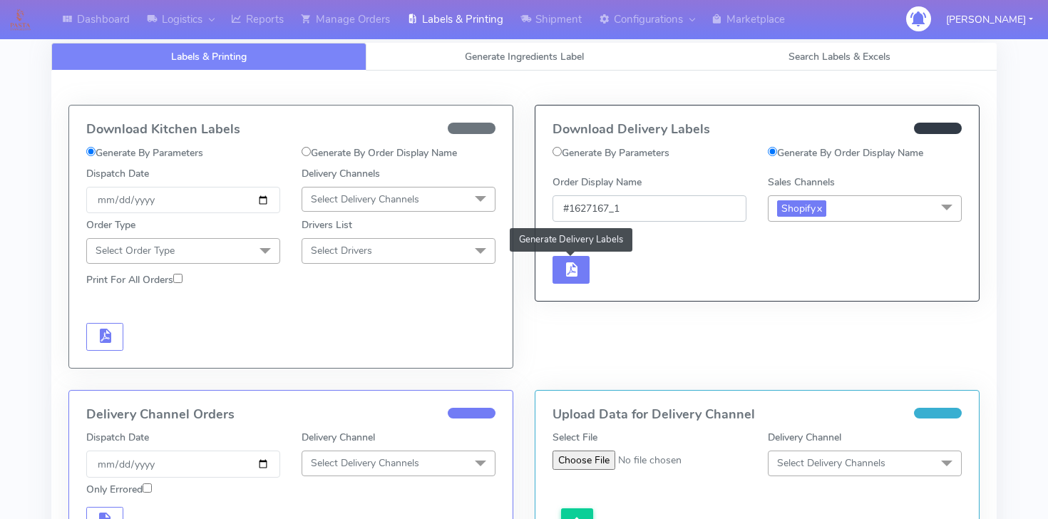
type input "#1627167_1"
click at [568, 277] on span "button" at bounding box center [571, 273] width 17 height 14
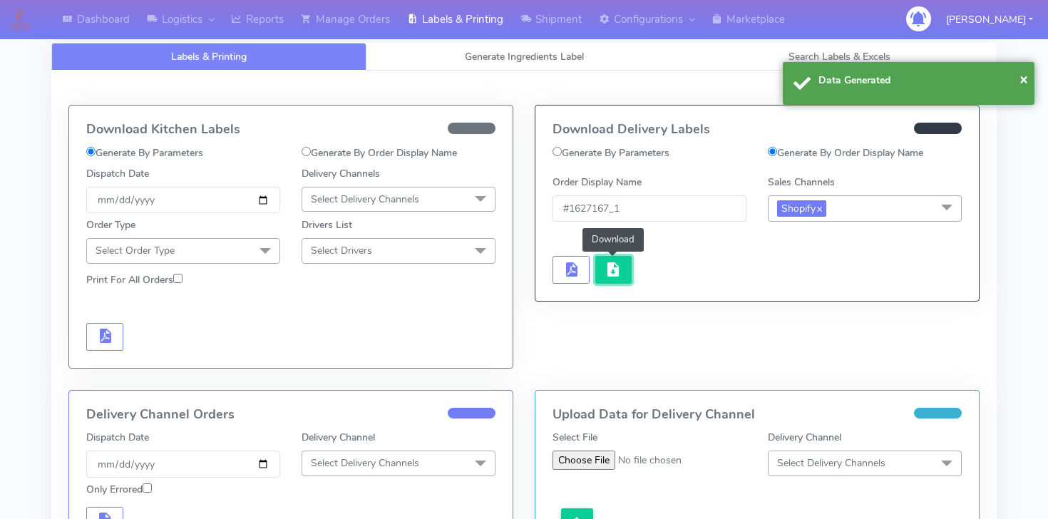
click at [612, 270] on span "button" at bounding box center [613, 273] width 17 height 14
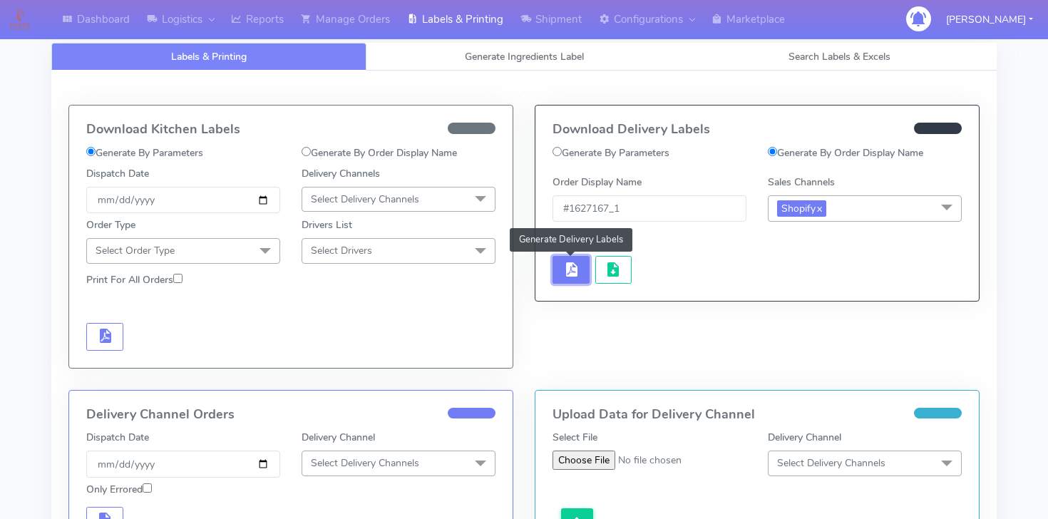
click at [571, 257] on button "button" at bounding box center [571, 270] width 37 height 28
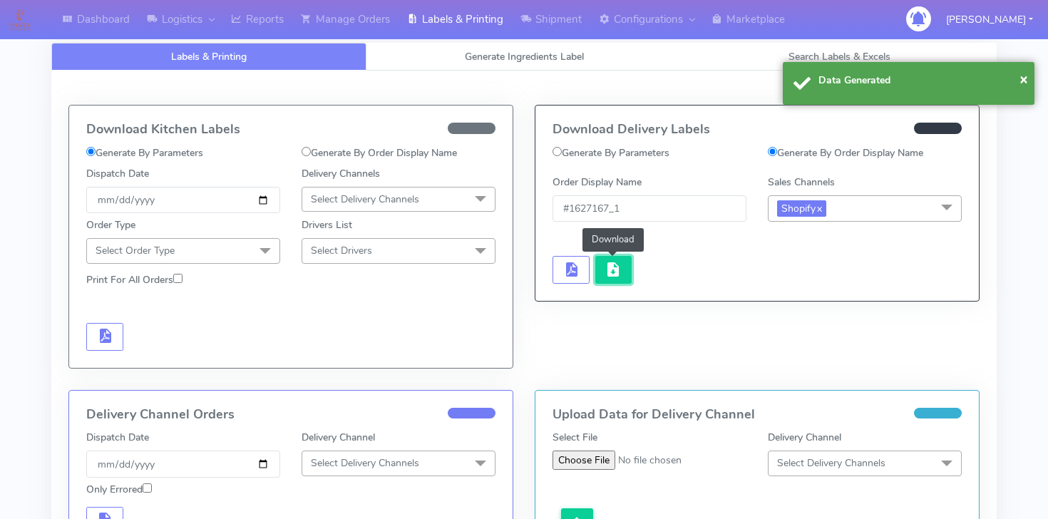
click at [602, 276] on button "button" at bounding box center [613, 270] width 37 height 28
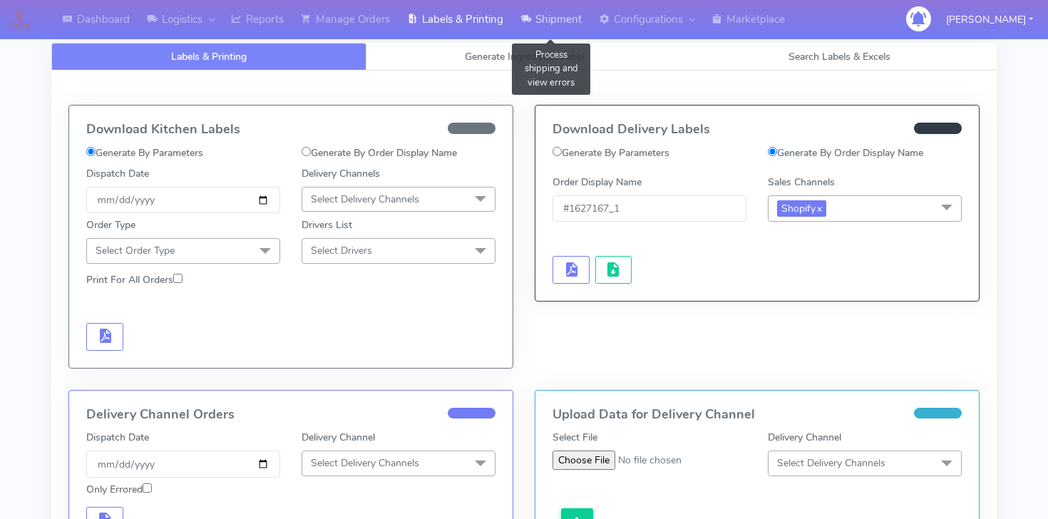
click at [555, 28] on link "Shipment" at bounding box center [551, 19] width 78 height 39
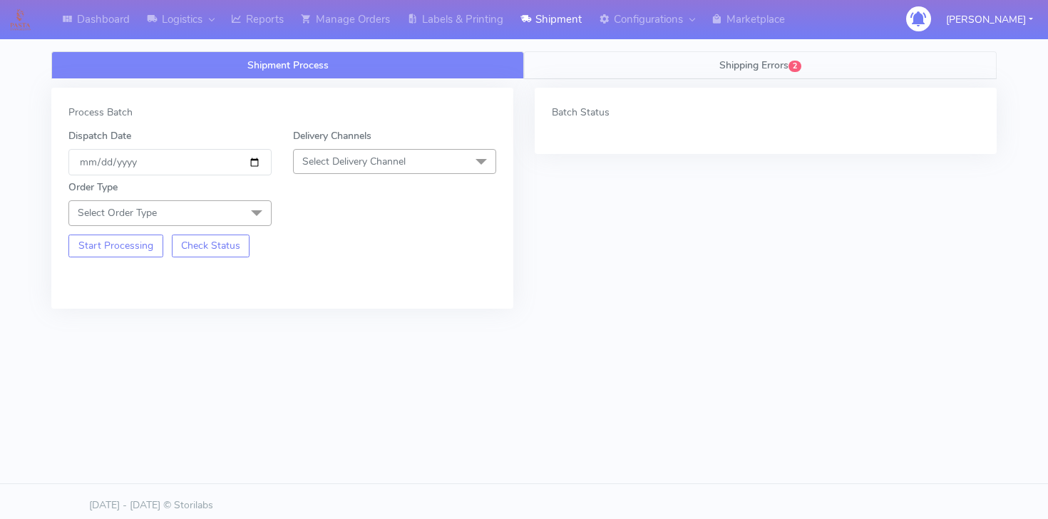
click at [538, 63] on link "Shipping Errors 2" at bounding box center [760, 65] width 473 height 28
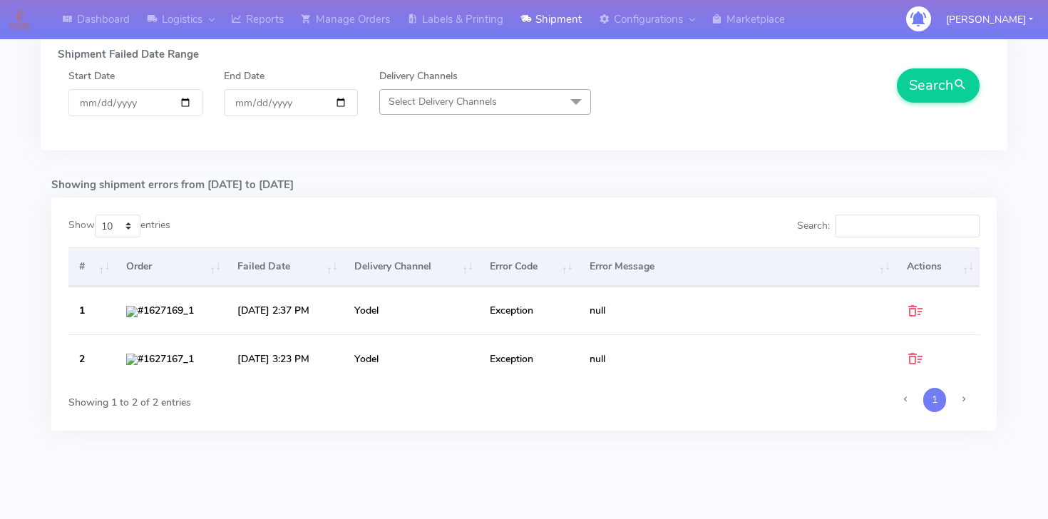
scroll to position [106, 0]
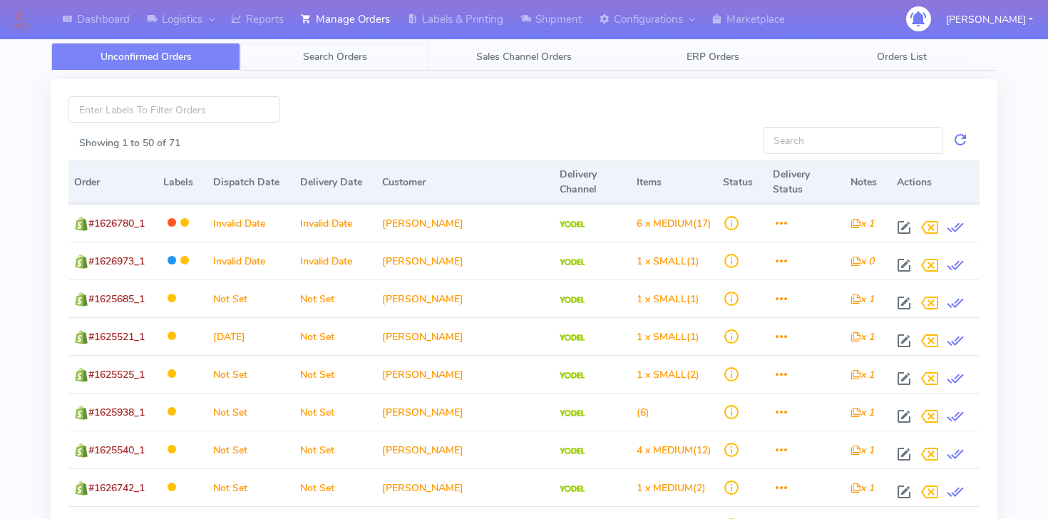
click at [268, 43] on link "Search Orders" at bounding box center [334, 57] width 189 height 28
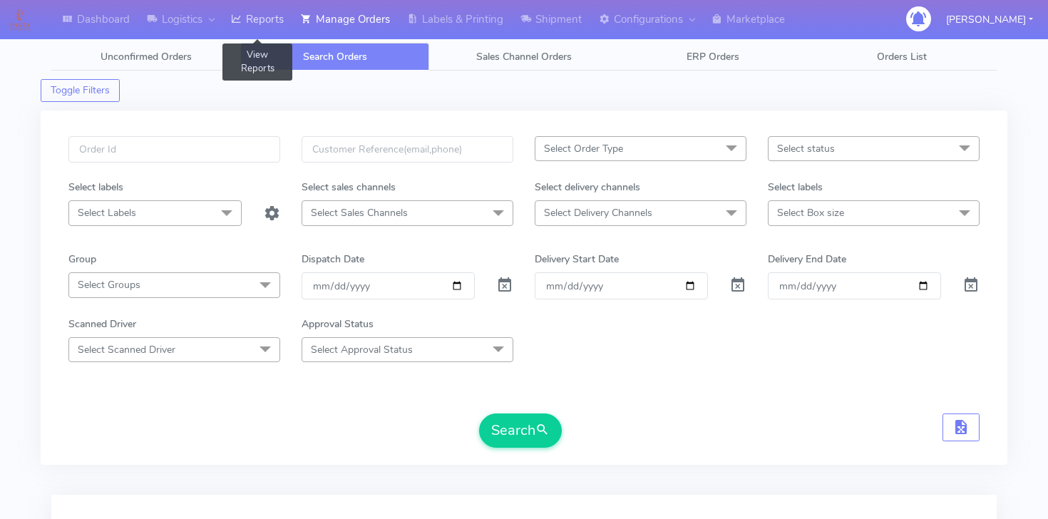
click at [268, 21] on link "Reports" at bounding box center [258, 19] width 70 height 39
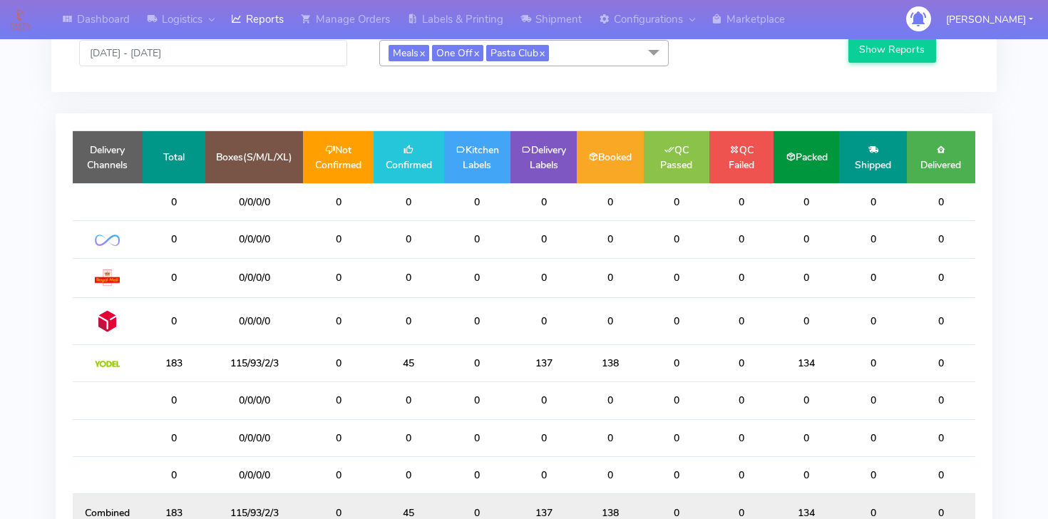
scroll to position [80, 0]
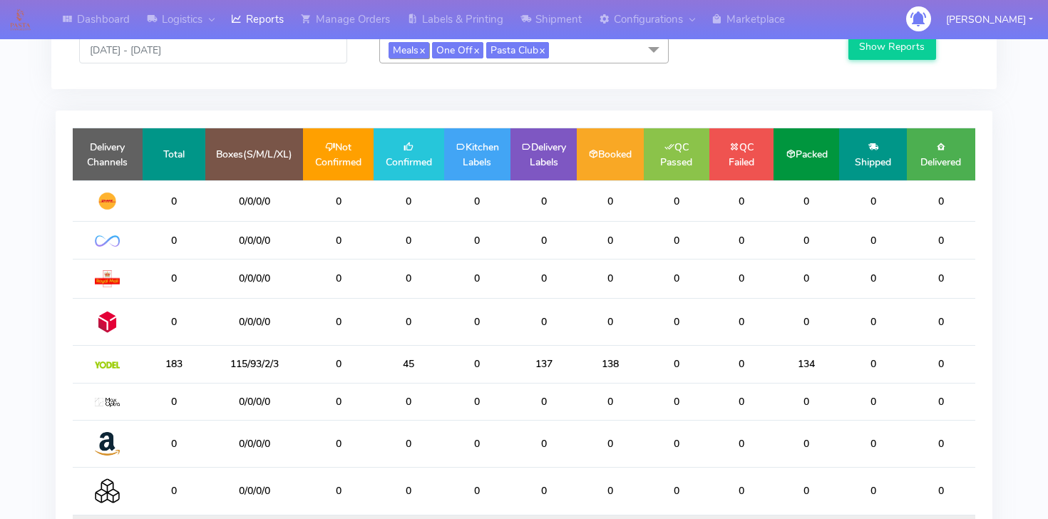
click at [425, 51] on link "x" at bounding box center [422, 49] width 6 height 15
click at [891, 51] on button "Show Reports" at bounding box center [893, 47] width 88 height 26
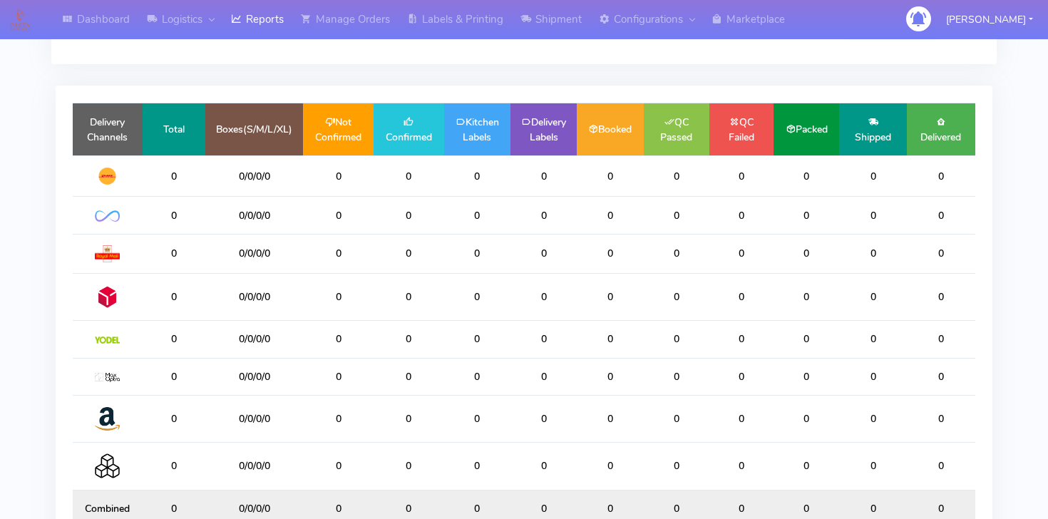
scroll to position [24, 0]
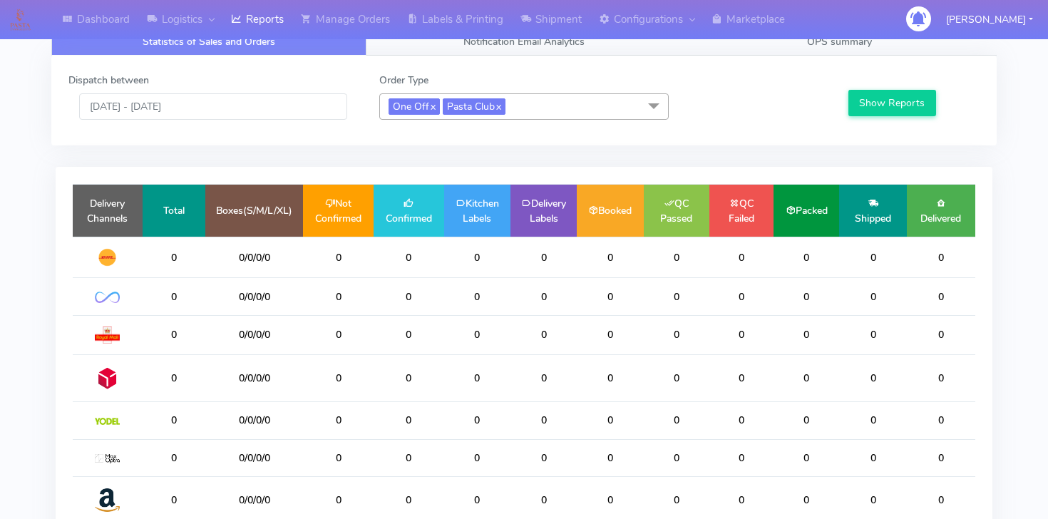
click at [545, 101] on span "One Off x Pasta Club x" at bounding box center [524, 106] width 290 height 26
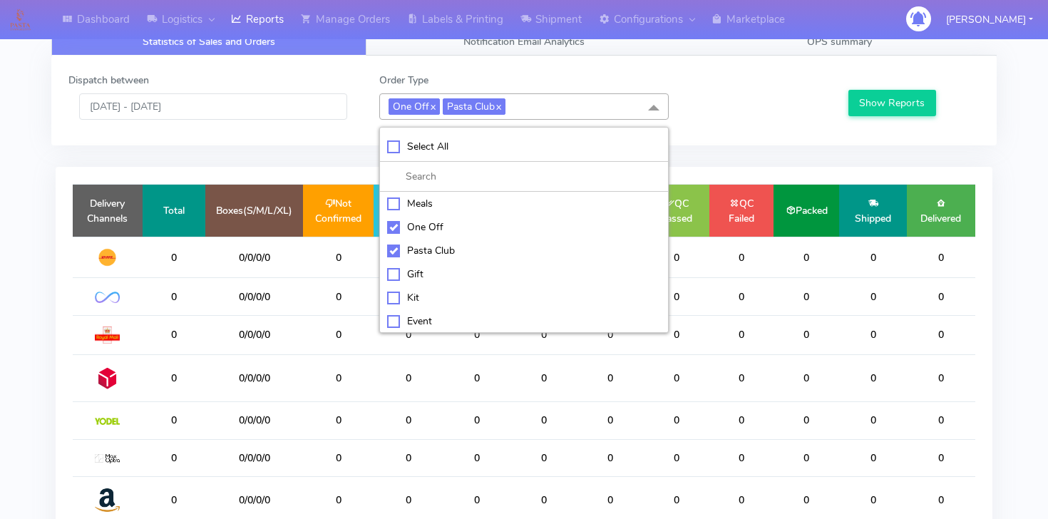
click at [397, 295] on div "Kit" at bounding box center [524, 297] width 274 height 15
checkbox input "true"
click at [398, 202] on div "Meals" at bounding box center [524, 203] width 274 height 15
checkbox input "true"
click at [858, 101] on button "Show Reports" at bounding box center [893, 103] width 88 height 26
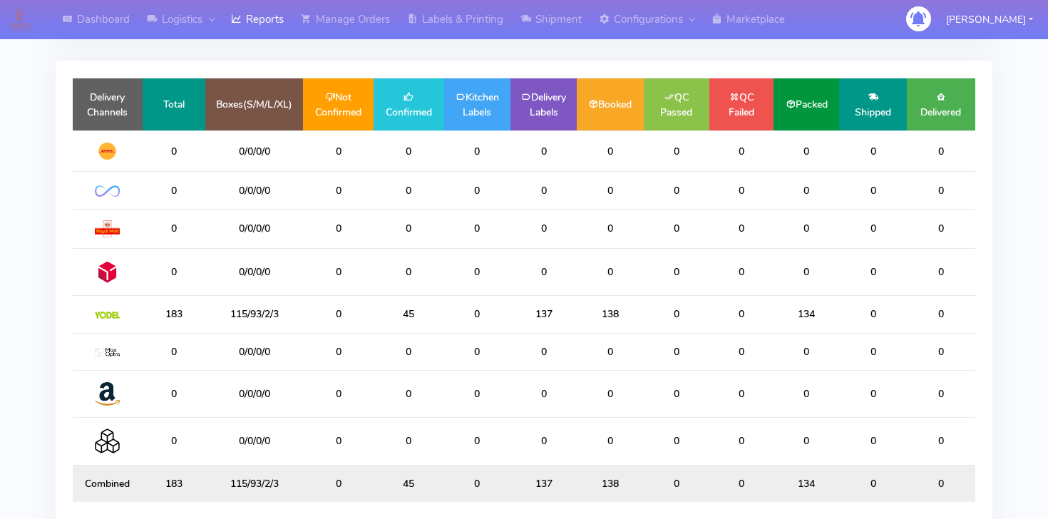
scroll to position [0, 0]
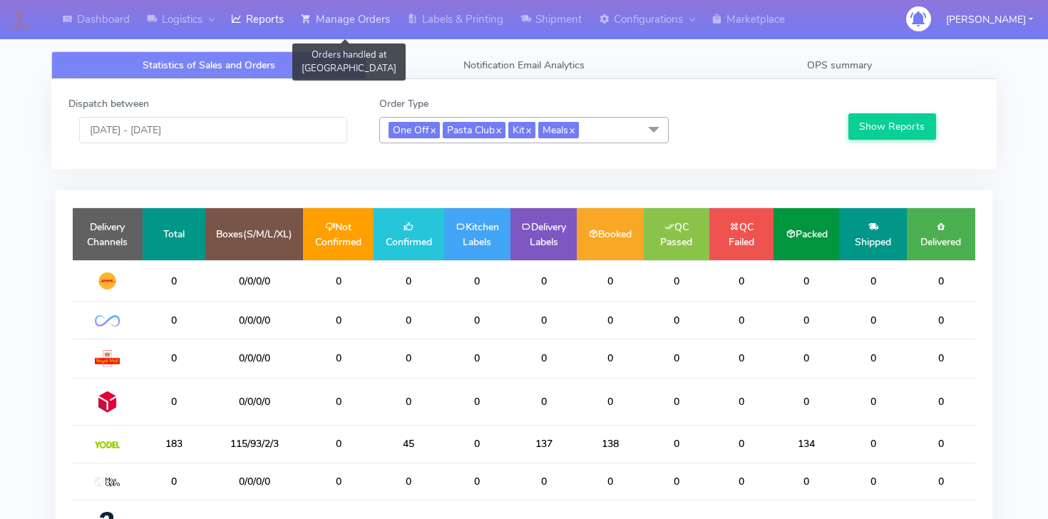
click at [385, 16] on link "Manage Orders" at bounding box center [345, 19] width 106 height 39
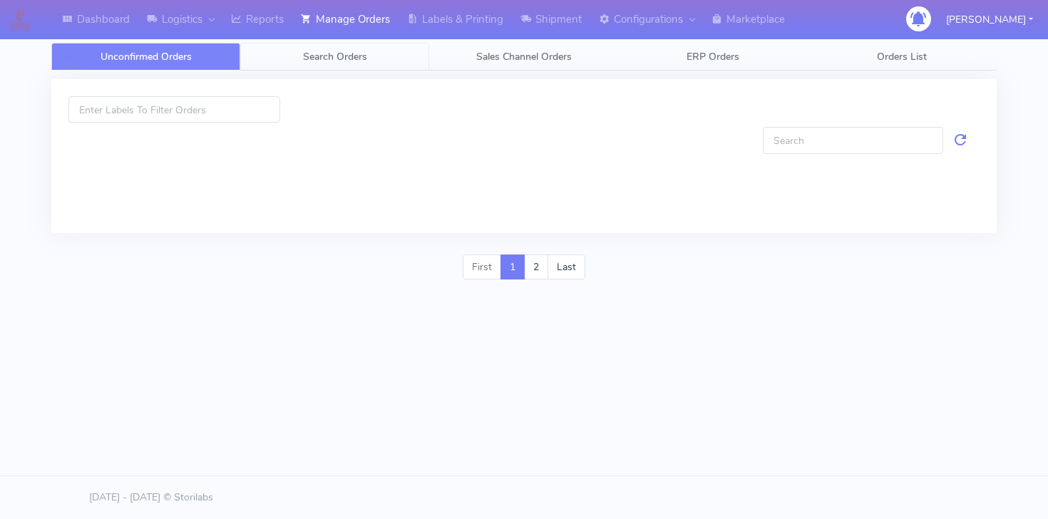
click at [337, 59] on span "Search Orders" at bounding box center [335, 57] width 64 height 14
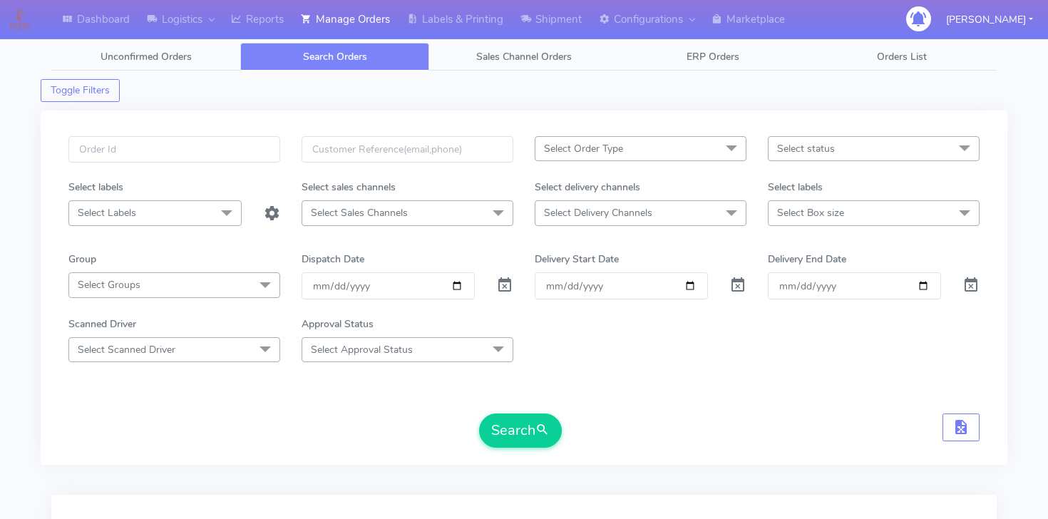
click at [592, 157] on span "Select Order Type" at bounding box center [641, 148] width 212 height 25
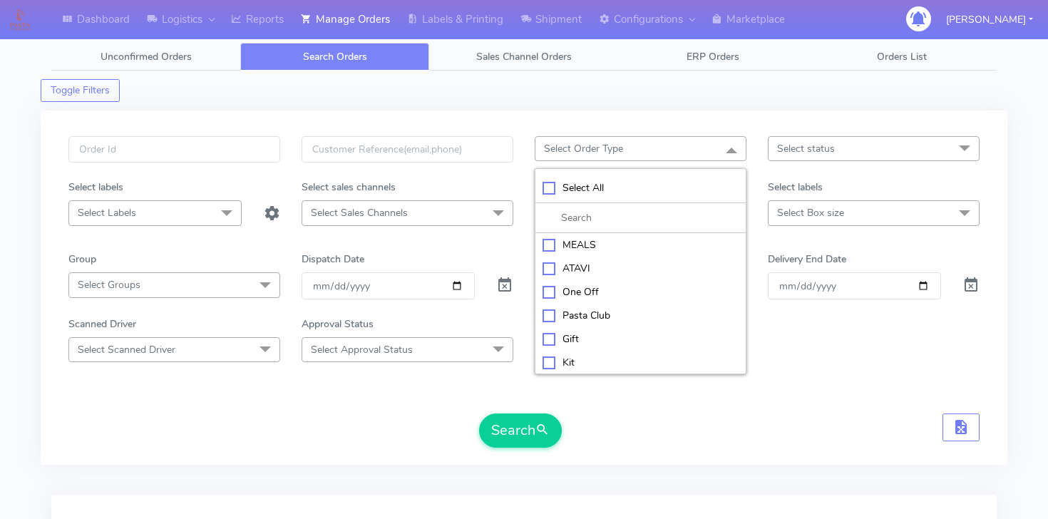
click at [518, 175] on div at bounding box center [407, 158] width 233 height 44
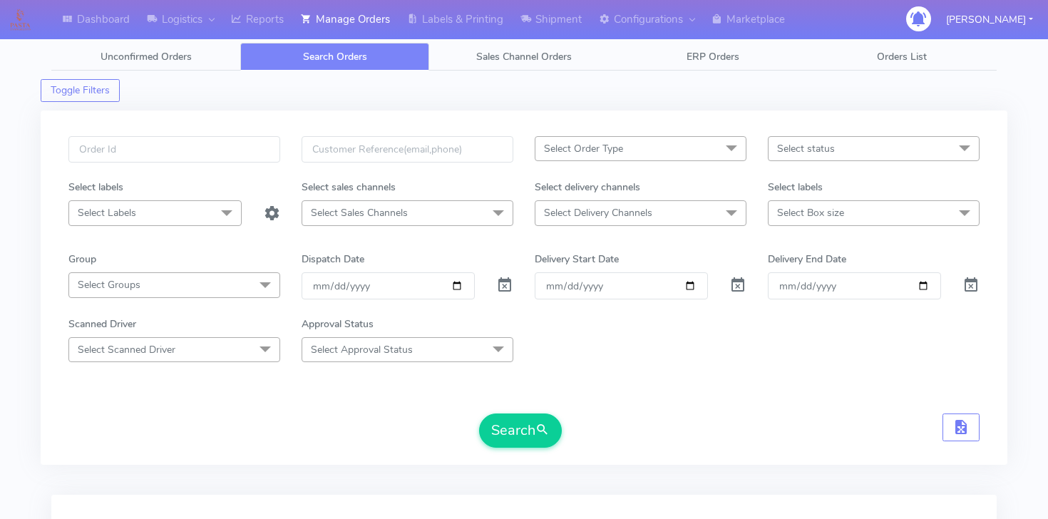
click at [571, 210] on span "Select Delivery Channels" at bounding box center [598, 213] width 108 height 14
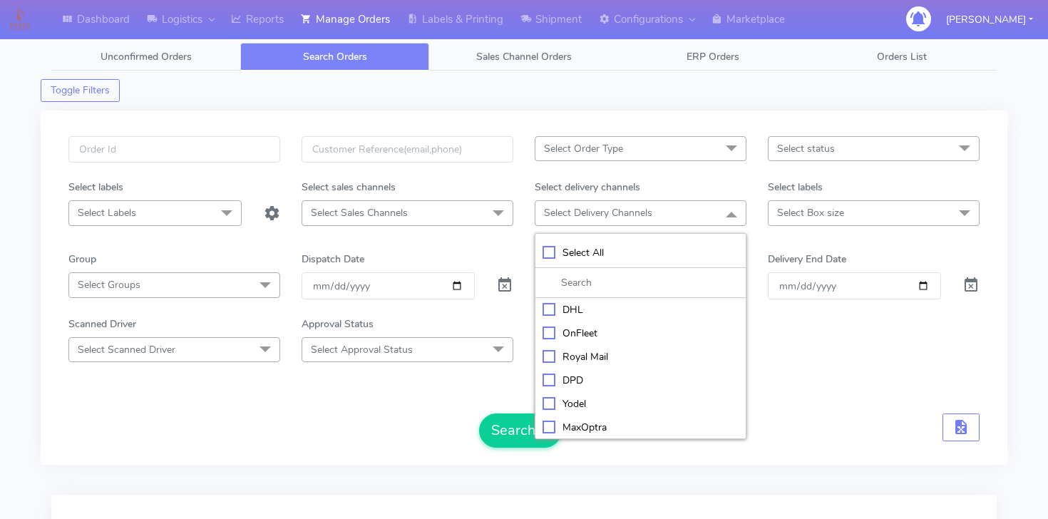
click at [571, 409] on div "Yodel" at bounding box center [641, 404] width 196 height 15
checkbox input "true"
click at [807, 150] on span "Select status" at bounding box center [806, 149] width 58 height 14
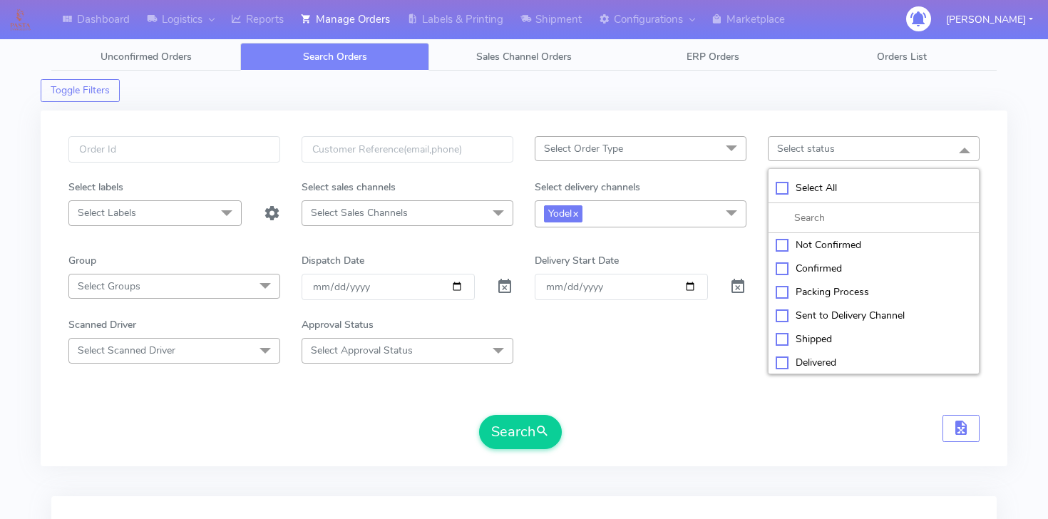
click at [797, 262] on div "Confirmed" at bounding box center [874, 268] width 196 height 15
checkbox input "true"
click at [521, 453] on div "Select Order Type Select All MEALS ATAVI One Off Pasta Club Gift Kit Event Unkn…" at bounding box center [524, 297] width 933 height 322
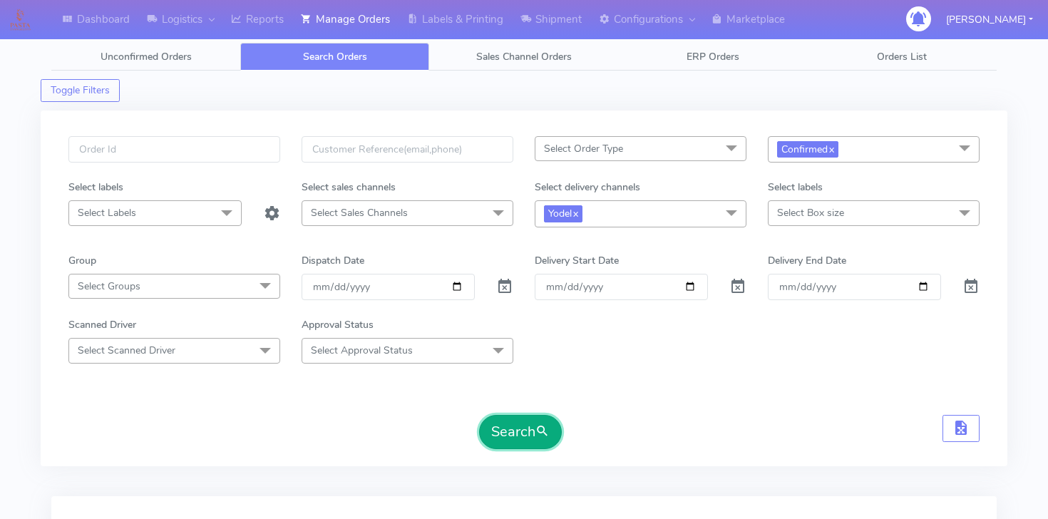
click at [520, 433] on button "Search" at bounding box center [520, 432] width 83 height 34
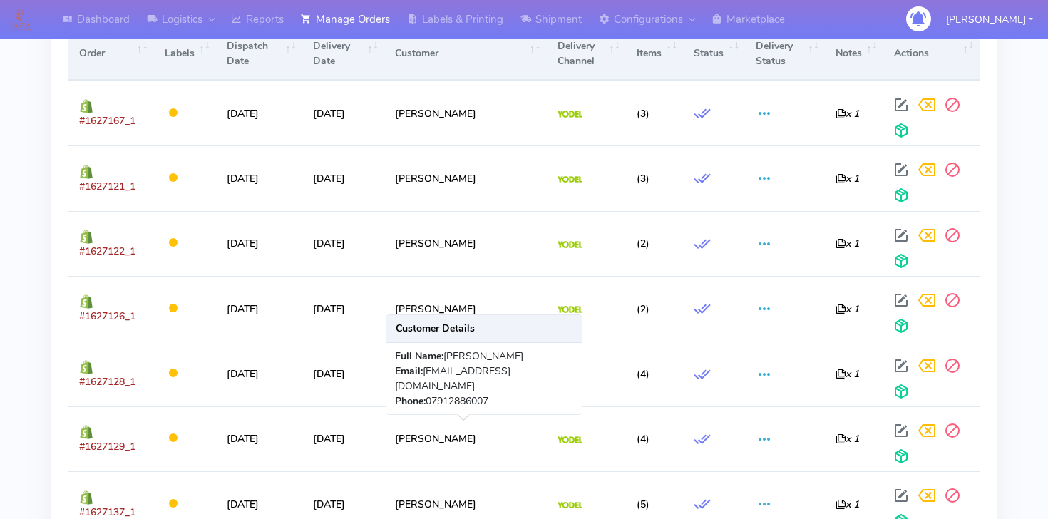
scroll to position [515, 0]
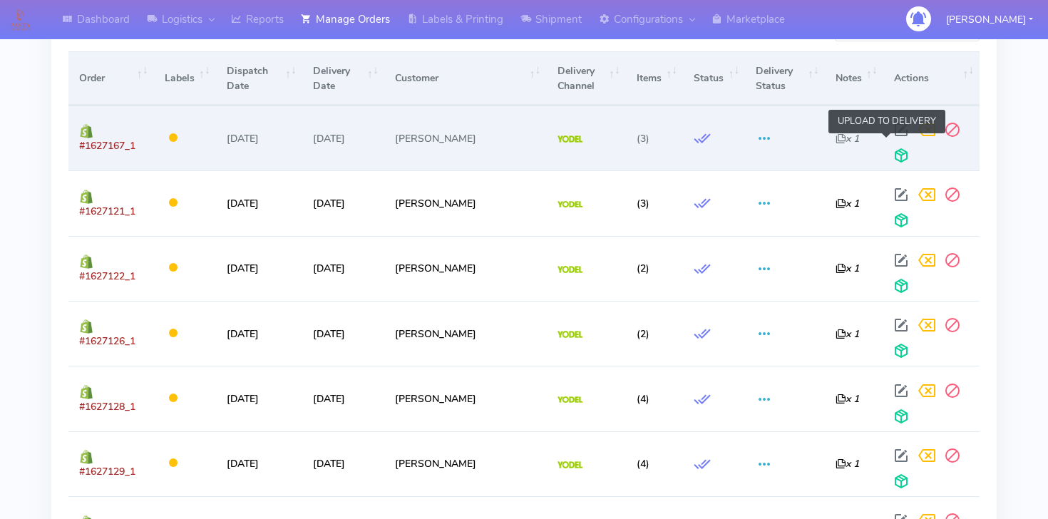
click at [892, 158] on span at bounding box center [902, 159] width 26 height 14
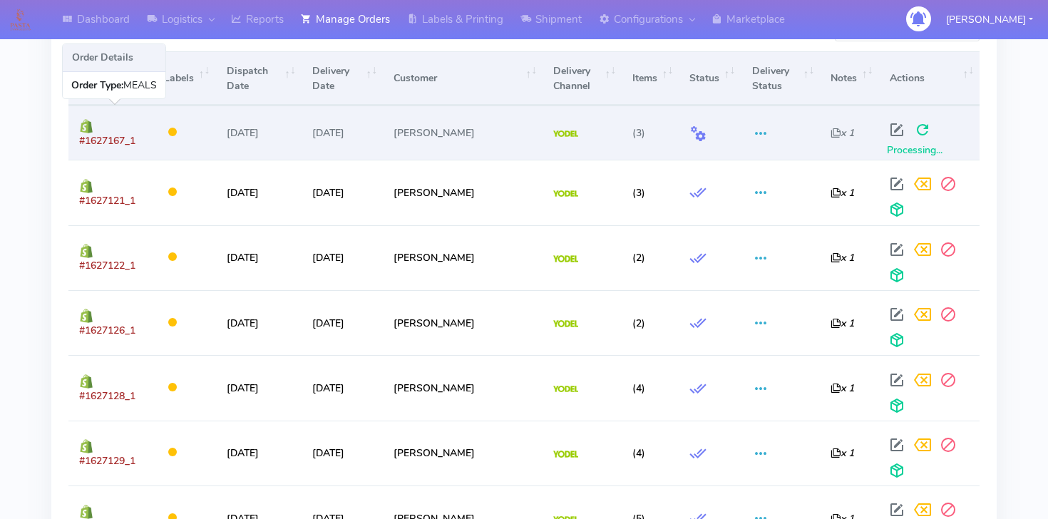
drag, startPoint x: 138, startPoint y: 144, endPoint x: 73, endPoint y: 137, distance: 66.0
click at [73, 137] on td "#1627167_1" at bounding box center [110, 133] width 85 height 54
copy span "#1627167_1"
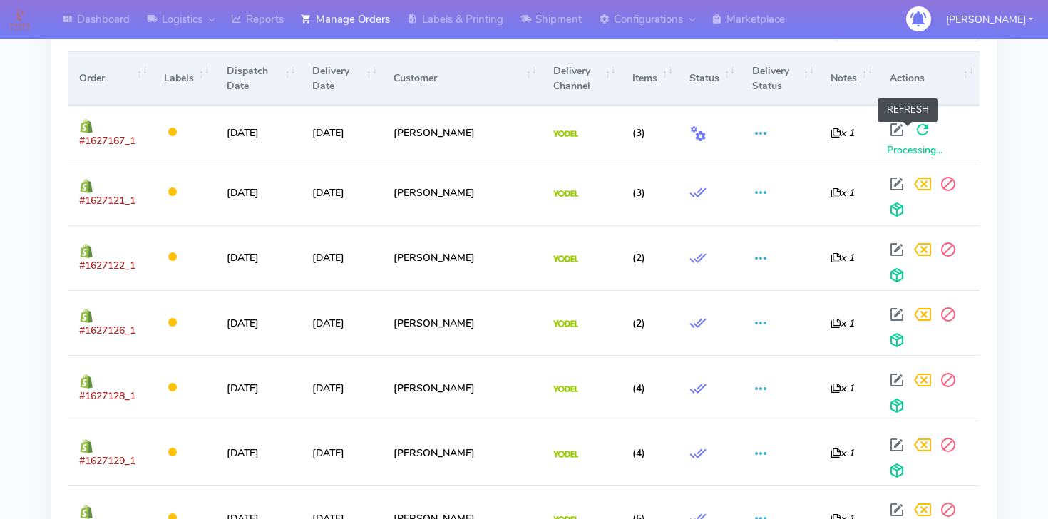
click at [910, 133] on span at bounding box center [923, 133] width 26 height 14
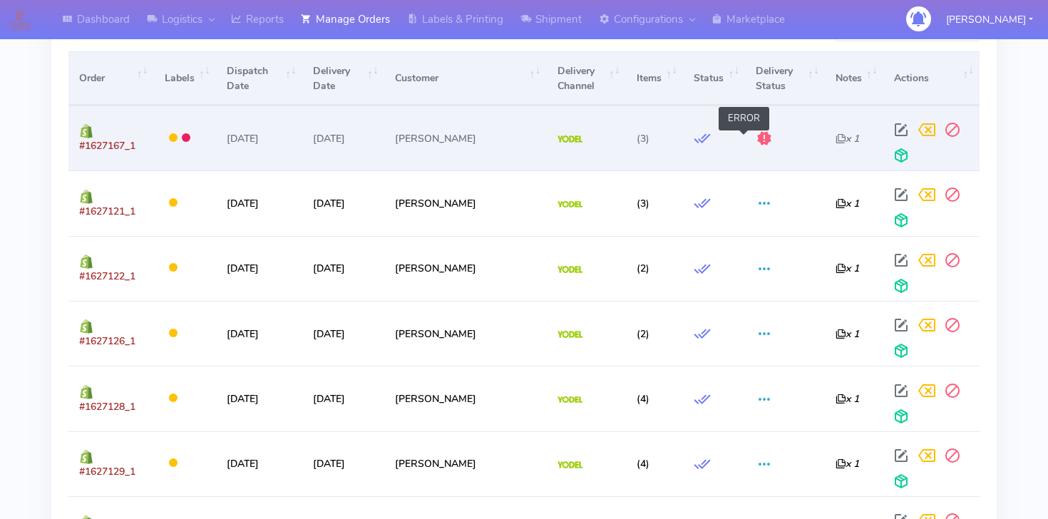
click at [756, 139] on span at bounding box center [764, 142] width 17 height 14
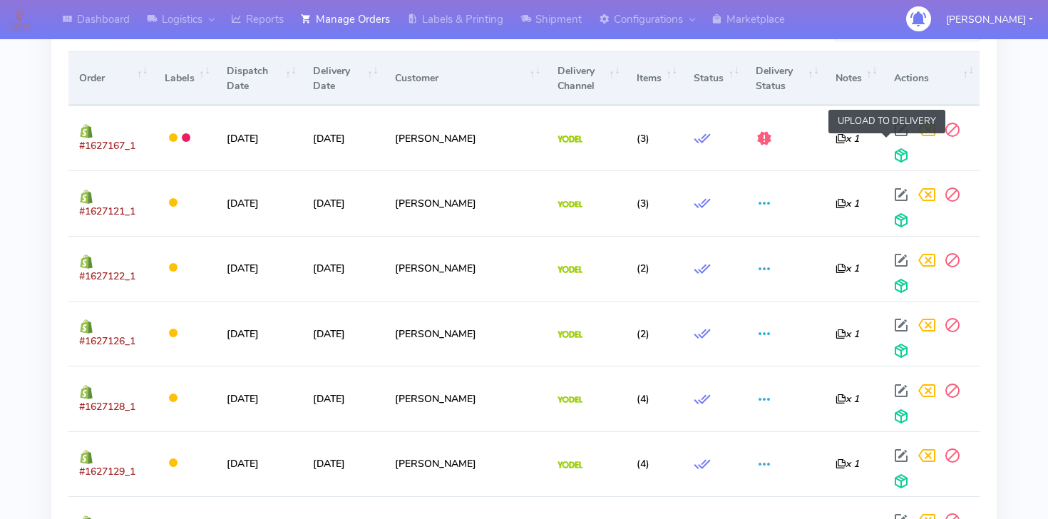
click at [891, 159] on span at bounding box center [902, 159] width 26 height 14
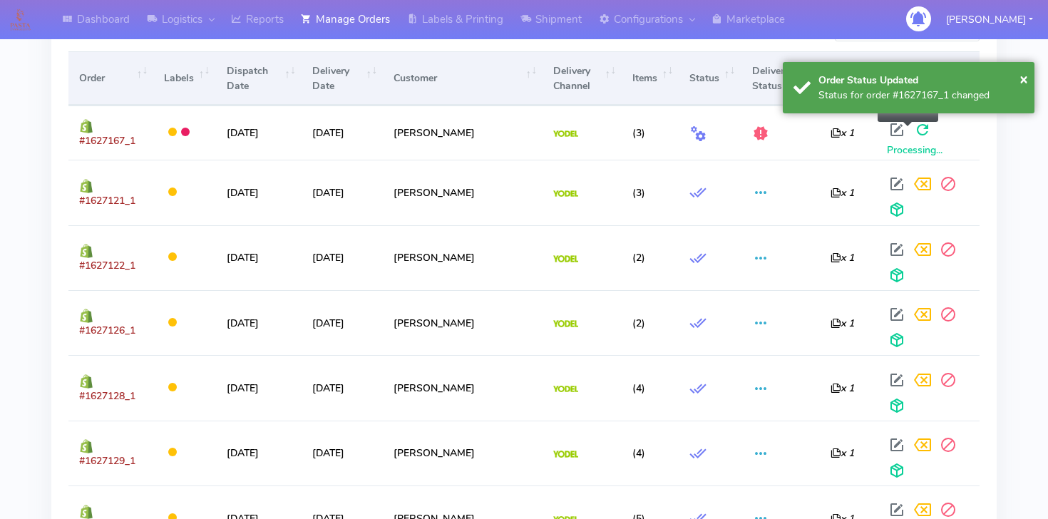
click at [910, 126] on span at bounding box center [923, 133] width 26 height 14
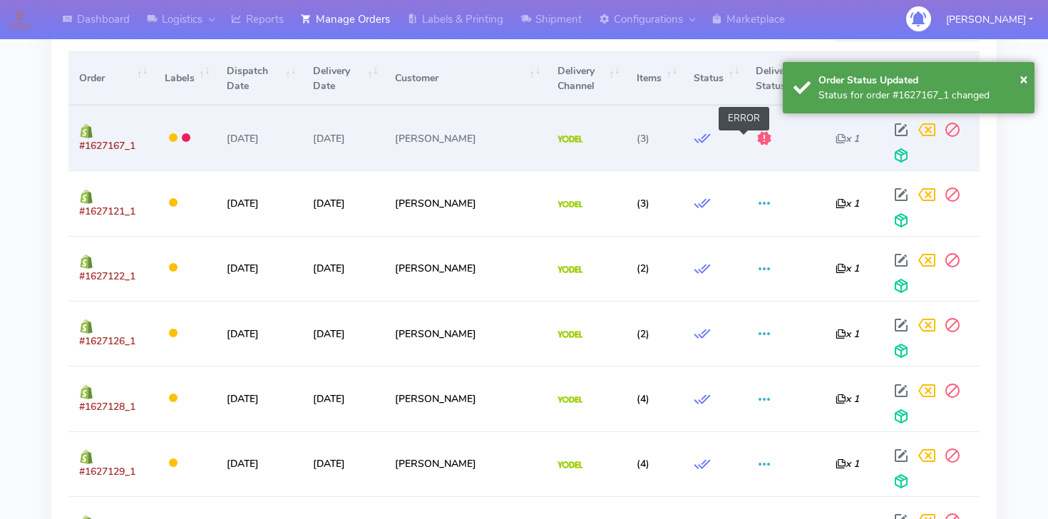
click at [756, 148] on span at bounding box center [764, 142] width 17 height 14
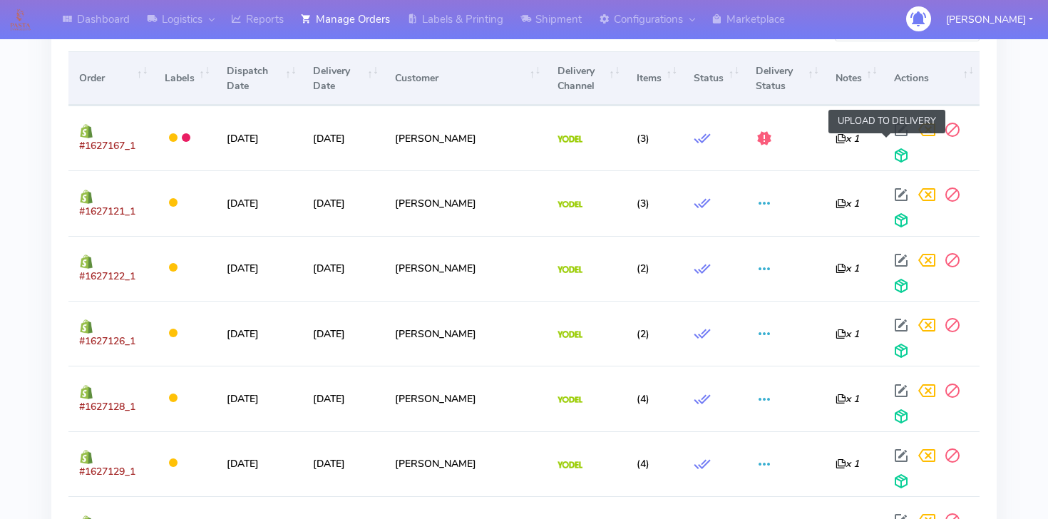
click at [889, 153] on span at bounding box center [902, 159] width 26 height 14
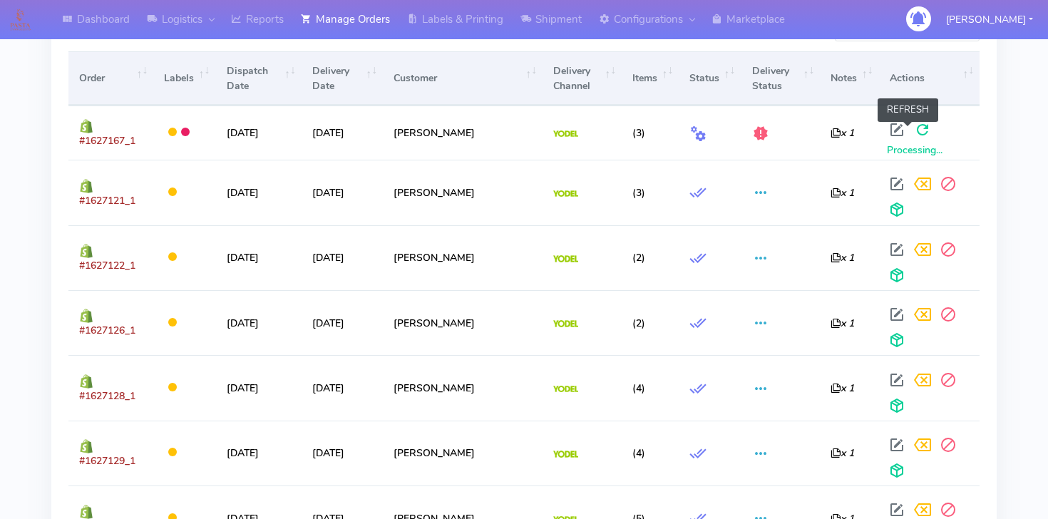
click at [916, 135] on span at bounding box center [923, 133] width 26 height 14
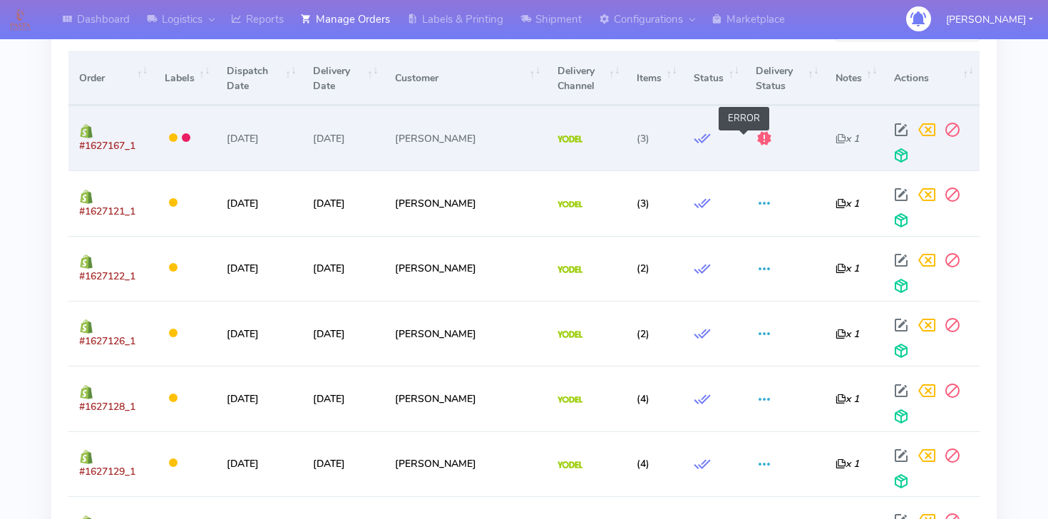
click at [756, 138] on span at bounding box center [764, 142] width 17 height 14
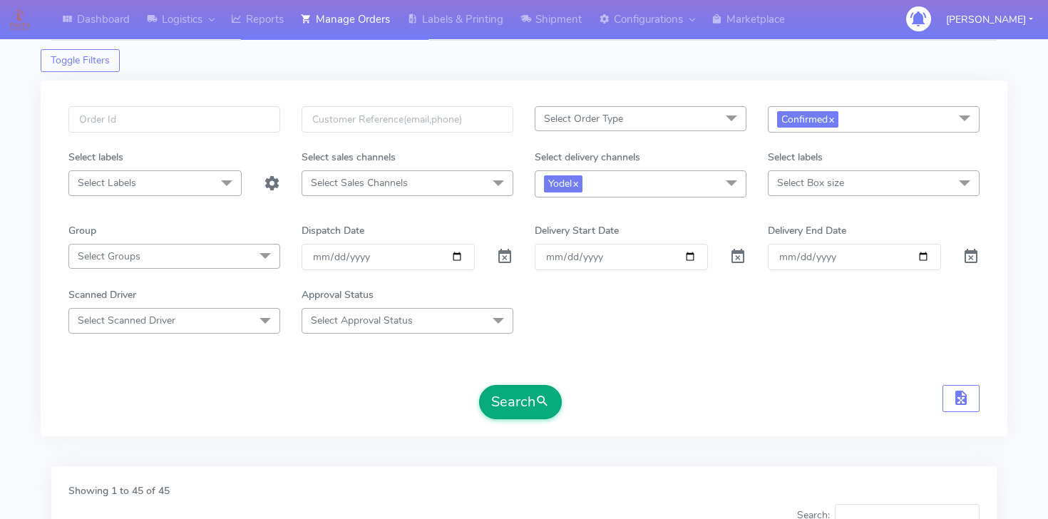
scroll to position [0, 0]
